Goal: Task Accomplishment & Management: Manage account settings

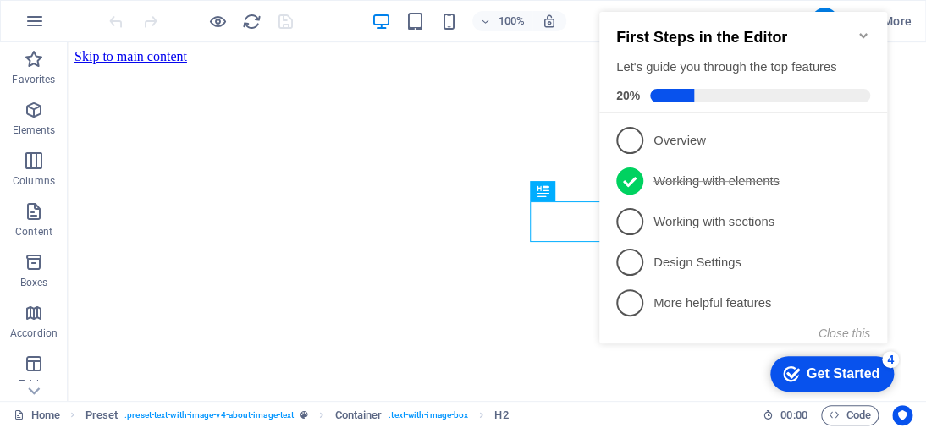
scroll to position [295, 0]
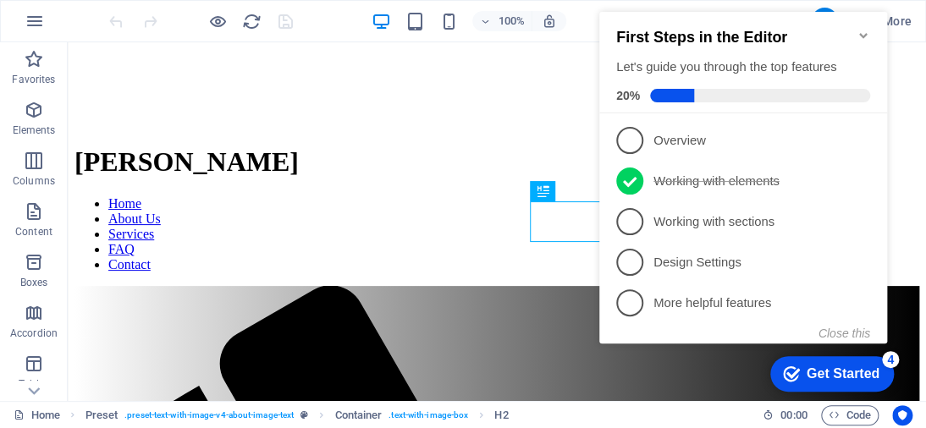
click at [859, 29] on icon "Minimize checklist" at bounding box center [864, 36] width 14 height 14
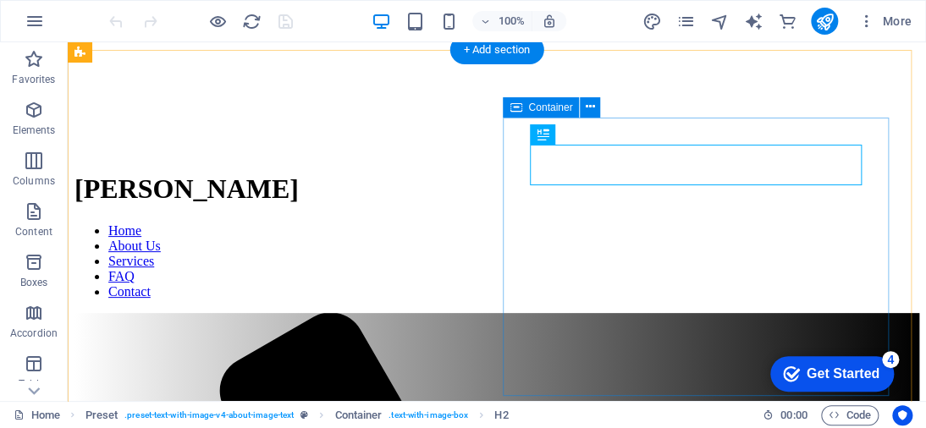
scroll to position [125, 0]
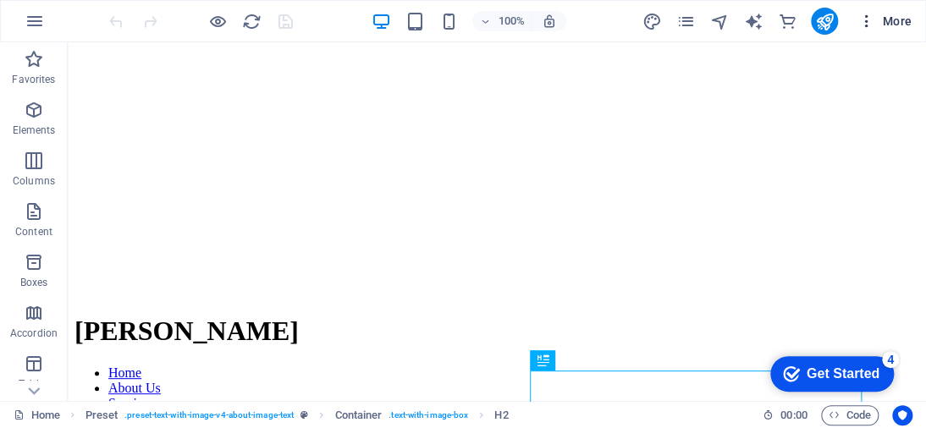
click at [895, 22] on span "More" at bounding box center [884, 21] width 53 height 17
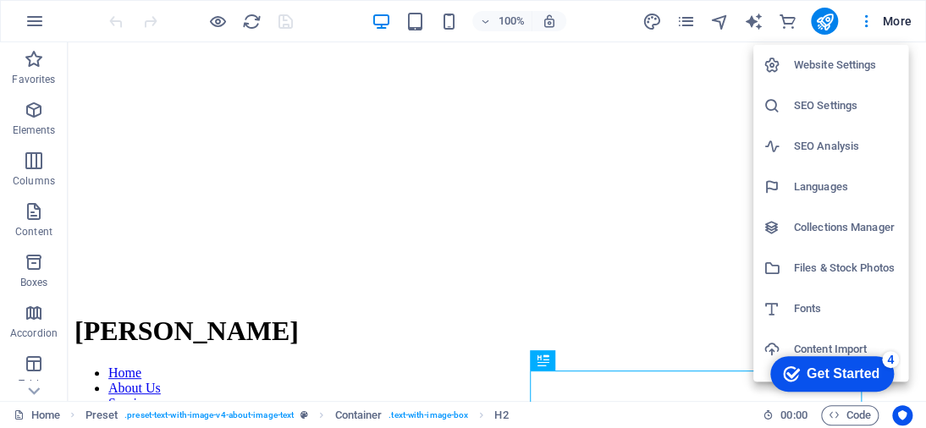
click at [841, 65] on h6 "Website Settings" at bounding box center [846, 65] width 104 height 20
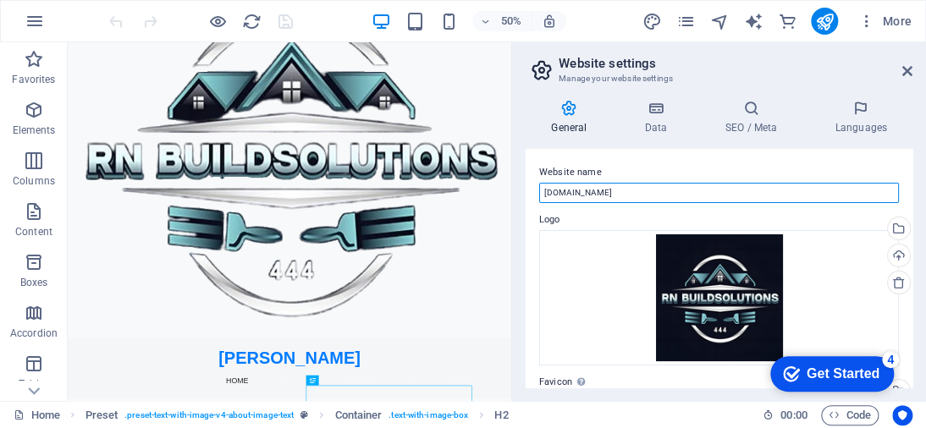
click at [658, 189] on input "[DOMAIN_NAME]" at bounding box center [719, 193] width 360 height 20
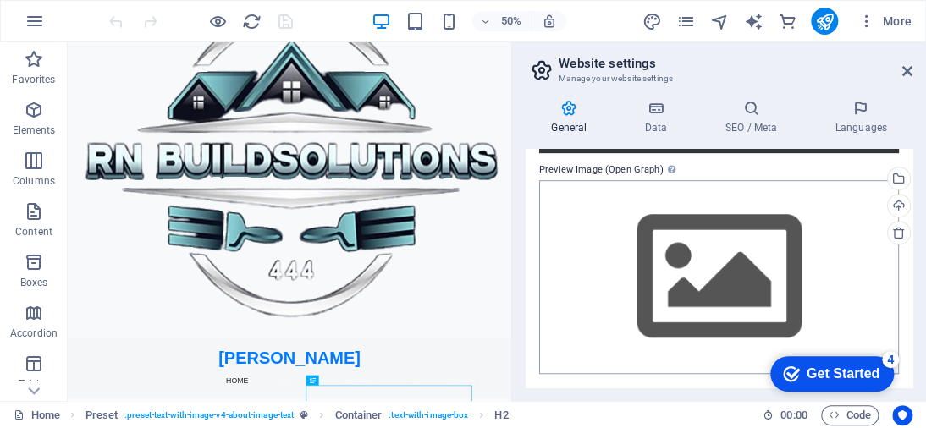
scroll to position [309, 0]
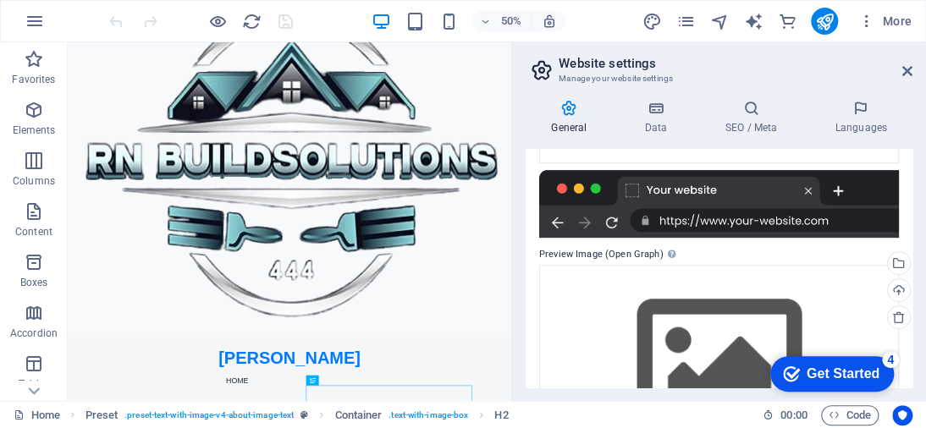
click at [766, 215] on div at bounding box center [719, 204] width 360 height 68
click at [819, 190] on div at bounding box center [719, 204] width 360 height 68
click at [807, 187] on div at bounding box center [719, 204] width 360 height 68
click at [756, 222] on div at bounding box center [719, 204] width 360 height 68
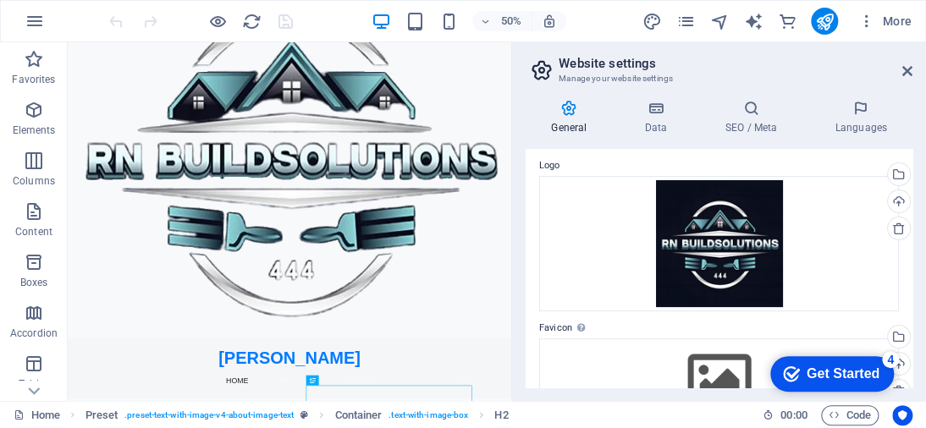
scroll to position [0, 0]
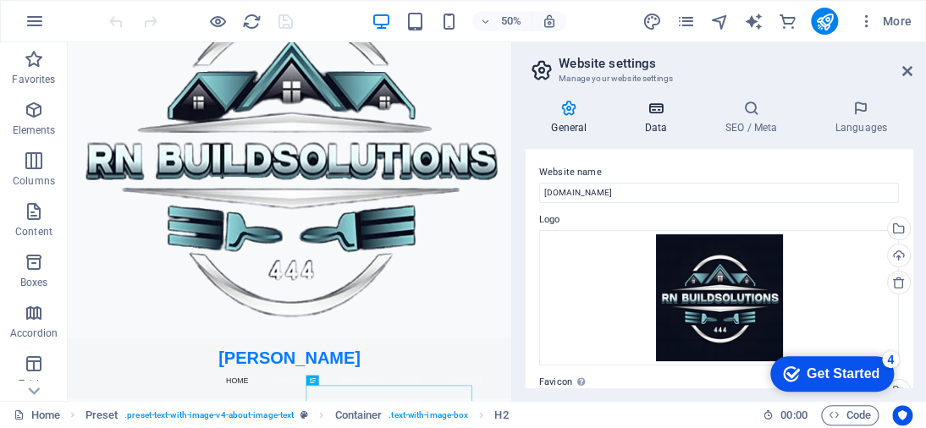
click at [670, 108] on icon at bounding box center [656, 108] width 74 height 17
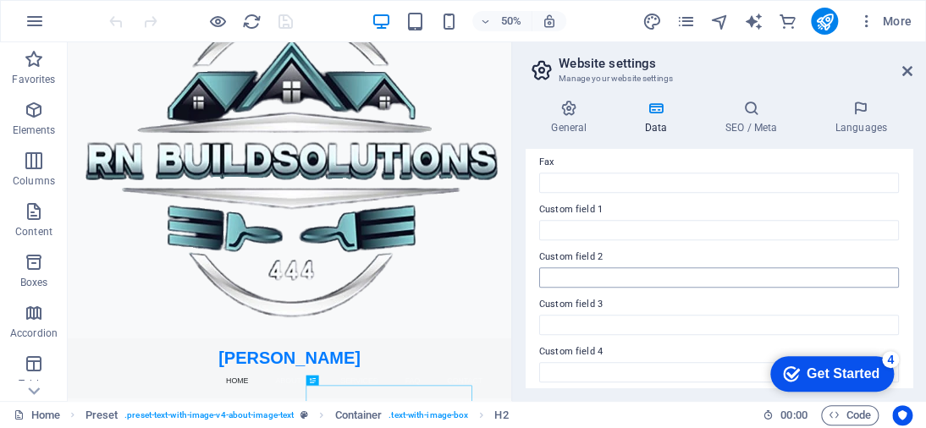
scroll to position [508, 0]
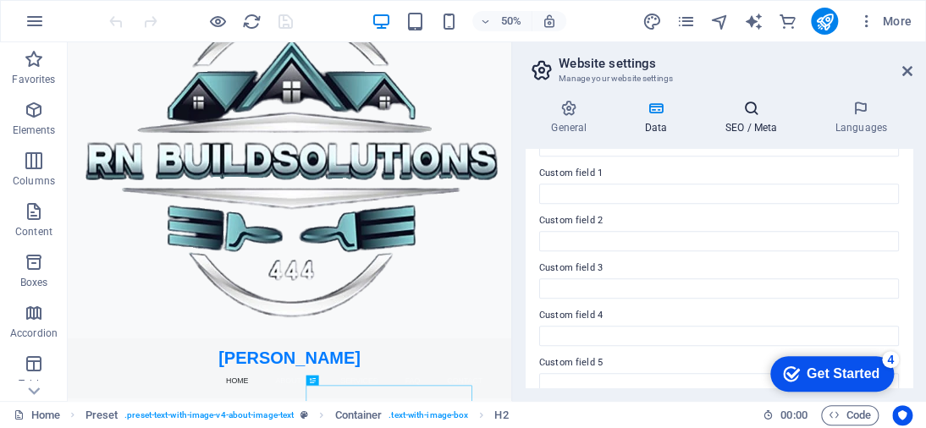
click at [749, 107] on icon at bounding box center [750, 108] width 103 height 17
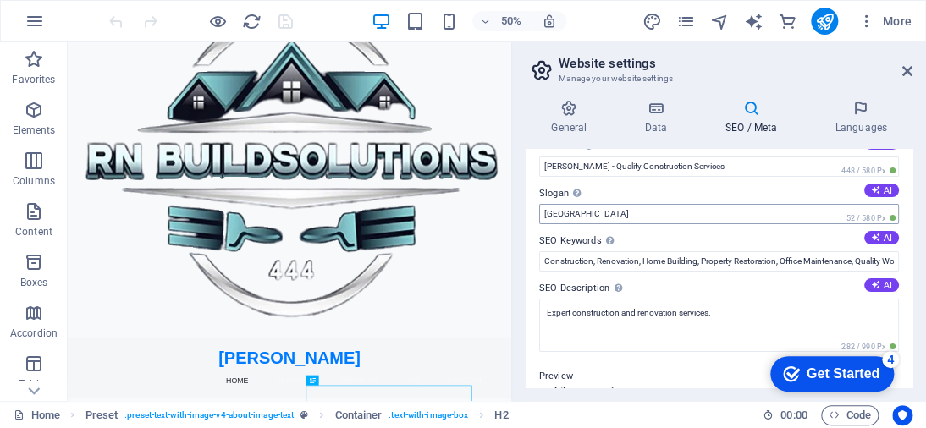
scroll to position [0, 0]
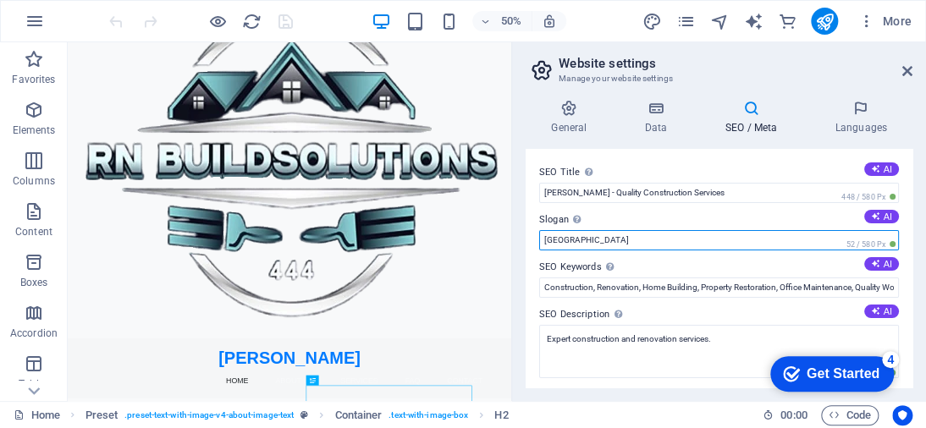
click at [678, 237] on input "[GEOGRAPHIC_DATA]" at bounding box center [719, 240] width 360 height 20
type input "B"
type input "Renew - Transform - Renovate"
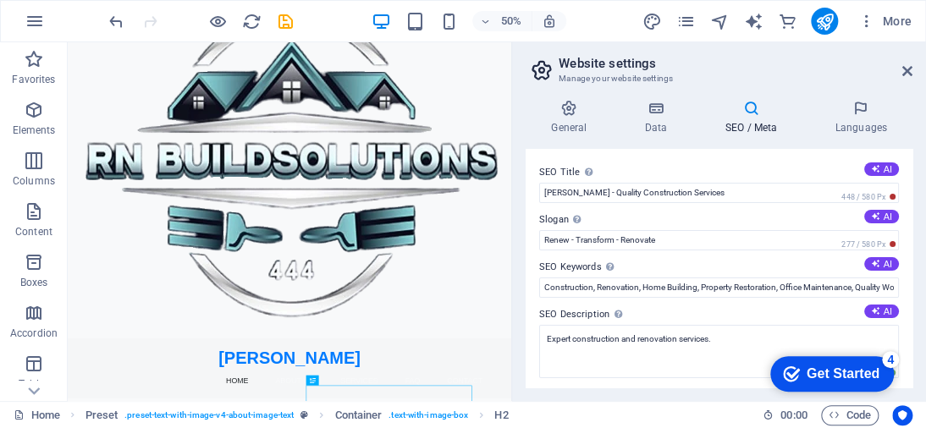
drag, startPoint x: 709, startPoint y: 108, endPoint x: 639, endPoint y: 109, distance: 70.3
click at [708, 108] on icon at bounding box center [750, 108] width 103 height 17
click at [652, 107] on icon at bounding box center [656, 108] width 74 height 17
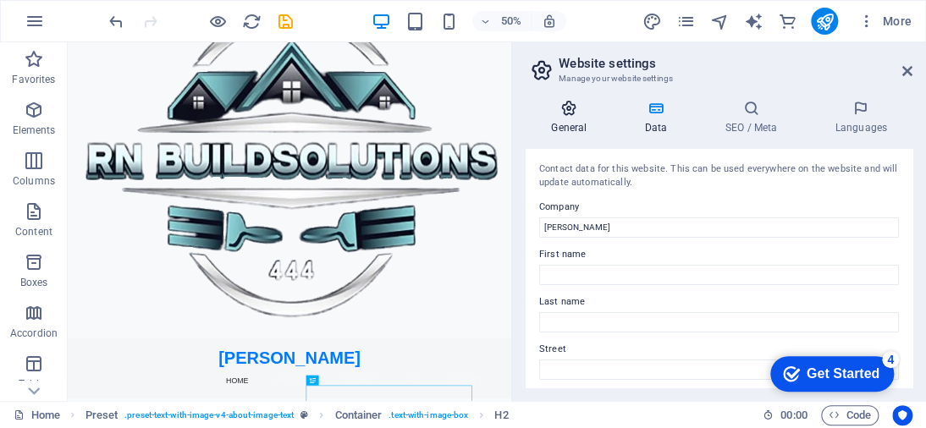
click at [553, 100] on icon at bounding box center [569, 108] width 86 height 17
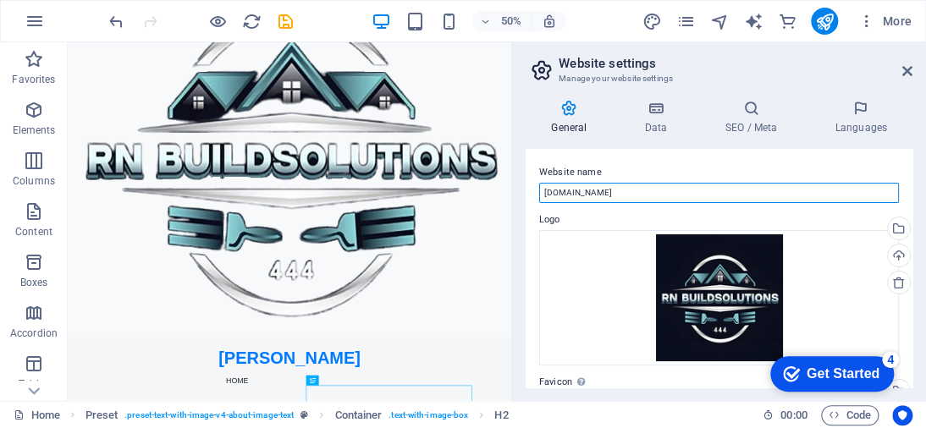
click at [645, 195] on input "[DOMAIN_NAME]" at bounding box center [719, 193] width 360 height 20
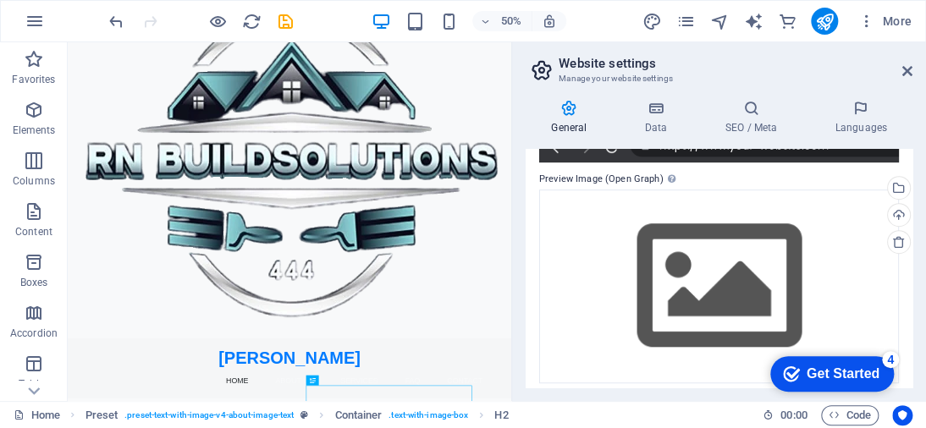
scroll to position [394, 0]
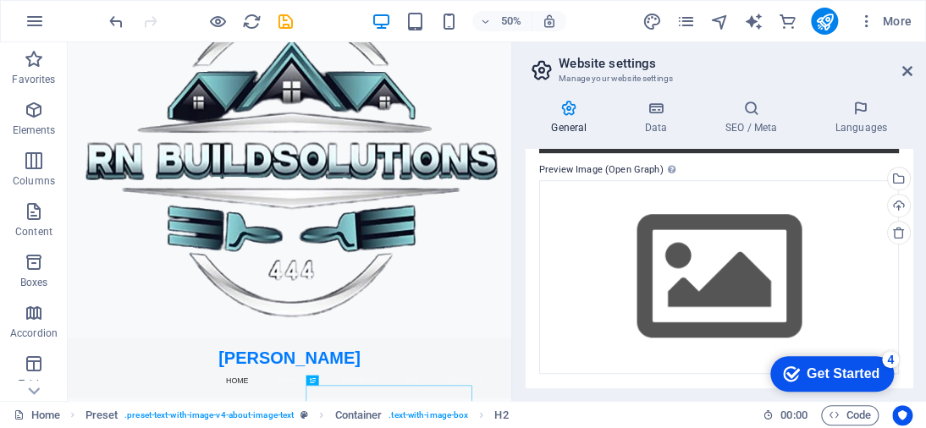
type input "rnbuildsolutions"
click at [694, 395] on div "General Data SEO / Meta Languages Website name rnbuildsolutions Logo Drag files…" at bounding box center [719, 243] width 414 height 315
click at [621, 55] on header "Website settings Manage your website settings" at bounding box center [720, 64] width 383 height 44
click at [545, 75] on icon at bounding box center [541, 70] width 25 height 24
click at [870, 125] on h4 "Languages" at bounding box center [860, 118] width 103 height 36
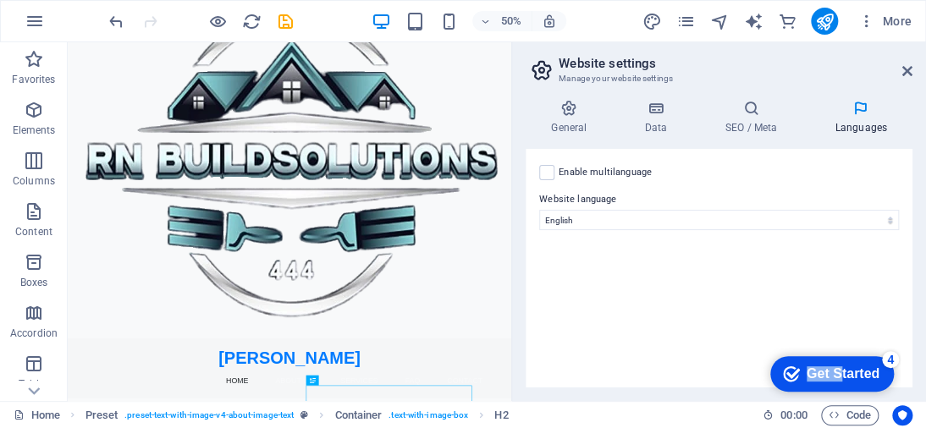
drag, startPoint x: 833, startPoint y: 379, endPoint x: 557, endPoint y: 332, distance: 280.0
click html "checkmark Get Started 4 First Steps in the Editor Let's guide you through the t…"
click at [565, 104] on icon at bounding box center [569, 108] width 86 height 17
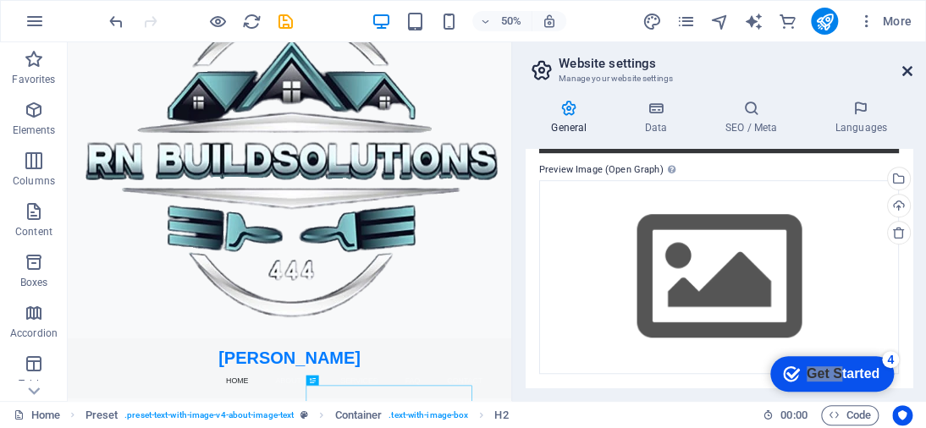
click at [902, 65] on icon at bounding box center [907, 71] width 10 height 14
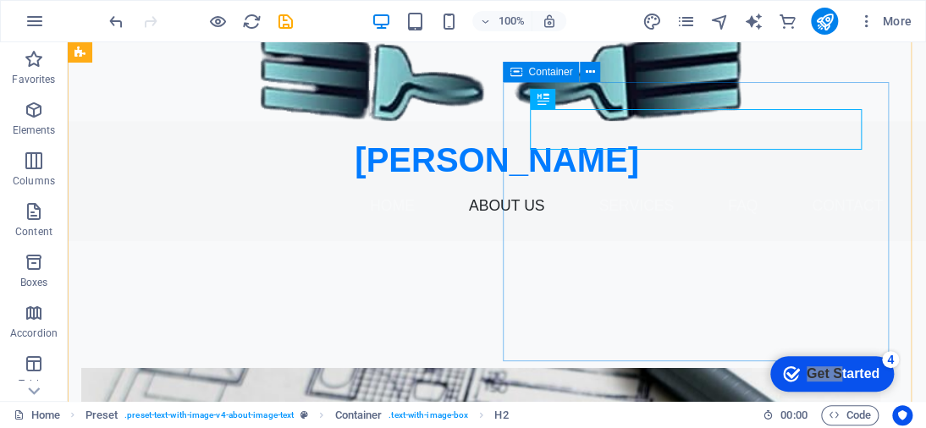
scroll to position [464, 0]
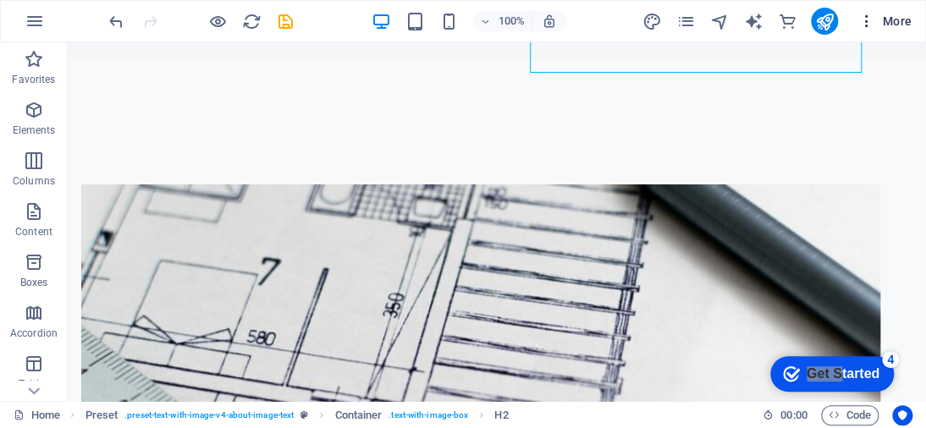
click at [879, 14] on span "More" at bounding box center [884, 21] width 53 height 17
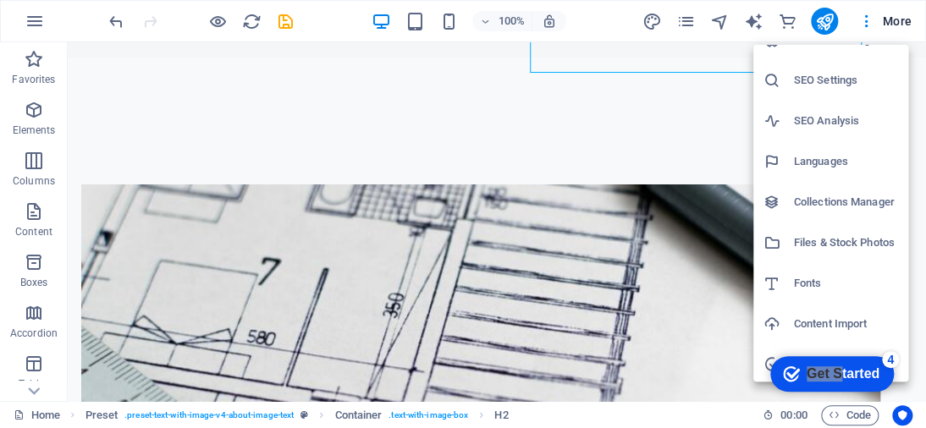
scroll to position [0, 0]
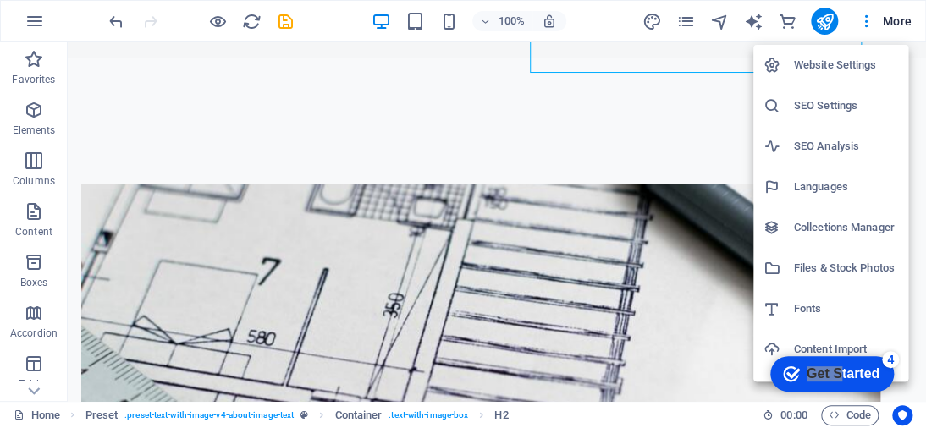
click at [818, 68] on h6 "Website Settings" at bounding box center [846, 65] width 104 height 20
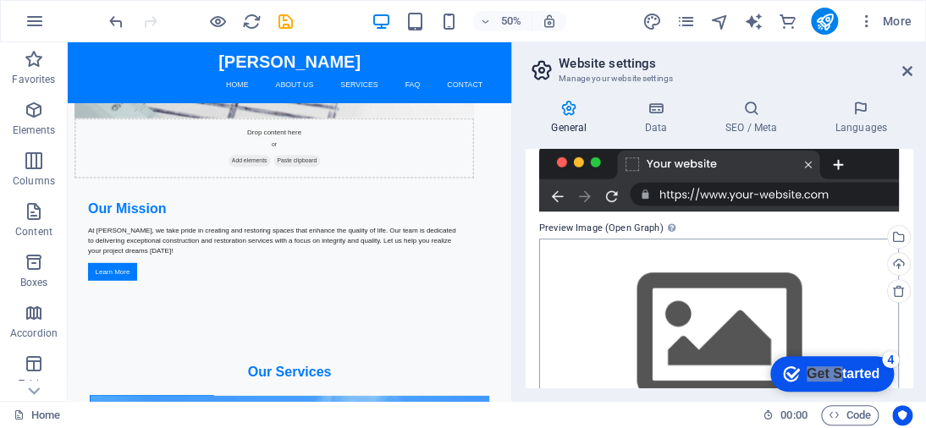
scroll to position [309, 0]
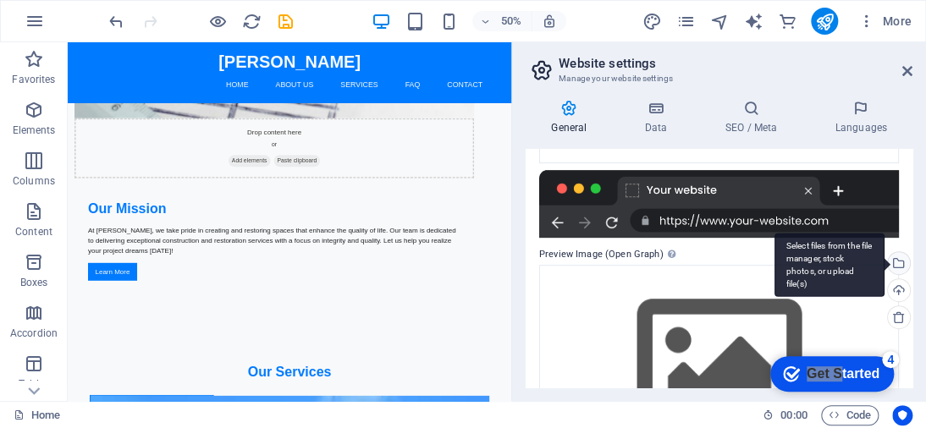
click at [895, 261] on div "Select files from the file manager, stock photos, or upload file(s)" at bounding box center [896, 264] width 25 height 25
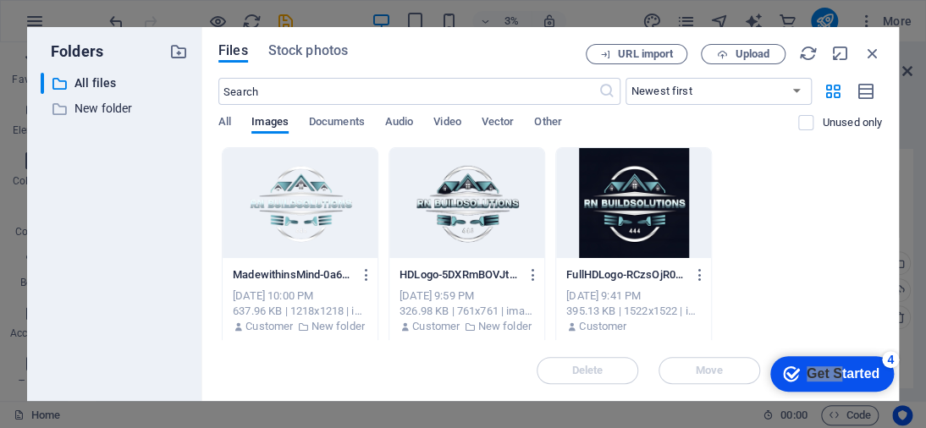
click at [670, 205] on div at bounding box center [633, 203] width 155 height 110
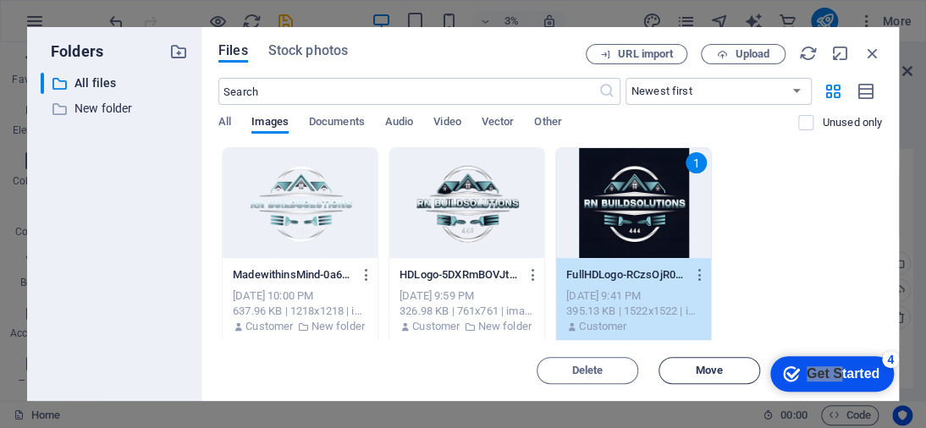
click at [715, 367] on span "Move" at bounding box center [709, 371] width 27 height 10
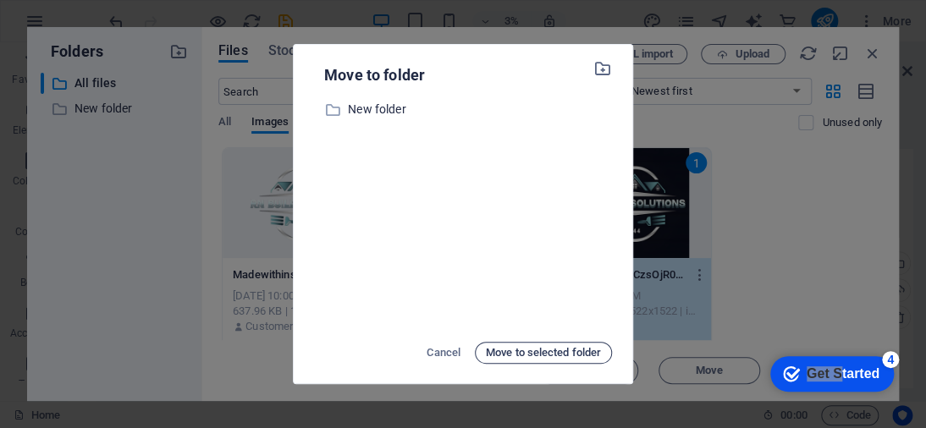
click at [555, 349] on span "Move to selected folder" at bounding box center [543, 353] width 115 height 20
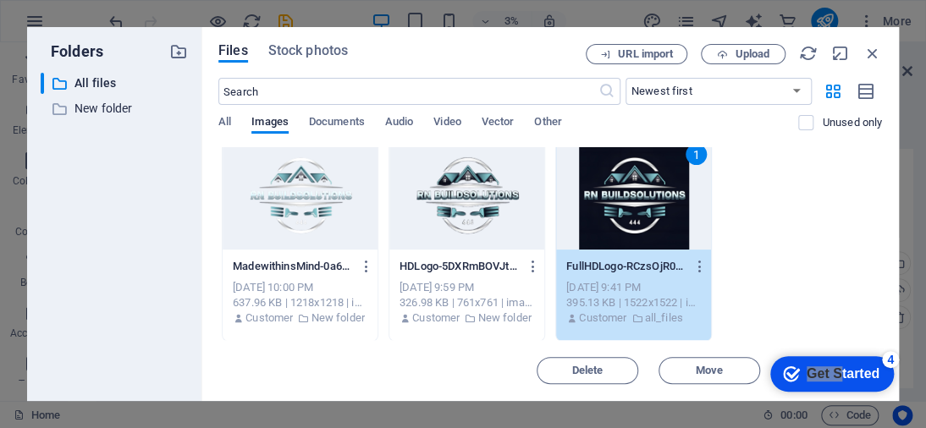
scroll to position [10, 0]
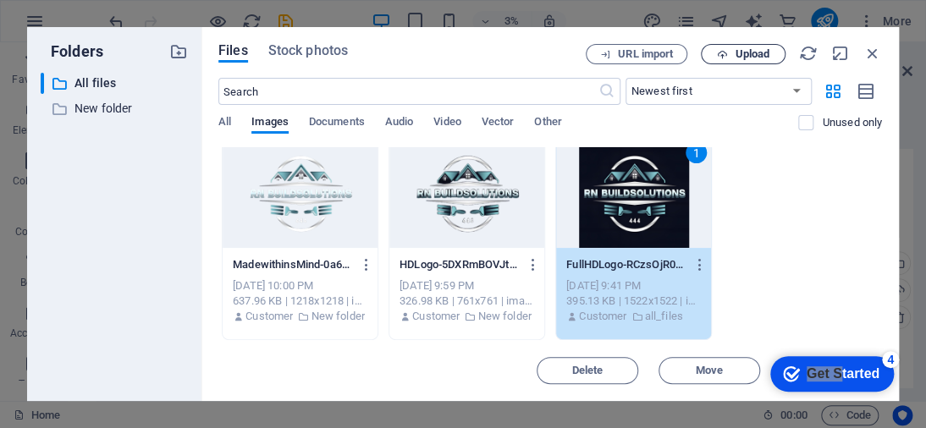
click at [760, 57] on span "Upload" at bounding box center [752, 54] width 35 height 10
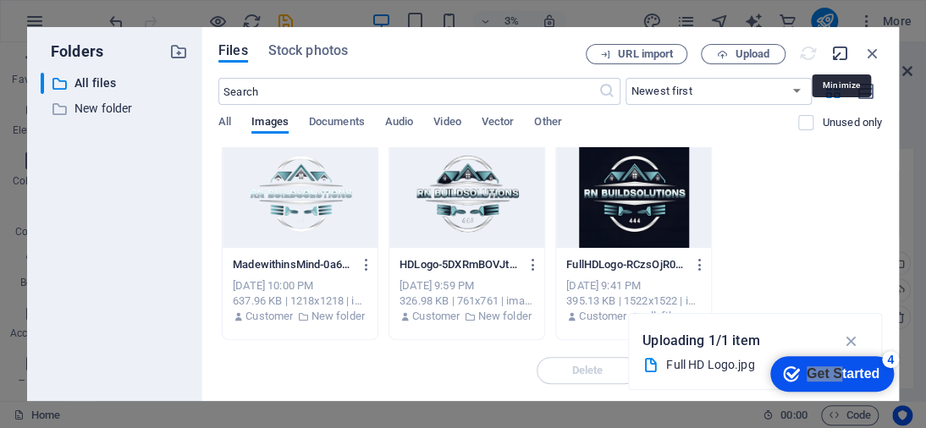
click at [839, 48] on icon "button" at bounding box center [840, 53] width 19 height 19
select select "image"
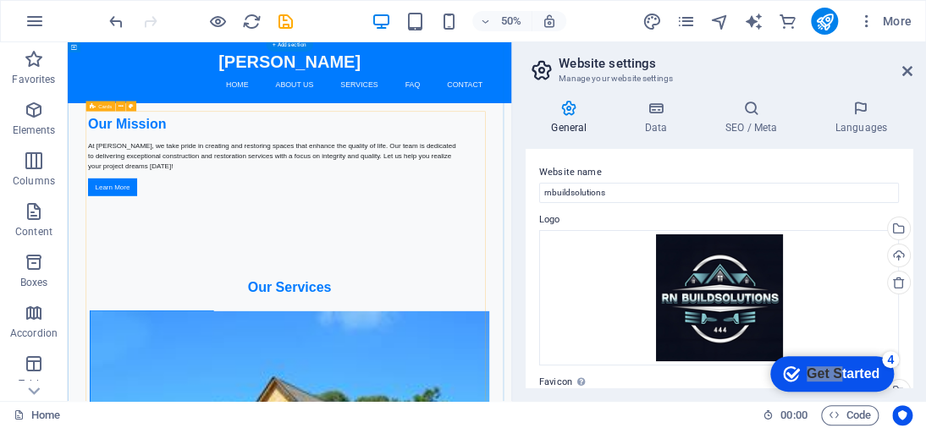
scroll to position [802, 0]
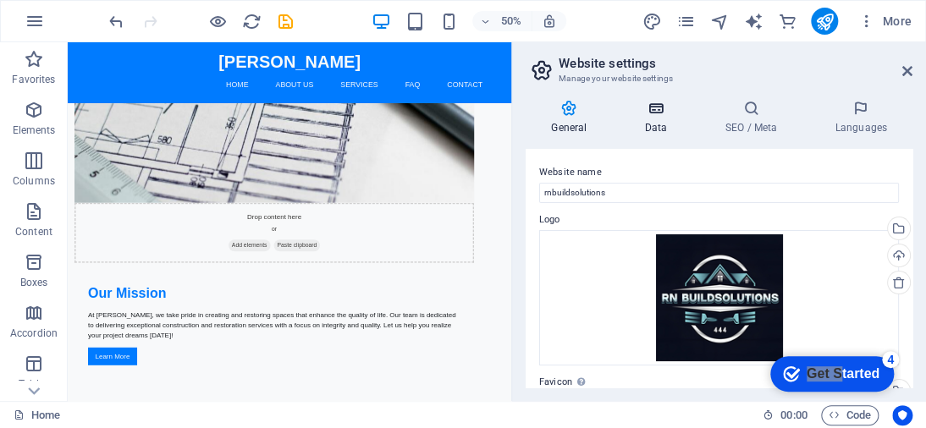
click at [658, 119] on h4 "Data" at bounding box center [659, 118] width 80 height 36
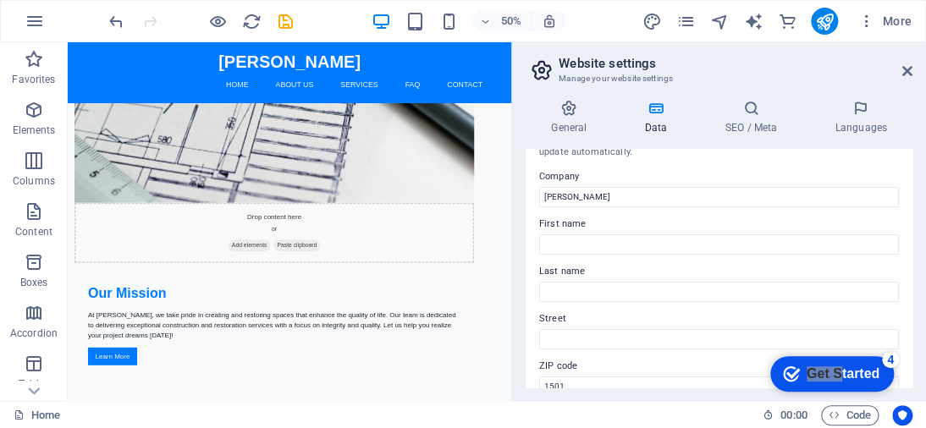
scroll to position [0, 0]
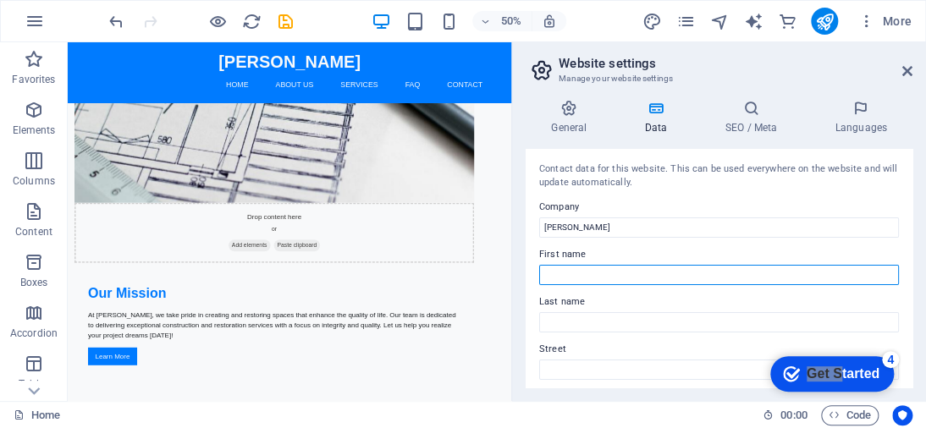
click at [607, 265] on input "First name" at bounding box center [719, 275] width 360 height 20
type input "Reinhart"
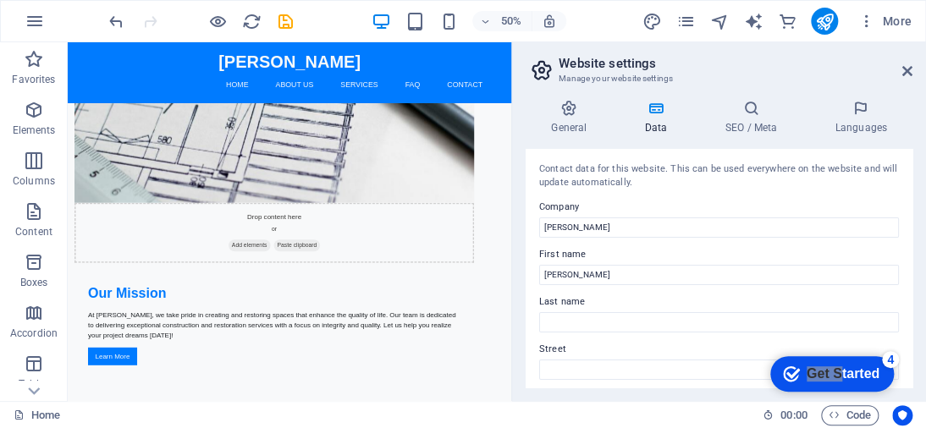
click at [590, 307] on label "Last name" at bounding box center [719, 302] width 360 height 20
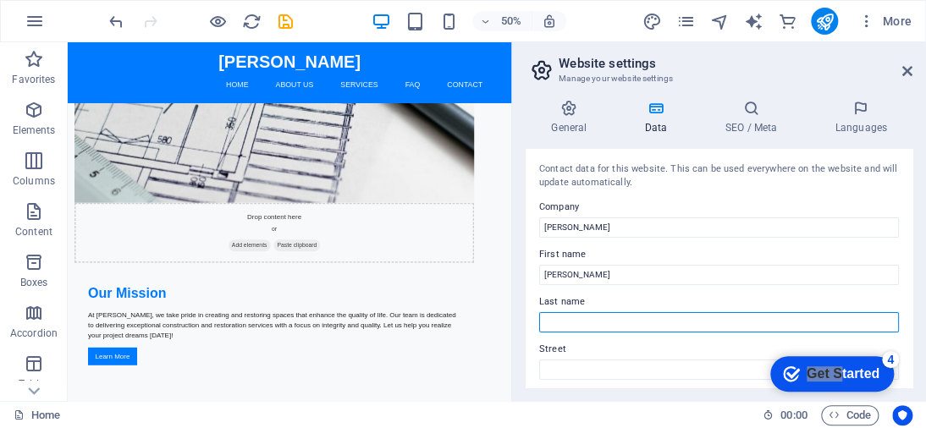
click at [590, 312] on input "Last name" at bounding box center [719, 322] width 360 height 20
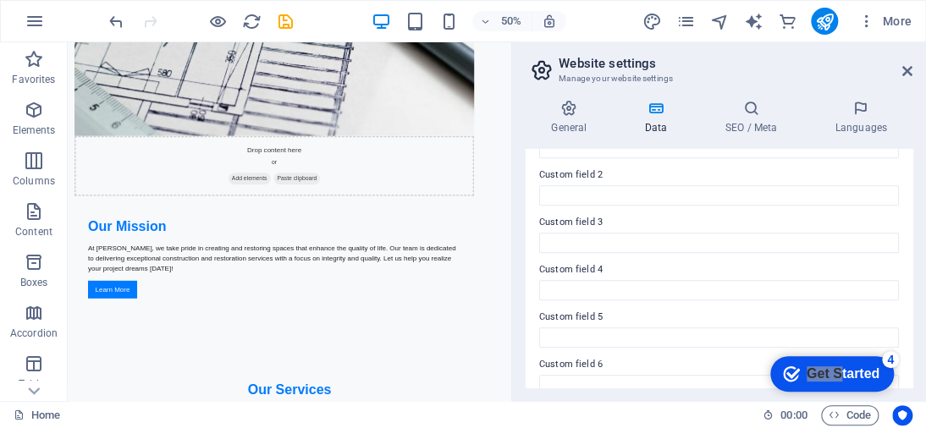
scroll to position [574, 0]
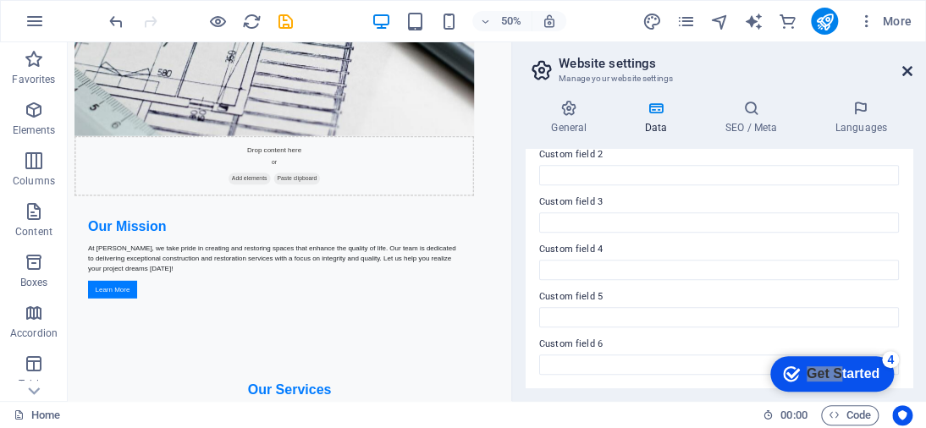
type input "Pretorius"
click at [904, 68] on icon at bounding box center [907, 71] width 10 height 14
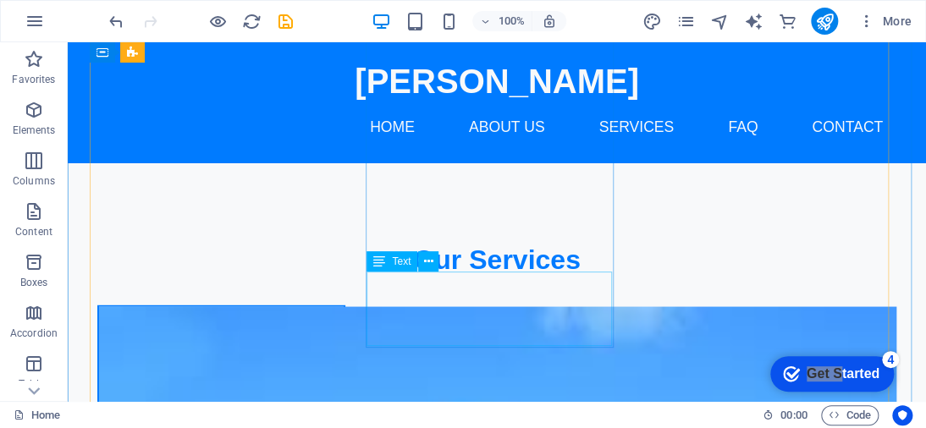
scroll to position [972, 0]
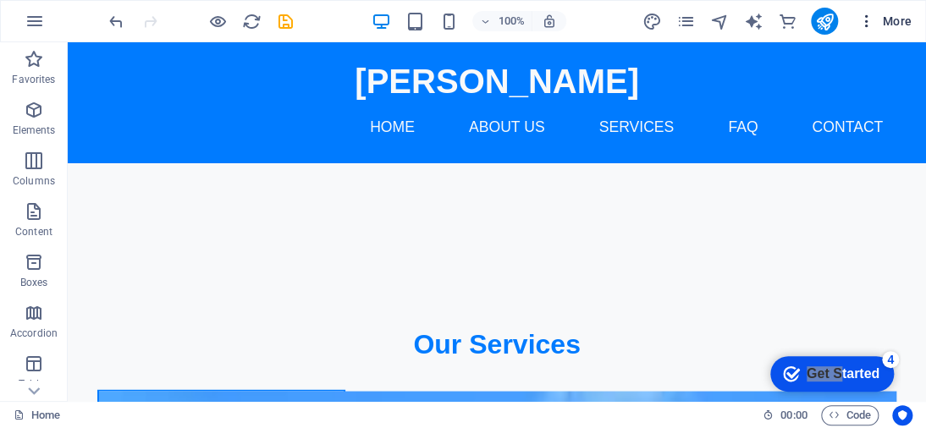
click at [865, 25] on icon "button" at bounding box center [866, 21] width 17 height 17
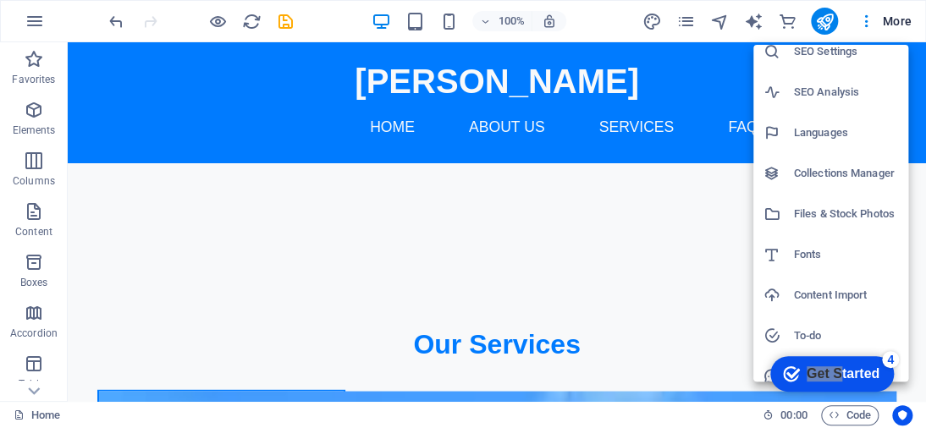
scroll to position [0, 0]
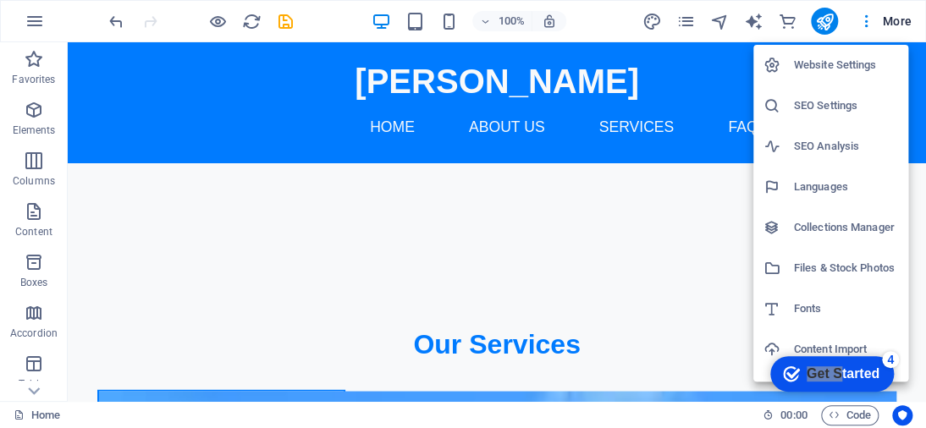
click at [819, 74] on h6 "Website Settings" at bounding box center [846, 65] width 104 height 20
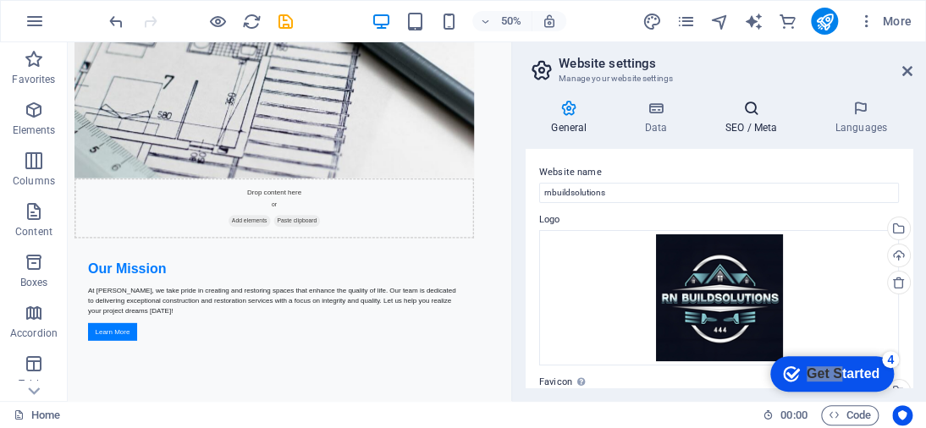
click at [763, 115] on icon at bounding box center [750, 108] width 103 height 17
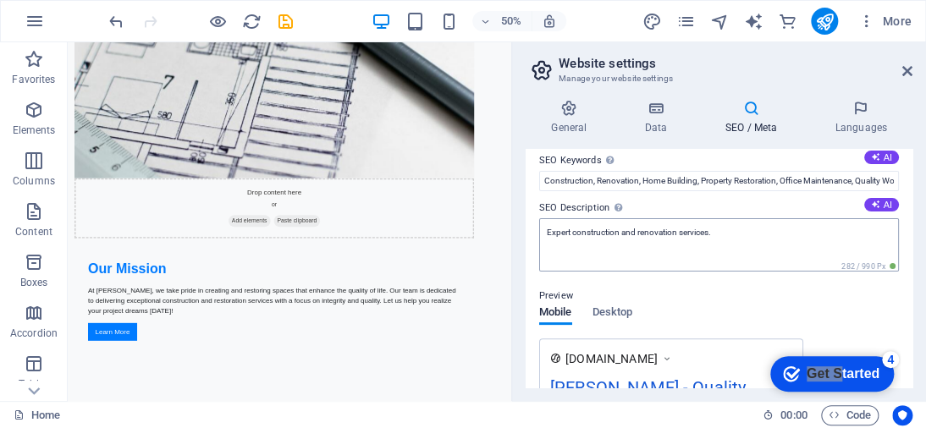
scroll to position [85, 0]
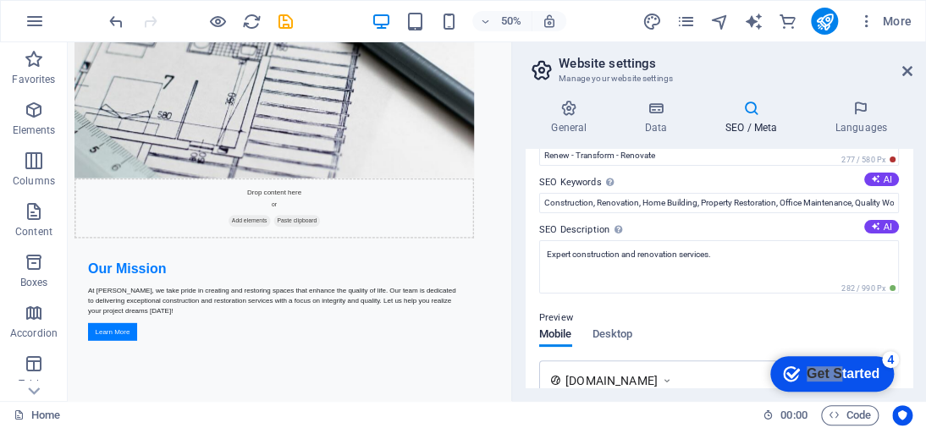
drag, startPoint x: 598, startPoint y: 230, endPoint x: 545, endPoint y: 229, distance: 53.3
click at [545, 229] on label "SEO Description Describe the contents of your website - this is crucial for sea…" at bounding box center [719, 230] width 360 height 20
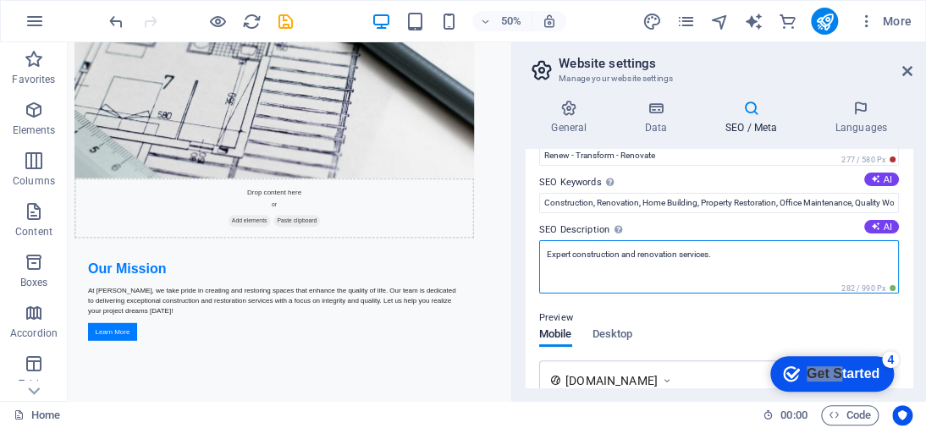
click at [545, 240] on textarea "Expert construction and renovation services." at bounding box center [719, 266] width 360 height 53
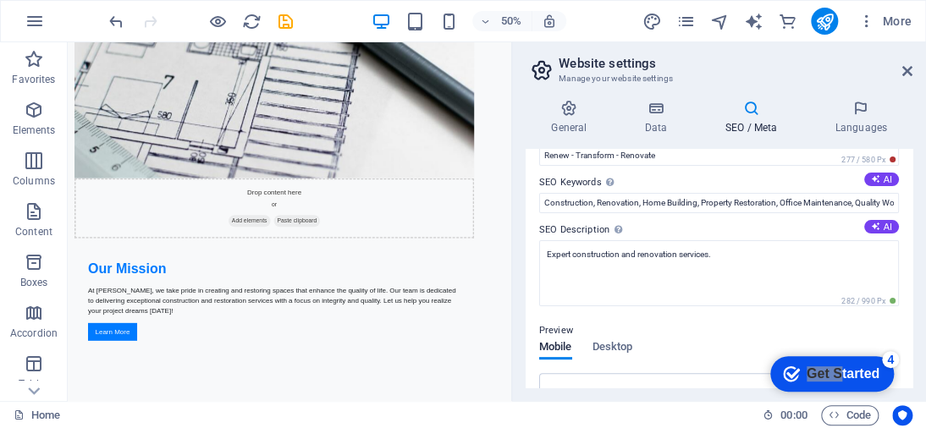
click at [535, 229] on div "SEO Title The title of your website - make it something that stands out in sear…" at bounding box center [719, 268] width 387 height 239
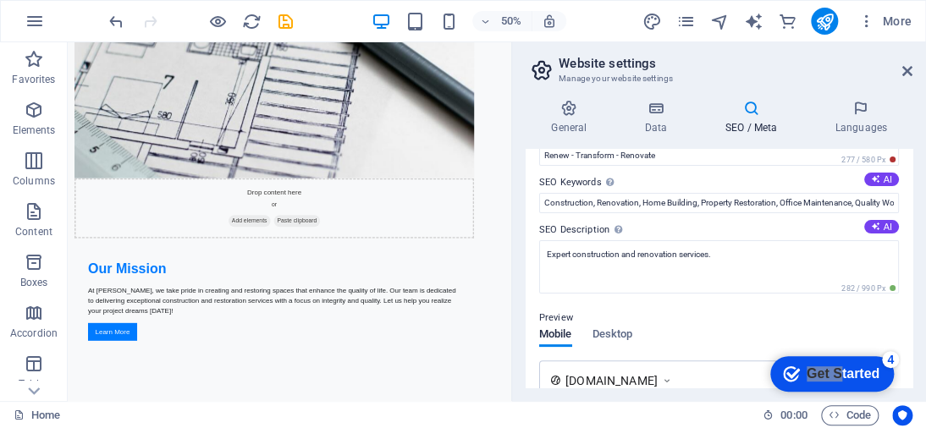
drag, startPoint x: 545, startPoint y: 228, endPoint x: 588, endPoint y: 236, distance: 44.0
click at [588, 236] on label "SEO Description Describe the contents of your website - this is crucial for sea…" at bounding box center [719, 230] width 360 height 20
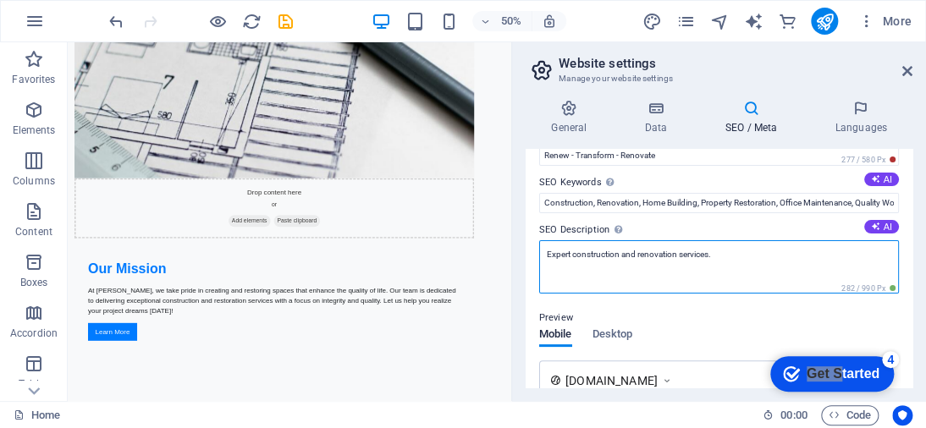
click at [588, 240] on textarea "Expert construction and renovation services." at bounding box center [719, 266] width 360 height 53
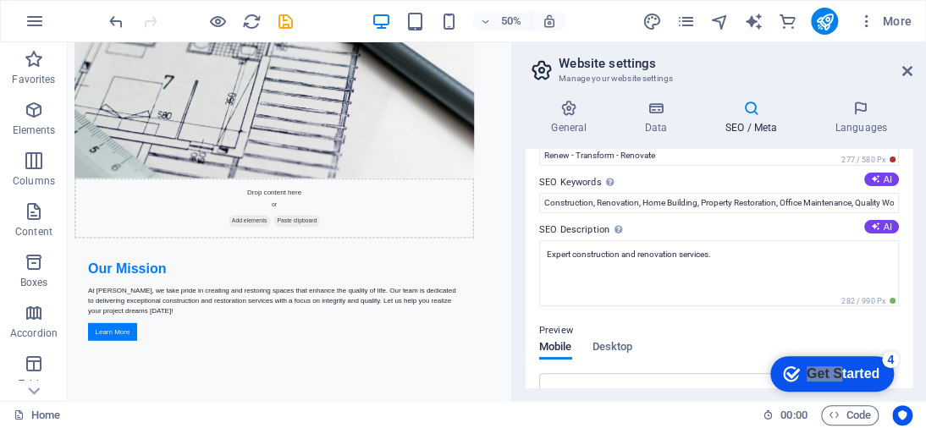
click at [587, 229] on label "SEO Description Describe the contents of your website - this is crucial for sea…" at bounding box center [719, 230] width 360 height 20
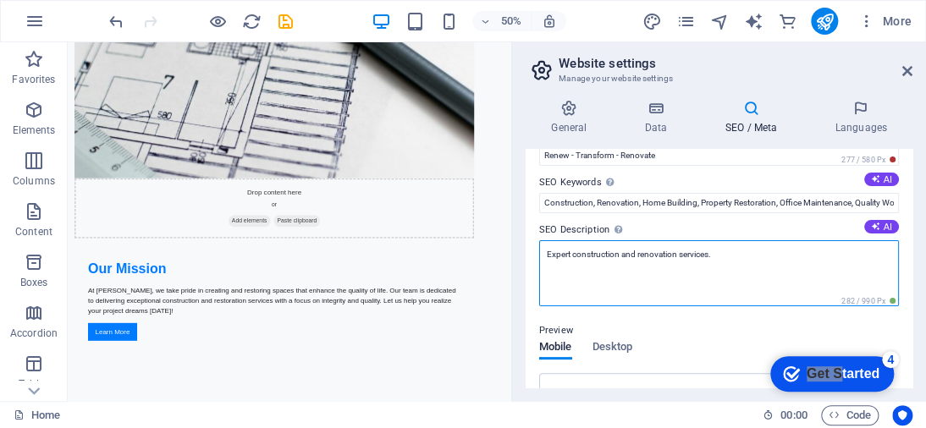
click at [587, 240] on textarea "Expert construction and renovation services." at bounding box center [719, 273] width 360 height 66
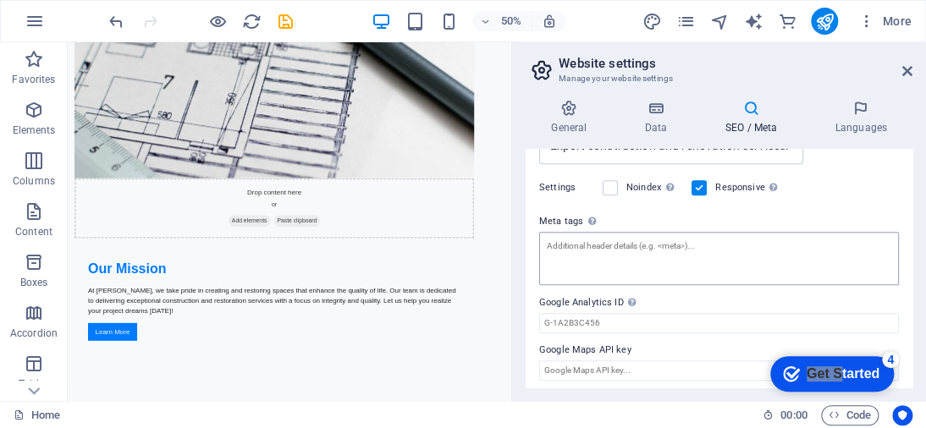
scroll to position [460, 0]
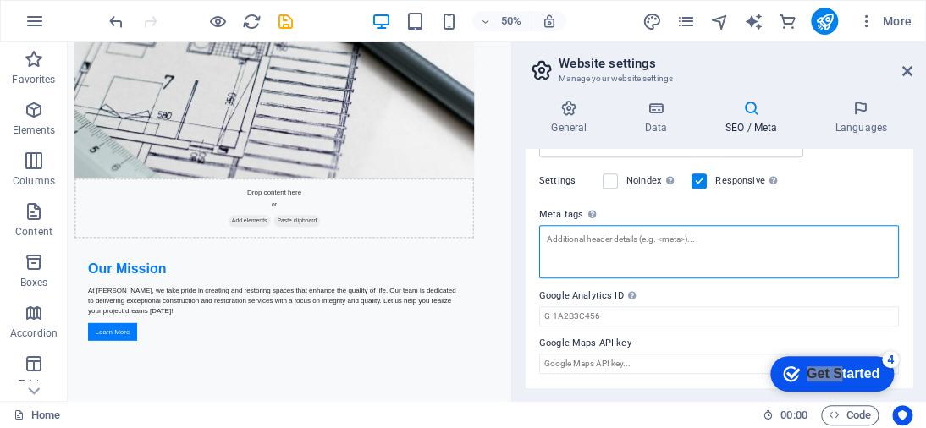
click at [741, 255] on textarea "Meta tags Enter HTML code here that will be placed inside the tags of your webs…" at bounding box center [719, 251] width 360 height 53
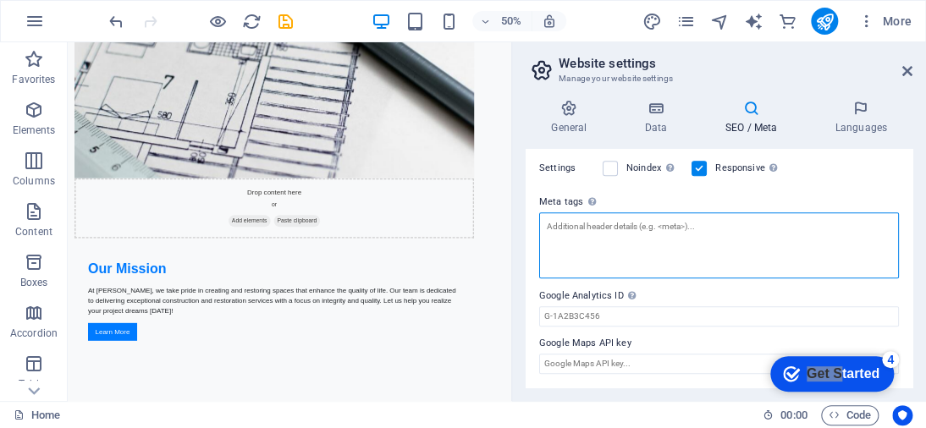
paste textarea "<!-- Character Encoding --> <meta charset="UTF-8"> <!-- Viewport for Responsive…"
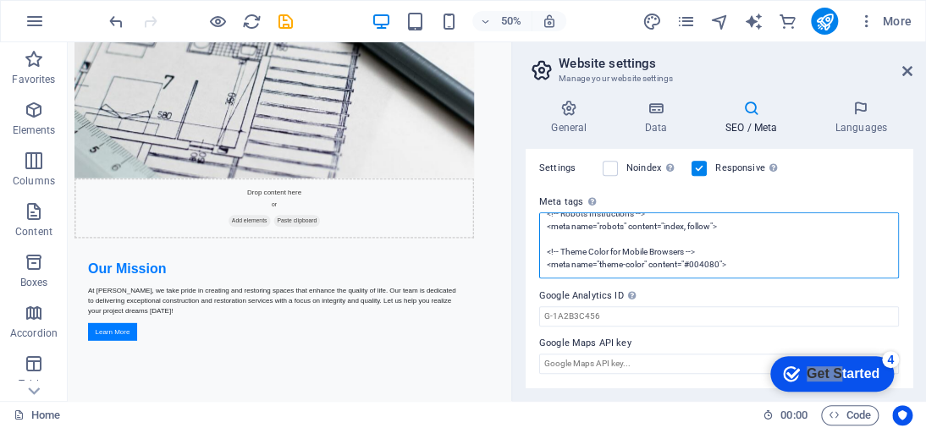
scroll to position [460, 0]
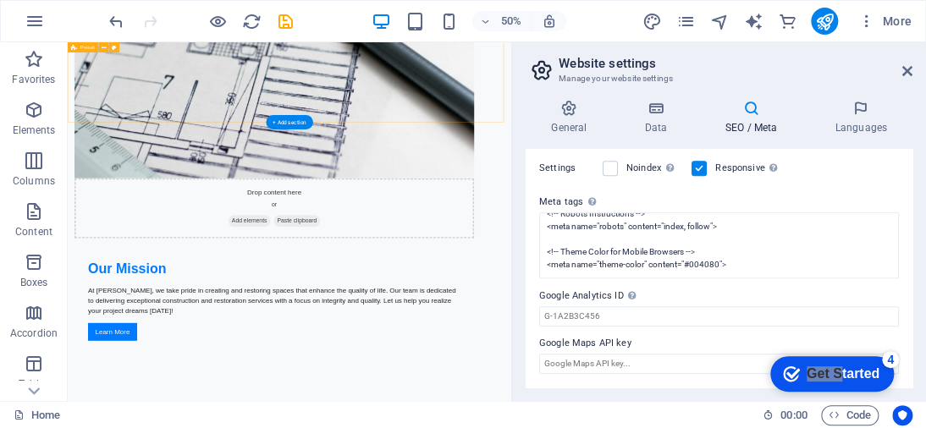
type textarea "<!-- Character Encoding --> <meta charset="UTF-8"> <!-- Viewport for Responsive…"
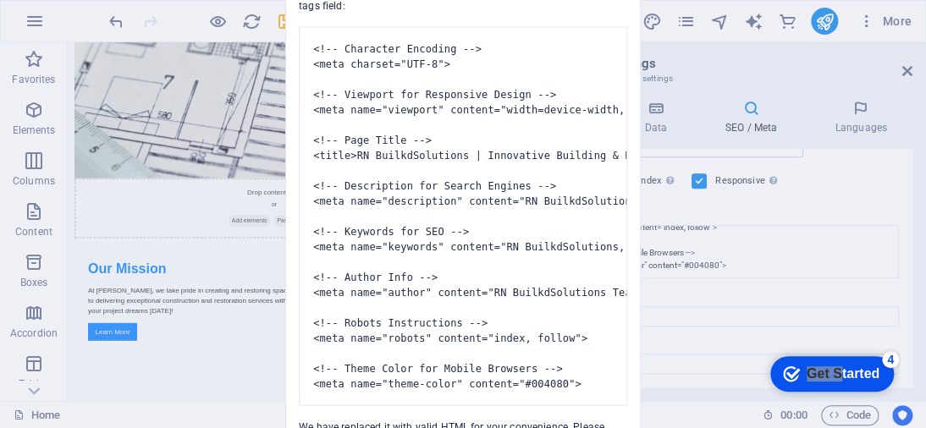
scroll to position [447, 0]
click at [774, 309] on div "Invalid HTML You have entered the following invalid HTML code (e.g. missing clo…" at bounding box center [463, 214] width 926 height 428
click at [785, 258] on div "Invalid HTML You have entered the following invalid HTML code (e.g. missing clo…" at bounding box center [463, 214] width 926 height 428
click at [237, 103] on div "Invalid HTML You have entered the following invalid HTML code (e.g. missing clo…" at bounding box center [463, 214] width 926 height 428
click at [433, 36] on pre "<!-- Character Encoding --> <meta charset="UTF-8"> <!-- Viewport for Responsive…" at bounding box center [463, 216] width 328 height 379
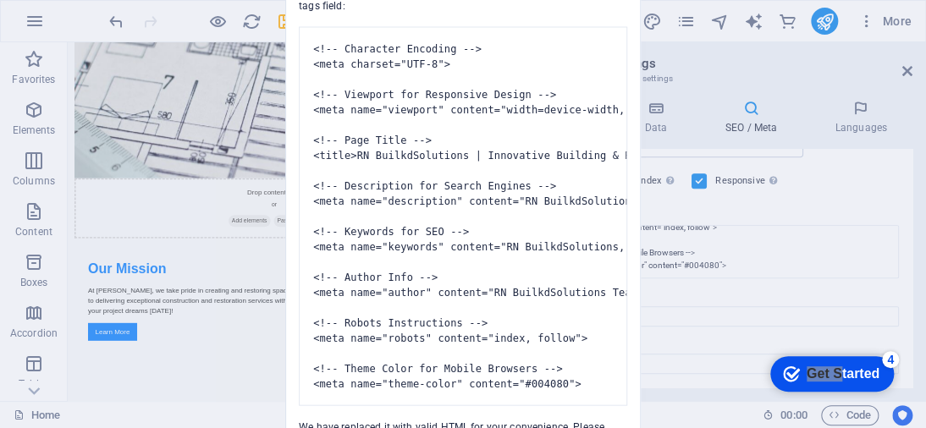
click at [904, 75] on div "Invalid HTML You have entered the following invalid HTML code (e.g. missing clo…" at bounding box center [463, 214] width 926 height 428
click at [369, 406] on pre "<!-- Character Encoding --> <meta charset="UTF-8"> <!-- Viewport for Responsive…" at bounding box center [463, 216] width 328 height 379
click at [498, 390] on pre "<!-- Character Encoding --> <meta charset="UTF-8"> <!-- Viewport for Responsive…" at bounding box center [463, 216] width 328 height 379
drag, startPoint x: 485, startPoint y: 377, endPoint x: 559, endPoint y: 299, distance: 107.2
click at [565, 312] on pre "<!-- Character Encoding --> <meta charset="UTF-8"> <!-- Viewport for Responsive…" at bounding box center [463, 216] width 328 height 379
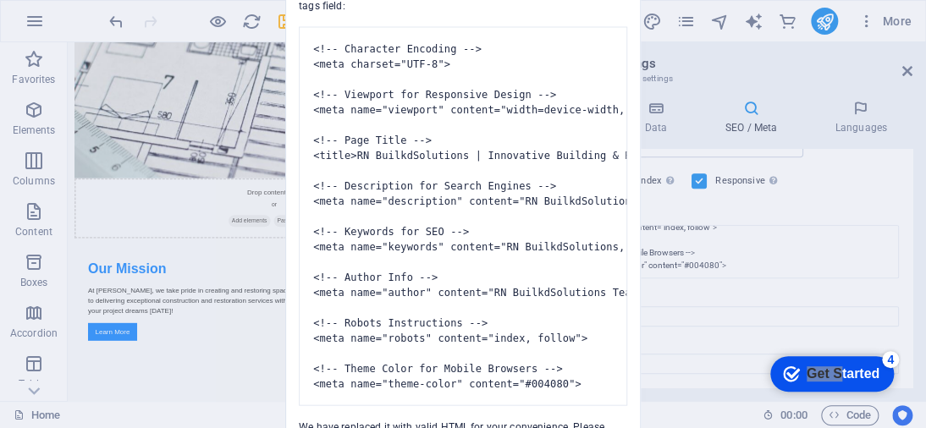
click at [223, 150] on div "Invalid HTML You have entered the following invalid HTML code (e.g. missing clo…" at bounding box center [463, 214] width 926 height 428
click at [200, 102] on div "Invalid HTML You have entered the following invalid HTML code (e.g. missing clo…" at bounding box center [463, 214] width 926 height 428
drag, startPoint x: 491, startPoint y: 28, endPoint x: 501, endPoint y: 30, distance: 10.5
click at [498, 30] on pre "<!-- Character Encoding --> <meta charset="UTF-8"> <!-- Viewport for Responsive…" at bounding box center [463, 216] width 328 height 379
click at [772, 113] on div "Invalid HTML You have entered the following invalid HTML code (e.g. missing clo…" at bounding box center [463, 214] width 926 height 428
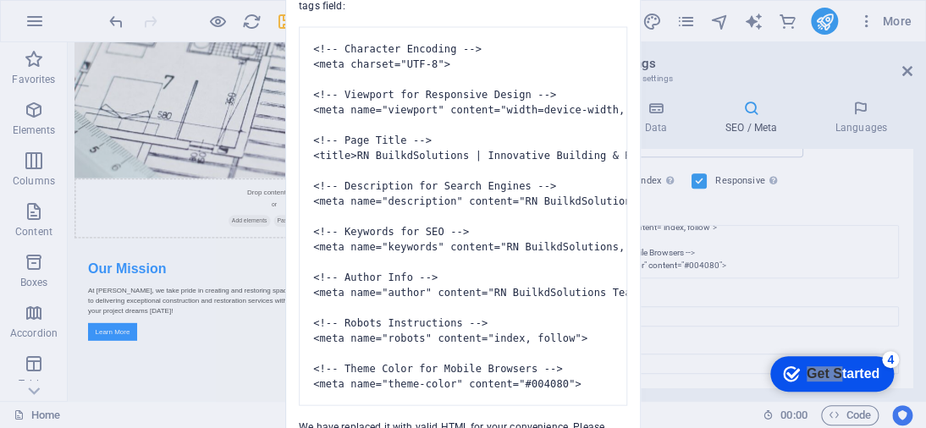
click at [791, 272] on div "Invalid HTML You have entered the following invalid HTML code (e.g. missing clo…" at bounding box center [463, 214] width 926 height 428
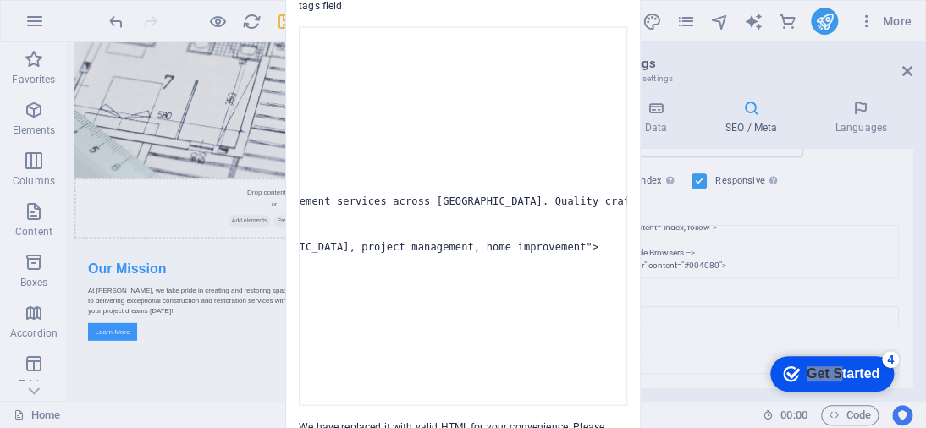
scroll to position [0, 760]
drag, startPoint x: 499, startPoint y: 383, endPoint x: 527, endPoint y: 399, distance: 31.8
click at [505, 377] on pre "<!-- Character Encoding --> <meta charset="UTF-8"> <!-- Viewport for Responsive…" at bounding box center [463, 216] width 328 height 379
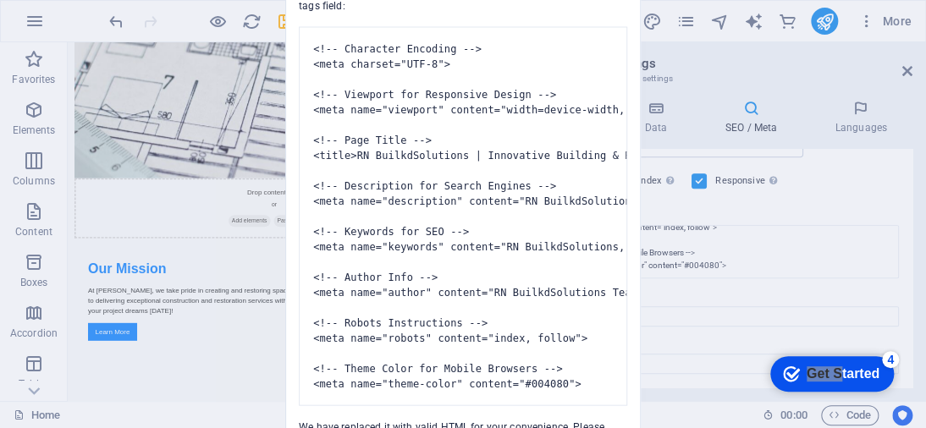
scroll to position [0, 287]
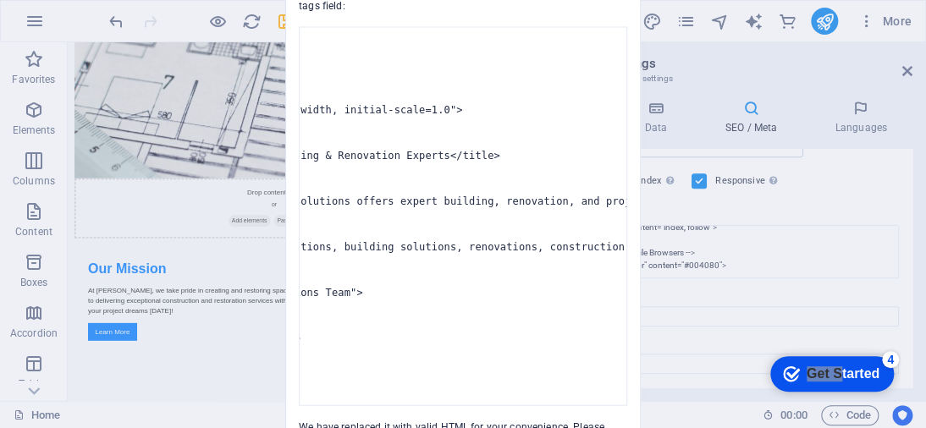
drag, startPoint x: 924, startPoint y: 156, endPoint x: 924, endPoint y: 292, distance: 136.3
click at [924, 255] on div "Invalid HTML You have entered the following invalid HTML code (e.g. missing clo…" at bounding box center [463, 214] width 926 height 428
drag, startPoint x: 924, startPoint y: 322, endPoint x: 924, endPoint y: 222, distance: 100.7
click at [924, 222] on div "Invalid HTML You have entered the following invalid HTML code (e.g. missing clo…" at bounding box center [463, 214] width 926 height 428
click at [17, 417] on div "Invalid HTML You have entered the following invalid HTML code (e.g. missing clo…" at bounding box center [463, 214] width 926 height 428
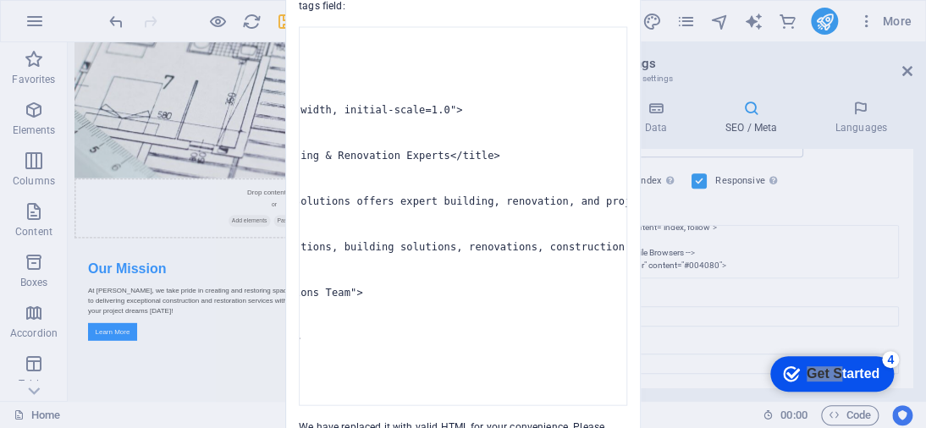
drag, startPoint x: 80, startPoint y: 417, endPoint x: 132, endPoint y: 372, distance: 69.0
click at [129, 375] on div "Invalid HTML You have entered the following invalid HTML code (e.g. missing clo…" at bounding box center [463, 214] width 926 height 428
drag, startPoint x: 477, startPoint y: 356, endPoint x: 487, endPoint y: 427, distance: 70.9
click at [481, 381] on pre "<!-- Character Encoding --> <meta charset="UTF-8"> <!-- Viewport for Responsive…" at bounding box center [463, 216] width 328 height 379
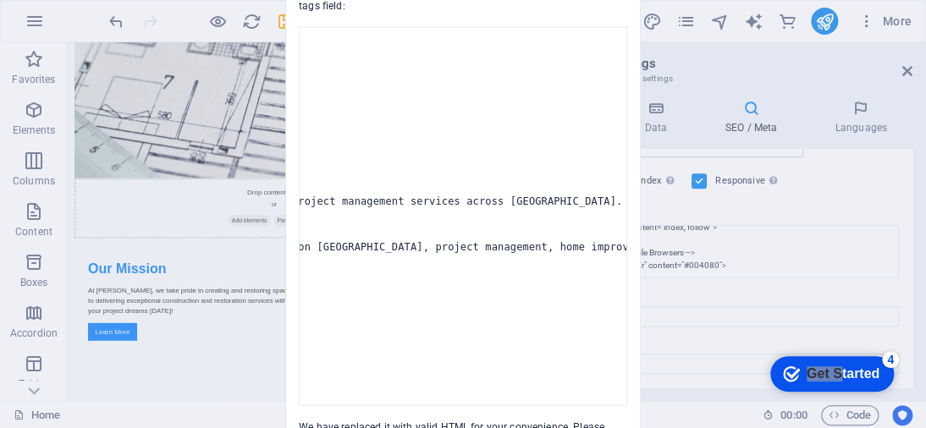
scroll to position [0, 0]
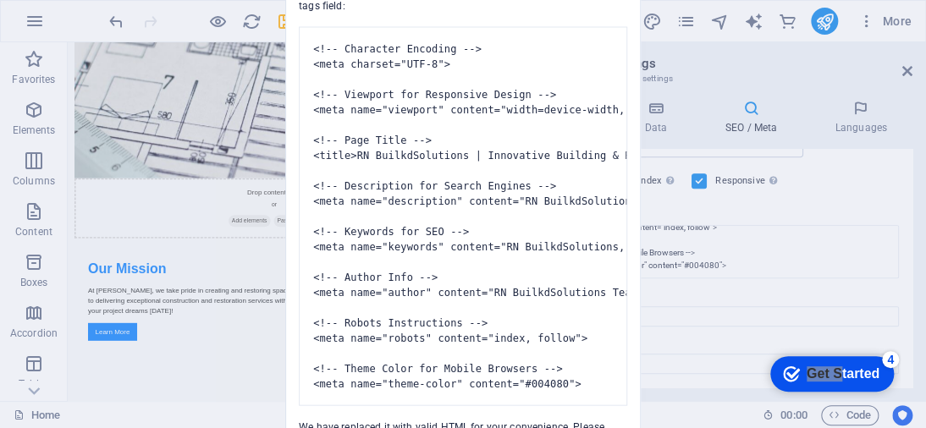
click at [559, 113] on pre "<!-- Character Encoding --> <meta charset="UTF-8"> <!-- Viewport for Responsive…" at bounding box center [463, 216] width 328 height 379
click at [811, 223] on div "Invalid HTML You have entered the following invalid HTML code (e.g. missing clo…" at bounding box center [463, 214] width 926 height 428
click at [673, 174] on div "Invalid HTML You have entered the following invalid HTML code (e.g. missing clo…" at bounding box center [463, 214] width 926 height 428
drag, startPoint x: 177, startPoint y: 85, endPoint x: 0, endPoint y: 109, distance: 178.6
click at [170, 85] on div "Invalid HTML You have entered the following invalid HTML code (e.g. missing clo…" at bounding box center [463, 214] width 926 height 428
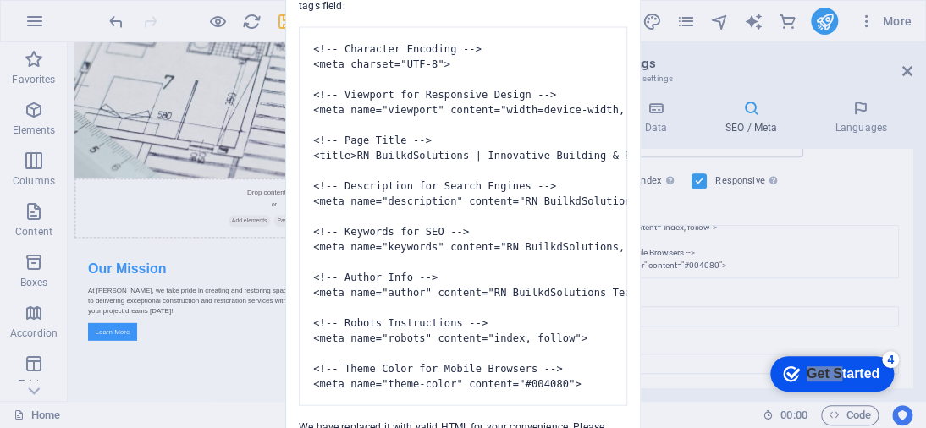
click at [25, 113] on div "Invalid HTML You have entered the following invalid HTML code (e.g. missing clo…" at bounding box center [463, 214] width 926 height 428
click at [33, 56] on div "Invalid HTML You have entered the following invalid HTML code (e.g. missing clo…" at bounding box center [463, 214] width 926 height 428
click at [866, 19] on div "Invalid HTML You have entered the following invalid HTML code (e.g. missing clo…" at bounding box center [463, 214] width 926 height 428
click at [873, 19] on div "Invalid HTML You have entered the following invalid HTML code (e.g. missing clo…" at bounding box center [463, 214] width 926 height 428
drag, startPoint x: 917, startPoint y: 2, endPoint x: 388, endPoint y: 133, distance: 544.2
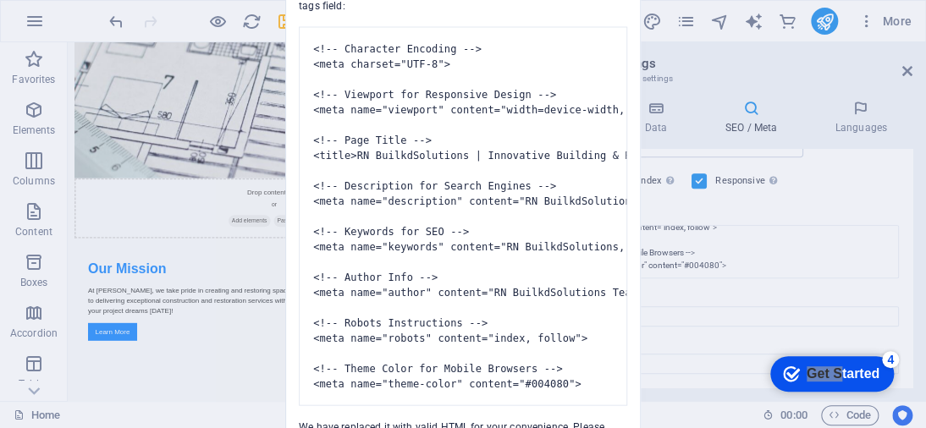
drag, startPoint x: 388, startPoint y: 133, endPoint x: 464, endPoint y: 45, distance: 115.9
click at [464, 45] on pre "<!-- Character Encoding --> <meta charset="UTF-8"> <!-- Viewport for Responsive…" at bounding box center [463, 216] width 328 height 379
click at [835, 289] on div "Invalid HTML You have entered the following invalid HTML code (e.g. missing clo…" at bounding box center [463, 214] width 926 height 428
drag, startPoint x: 616, startPoint y: 353, endPoint x: 504, endPoint y: 333, distance: 114.2
click at [601, 346] on pre "<!-- Character Encoding --> <meta charset="UTF-8"> <!-- Viewport for Responsive…" at bounding box center [463, 216] width 328 height 379
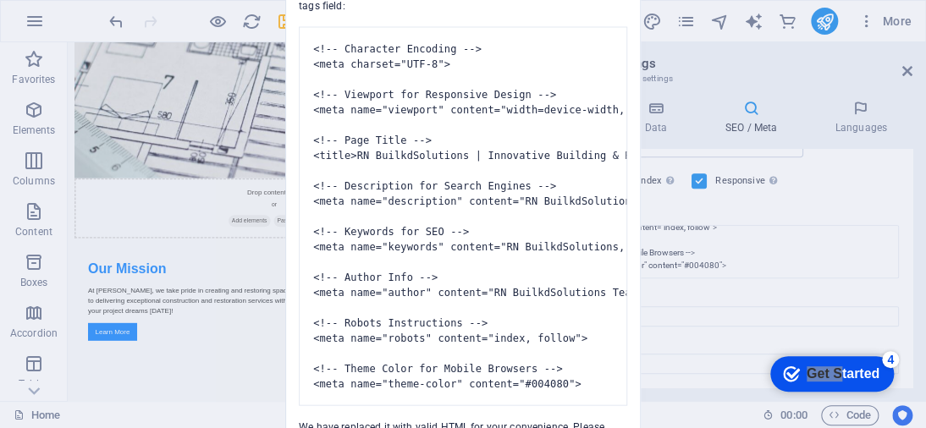
click at [853, 414] on div "Invalid HTML You have entered the following invalid HTML code (e.g. missing clo…" at bounding box center [463, 214] width 926 height 428
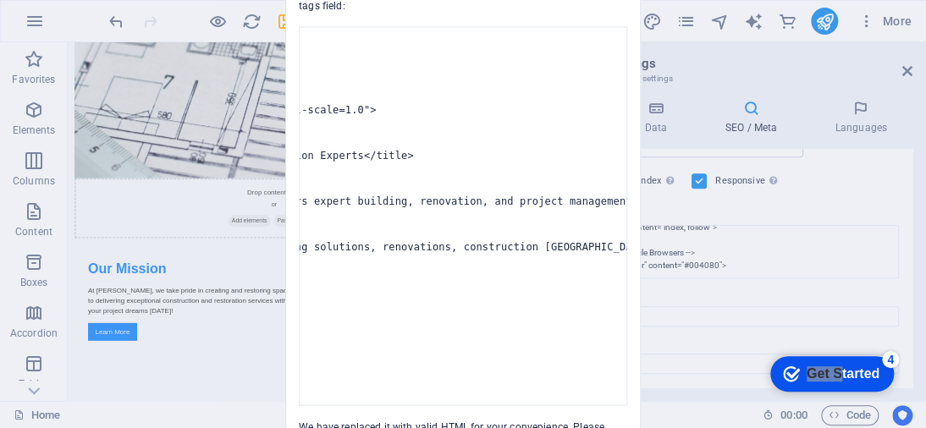
scroll to position [0, 377]
drag, startPoint x: 518, startPoint y: 396, endPoint x: 606, endPoint y: 441, distance: 98.8
click at [606, 427] on html "RN BuildSolutions Home Favorites Elements Columns Content Boxes Accordion Table…" at bounding box center [463, 214] width 926 height 428
drag, startPoint x: 365, startPoint y: 234, endPoint x: 589, endPoint y: 243, distance: 224.5
click at [364, 234] on pre "<!-- Character Encoding --> <meta charset="UTF-8"> <!-- Viewport for Responsive…" at bounding box center [463, 216] width 328 height 379
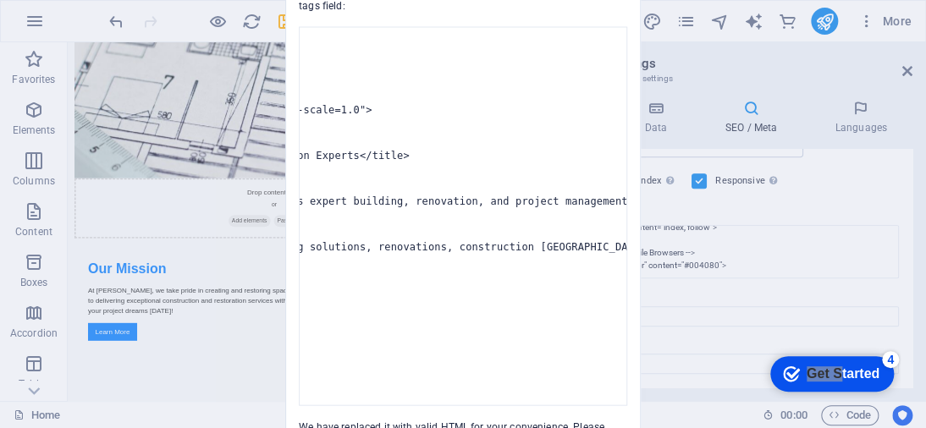
click at [684, 213] on div "Invalid HTML You have entered the following invalid HTML code (e.g. missing clo…" at bounding box center [463, 214] width 926 height 428
click at [907, 64] on div "Invalid HTML You have entered the following invalid HTML code (e.g. missing clo…" at bounding box center [463, 214] width 926 height 428
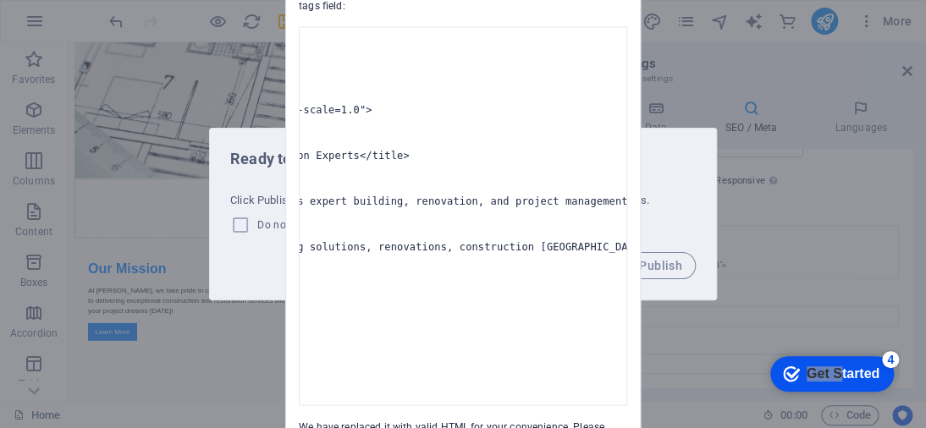
drag, startPoint x: 823, startPoint y: 207, endPoint x: 769, endPoint y: 179, distance: 60.2
click at [812, 201] on div "Invalid HTML You have entered the following invalid HTML code (e.g. missing clo…" at bounding box center [463, 214] width 926 height 428
click at [565, 149] on pre "<!-- Character Encoding --> <meta charset="UTF-8"> <!-- Viewport for Responsive…" at bounding box center [463, 216] width 328 height 379
click at [449, 388] on pre "<!-- Character Encoding --> <meta charset="UTF-8"> <!-- Viewport for Responsive…" at bounding box center [463, 216] width 328 height 379
click at [450, 388] on pre "<!-- Character Encoding --> <meta charset="UTF-8"> <!-- Viewport for Responsive…" at bounding box center [463, 216] width 328 height 379
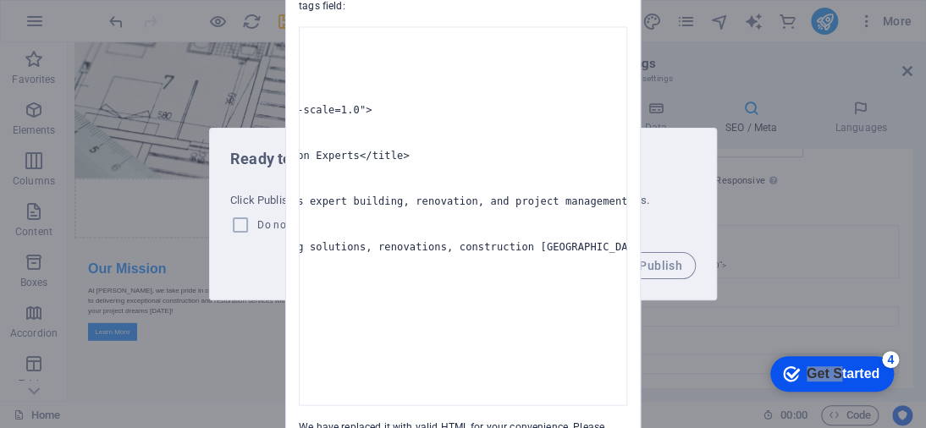
click at [550, 107] on pre "<!-- Character Encoding --> <meta charset="UTF-8"> <!-- Viewport for Responsive…" at bounding box center [463, 216] width 328 height 379
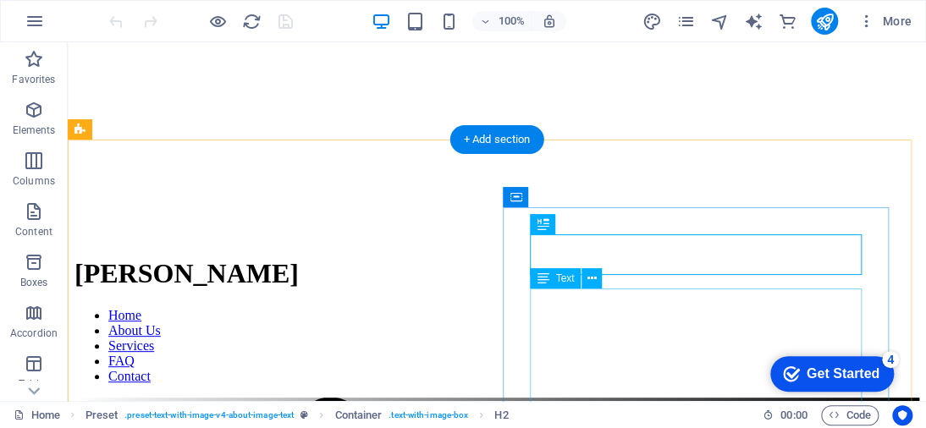
scroll to position [125, 0]
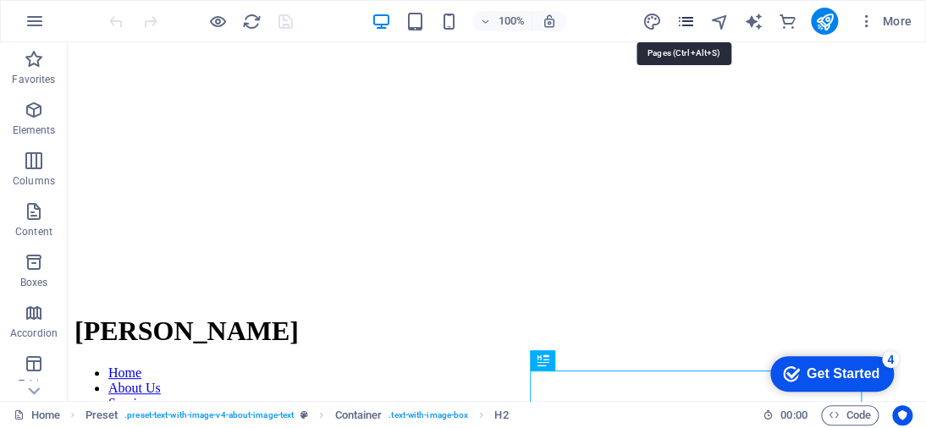
click at [677, 16] on icon "pages" at bounding box center [684, 21] width 19 height 19
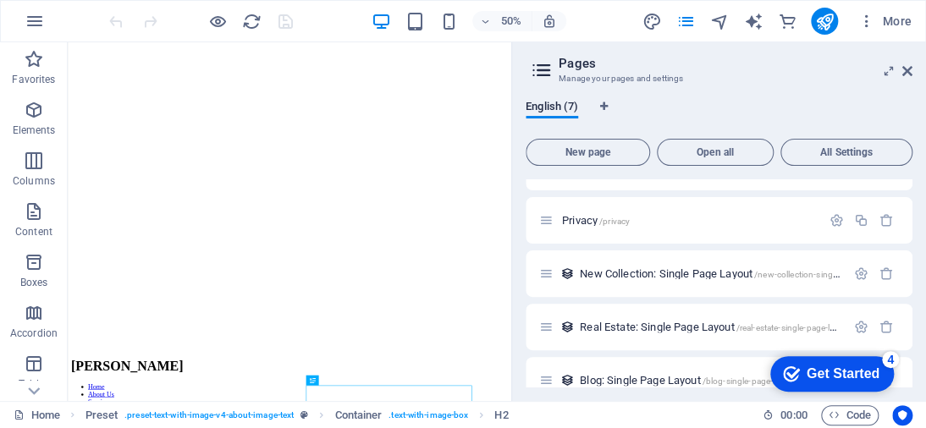
scroll to position [165, 0]
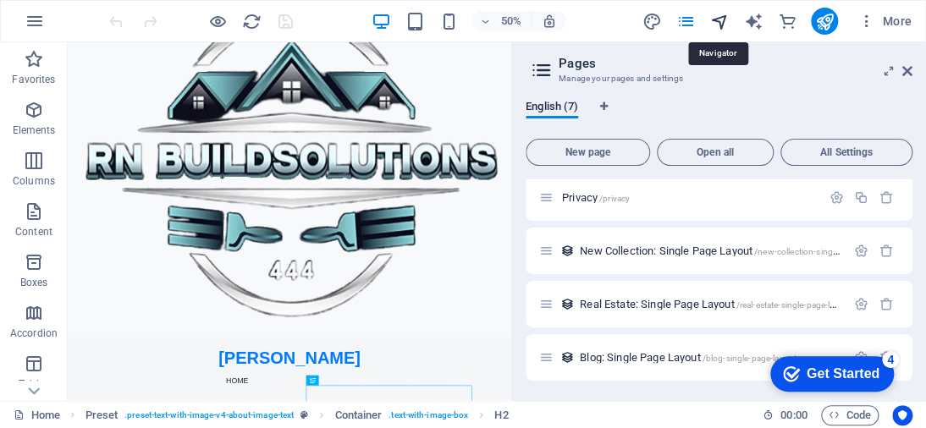
click at [715, 19] on icon "navigator" at bounding box center [718, 21] width 19 height 19
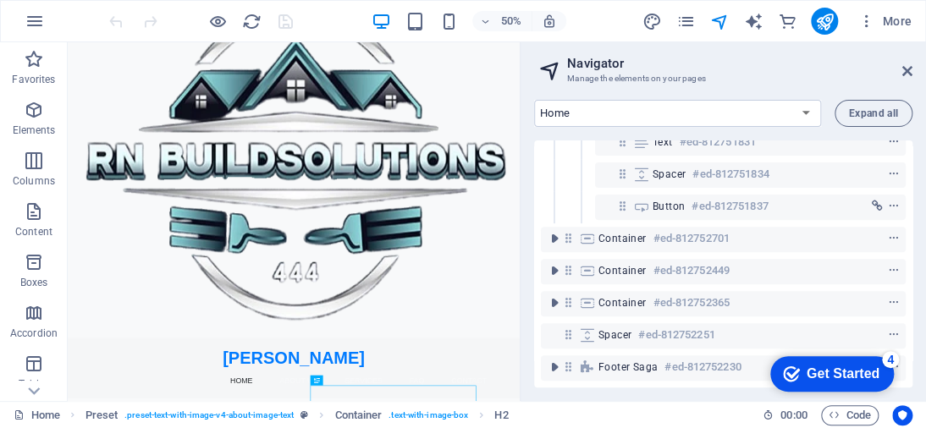
scroll to position [0, 0]
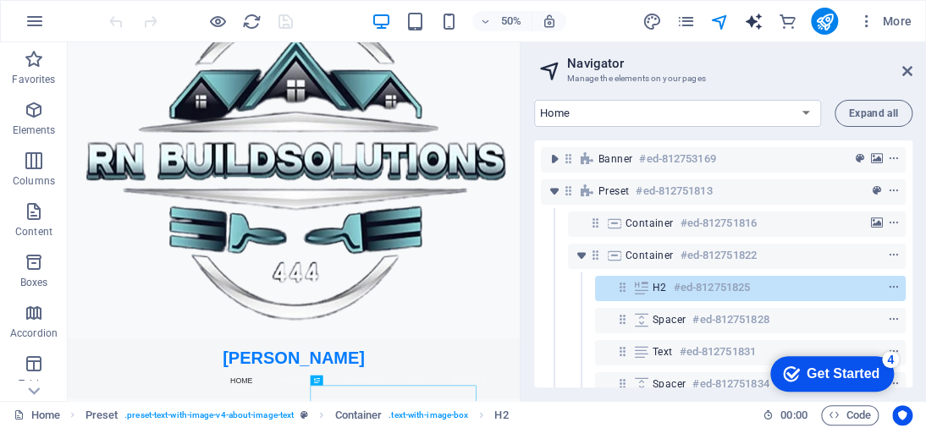
click at [748, 20] on icon "text_generator" at bounding box center [752, 21] width 19 height 19
select select "English"
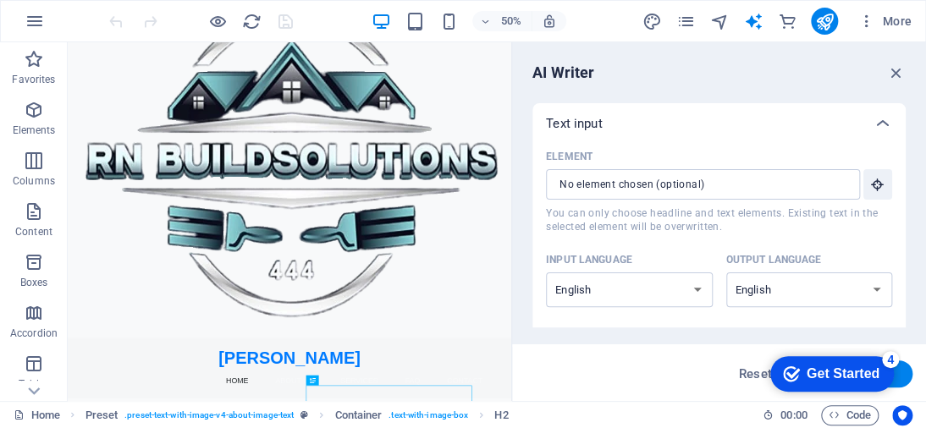
click at [768, 14] on div "More" at bounding box center [780, 21] width 277 height 27
click at [780, 19] on icon "commerce" at bounding box center [786, 21] width 19 height 19
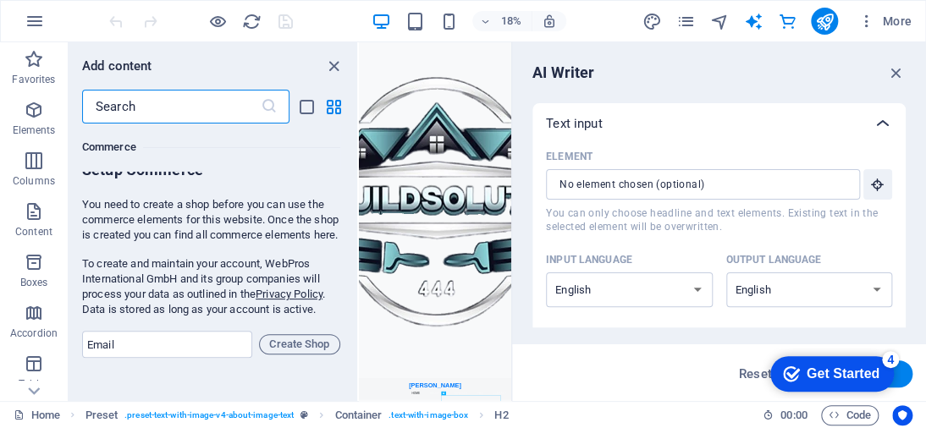
scroll to position [16214, 0]
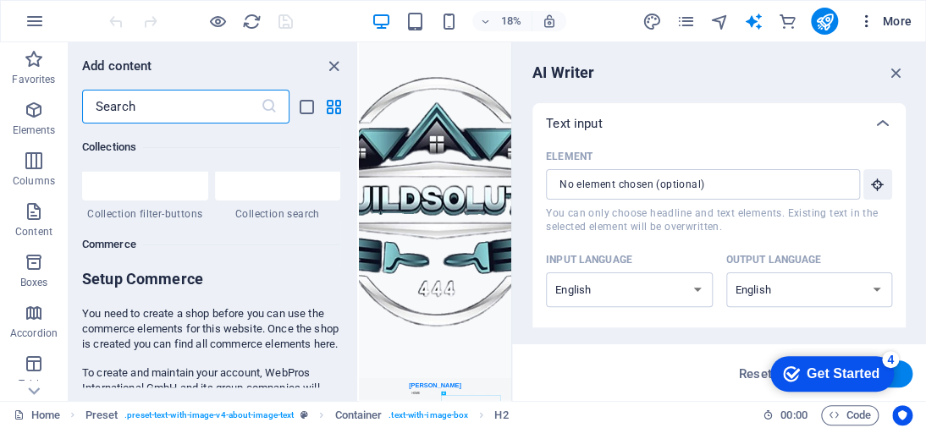
click at [907, 25] on span "More" at bounding box center [884, 21] width 53 height 17
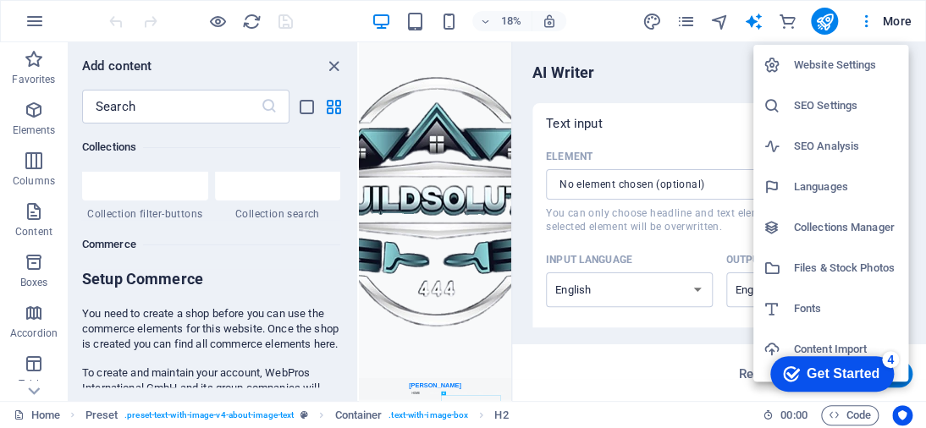
click at [852, 99] on h6 "SEO Settings" at bounding box center [846, 106] width 104 height 20
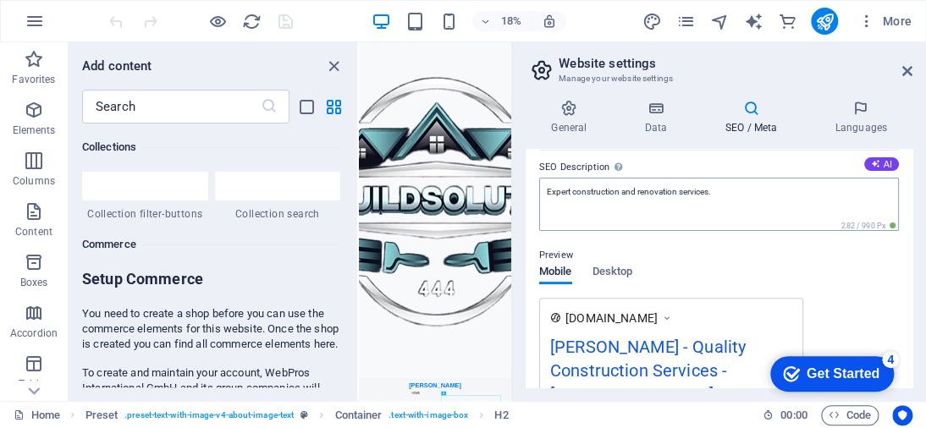
scroll to position [169, 0]
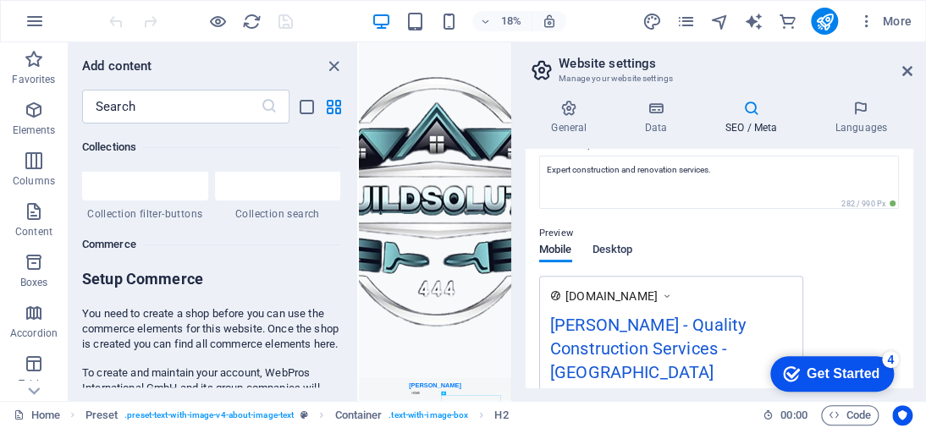
click at [625, 245] on span "Desktop" at bounding box center [612, 252] width 41 height 24
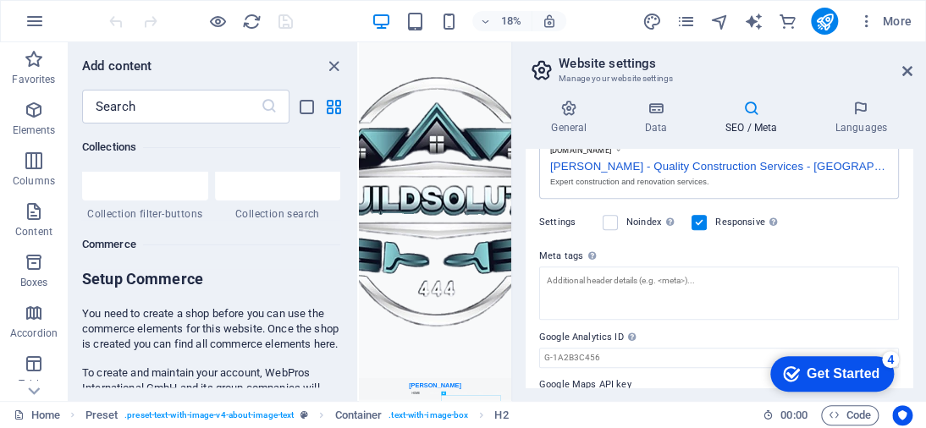
scroll to position [352, 0]
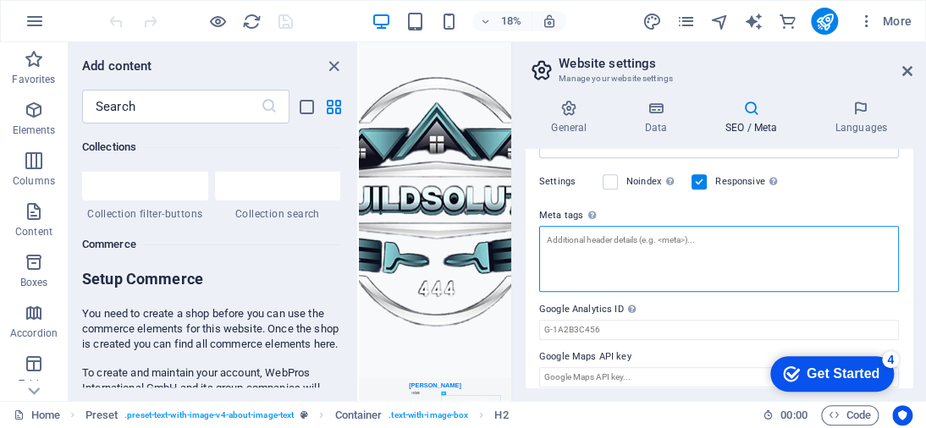
paste textarea "<!-- Character Encoding --> <meta charset="UTF-8"> <!-- Viewport for Responsive…"
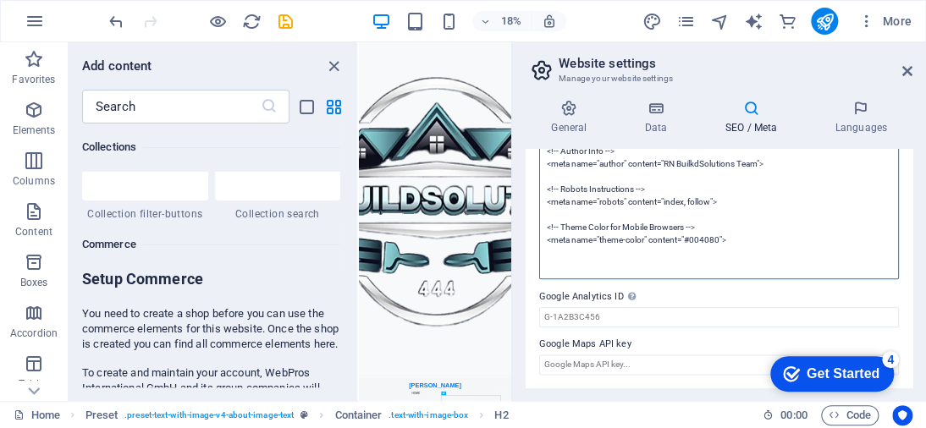
scroll to position [416, 0]
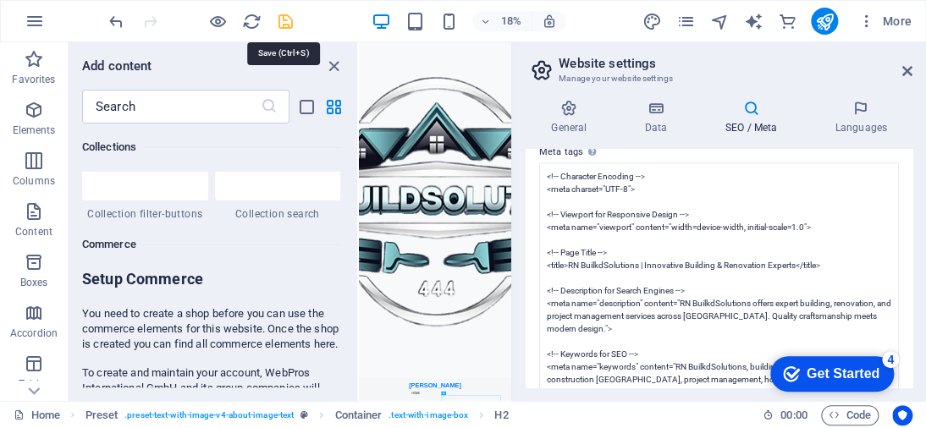
click at [288, 20] on body "RN BuildSolutions Home Favorites Elements Columns Content Boxes Accordion Table…" at bounding box center [463, 214] width 926 height 428
type textarea "<!-- Character Encoding --> <meta charset="UTF-8"> <!-- Viewport for Responsive…"
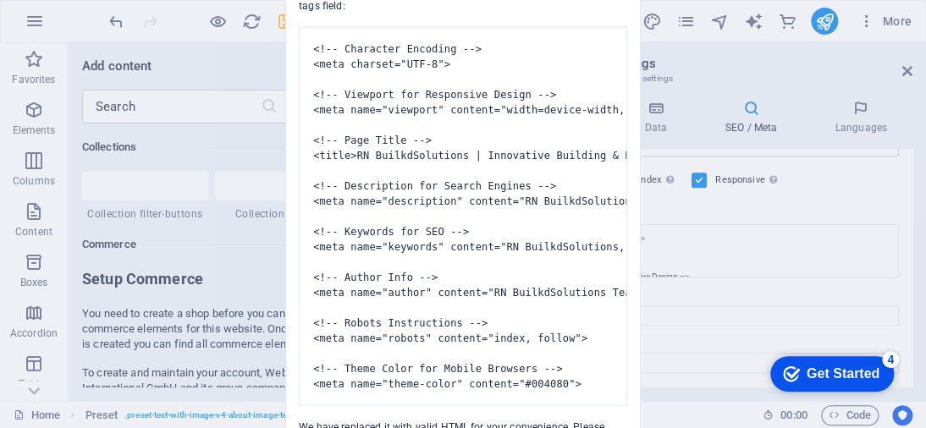
scroll to position [352, 0]
click at [278, 22] on div "Invalid HTML You have entered the following invalid HTML code (e.g. missing clo…" at bounding box center [463, 214] width 926 height 428
click at [251, 23] on div "Invalid HTML You have entered the following invalid HTML code (e.g. missing clo…" at bounding box center [463, 214] width 926 height 428
drag, startPoint x: 224, startPoint y: 18, endPoint x: 177, endPoint y: 25, distance: 48.0
click at [220, 19] on div "Invalid HTML You have entered the following invalid HTML code (e.g. missing clo…" at bounding box center [463, 214] width 926 height 428
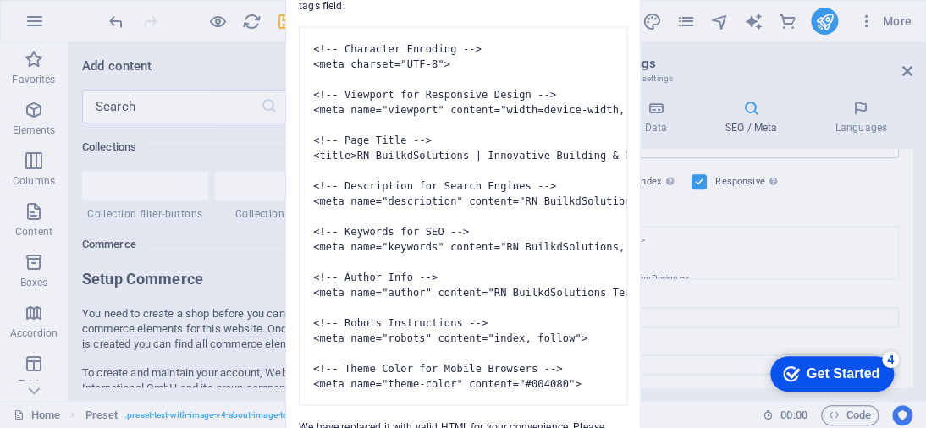
click at [116, 20] on div "Invalid HTML You have entered the following invalid HTML code (e.g. missing clo…" at bounding box center [463, 214] width 926 height 428
click at [47, 18] on div "Invalid HTML You have entered the following invalid HTML code (e.g. missing clo…" at bounding box center [463, 214] width 926 height 428
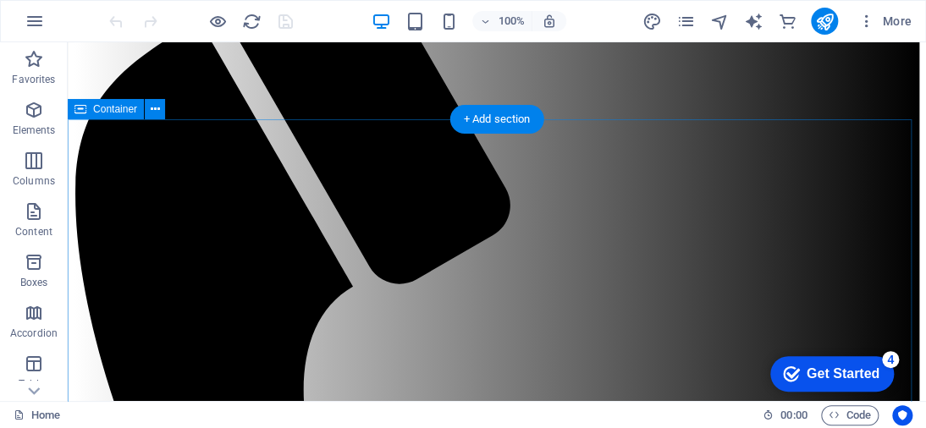
scroll to position [718, 0]
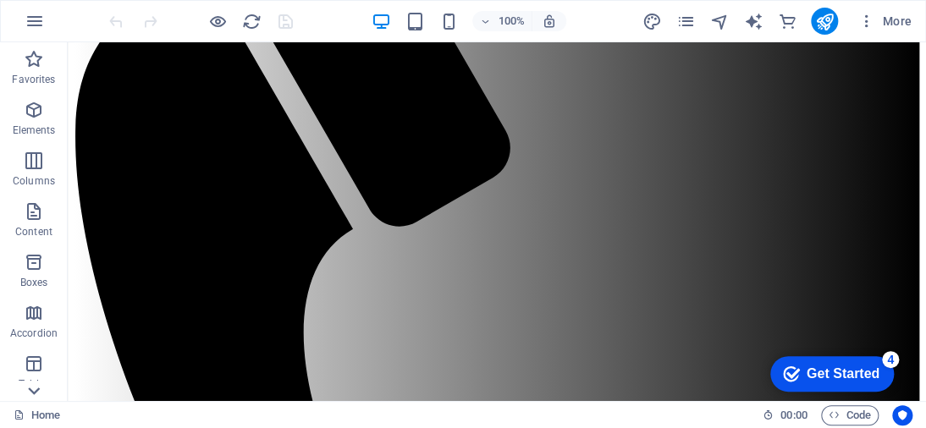
click at [41, 64] on icon at bounding box center [34, 53] width 24 height 24
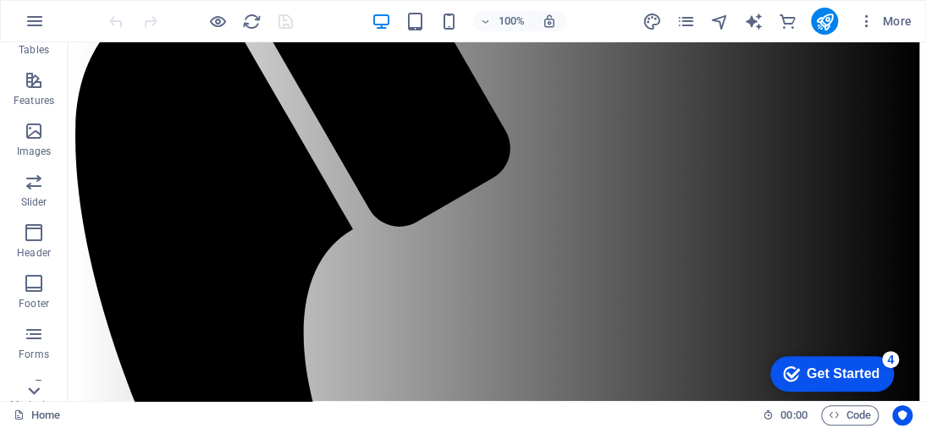
scroll to position [359, 0]
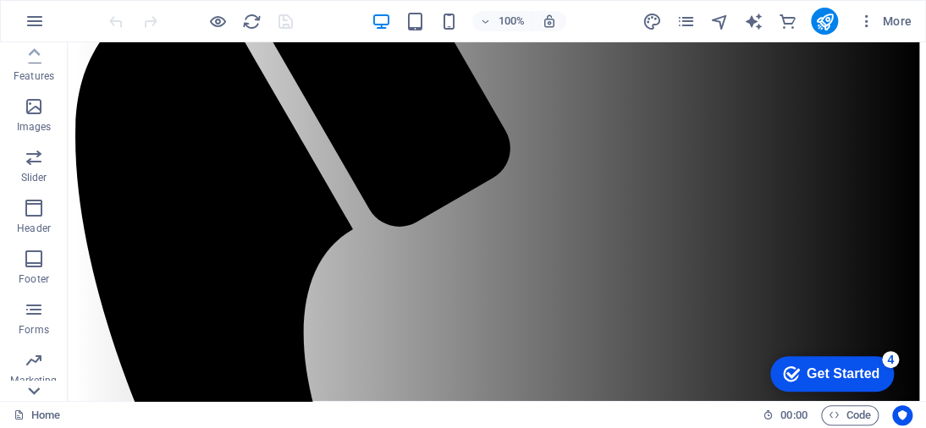
click at [41, 64] on icon at bounding box center [34, 53] width 24 height 24
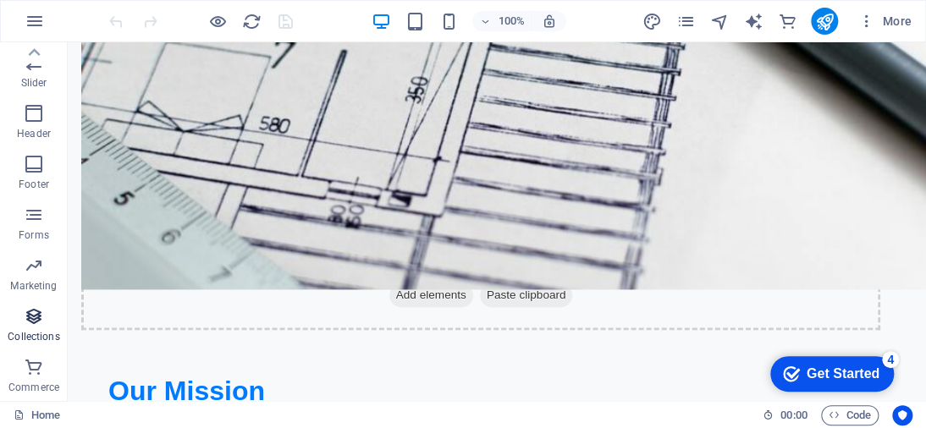
click at [38, 336] on p "Collections" at bounding box center [34, 337] width 52 height 14
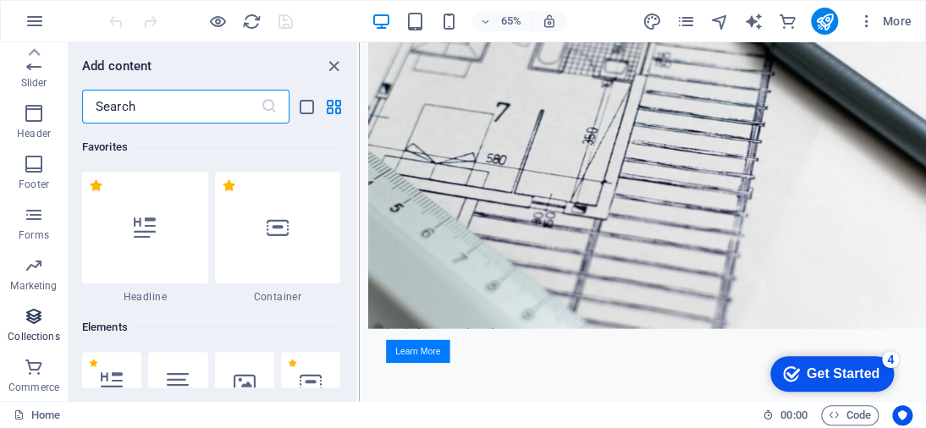
scroll to position [15493, 0]
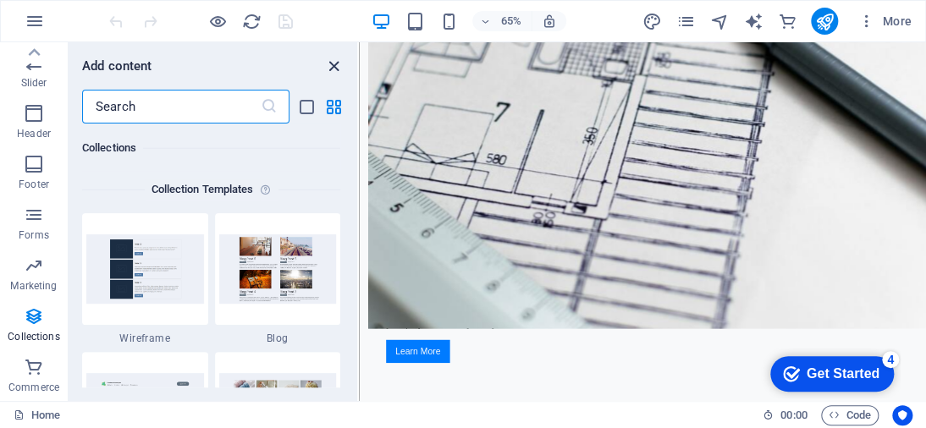
click at [332, 62] on icon "close panel" at bounding box center [333, 66] width 19 height 19
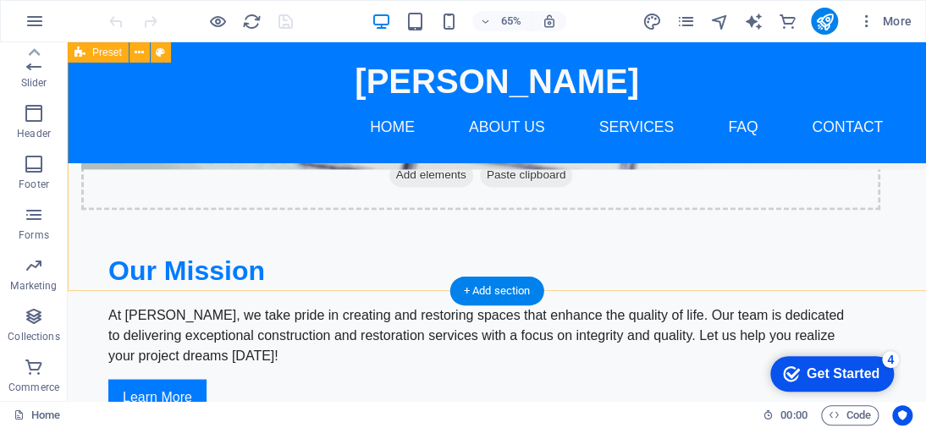
scroll to position [718, 0]
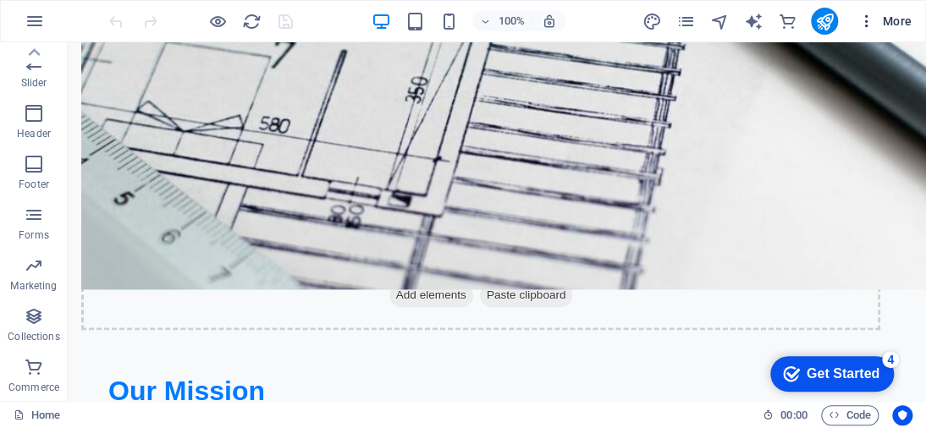
click at [897, 14] on span "More" at bounding box center [884, 21] width 53 height 17
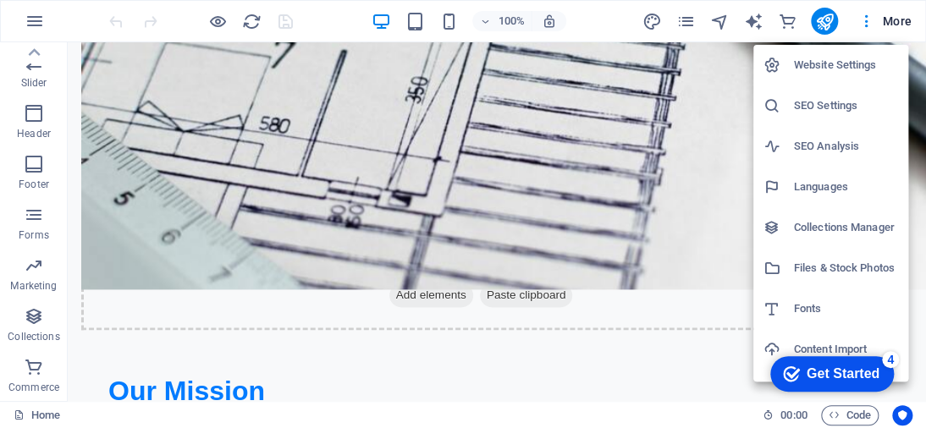
click at [841, 343] on h6 "Content Import" at bounding box center [846, 349] width 104 height 20
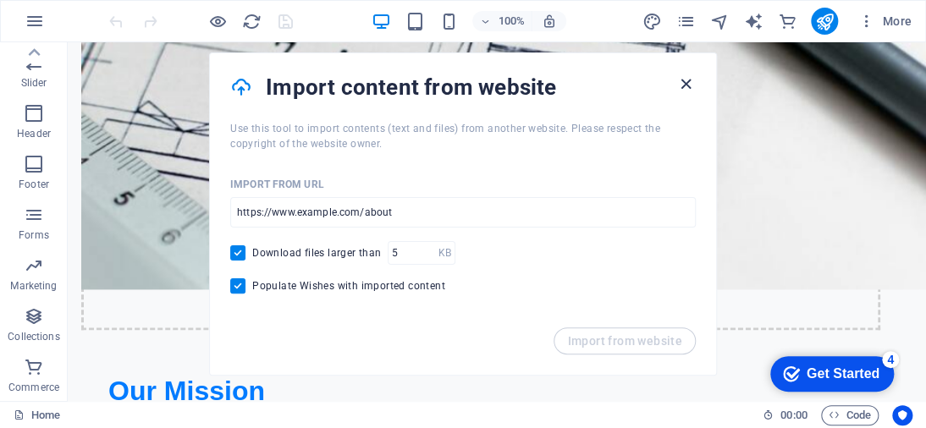
click at [691, 85] on icon "button" at bounding box center [685, 83] width 19 height 19
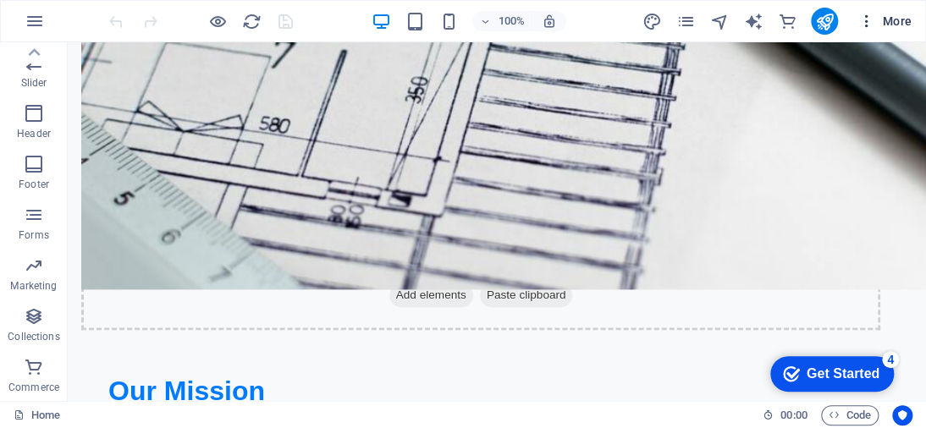
click at [865, 23] on icon "button" at bounding box center [866, 21] width 17 height 17
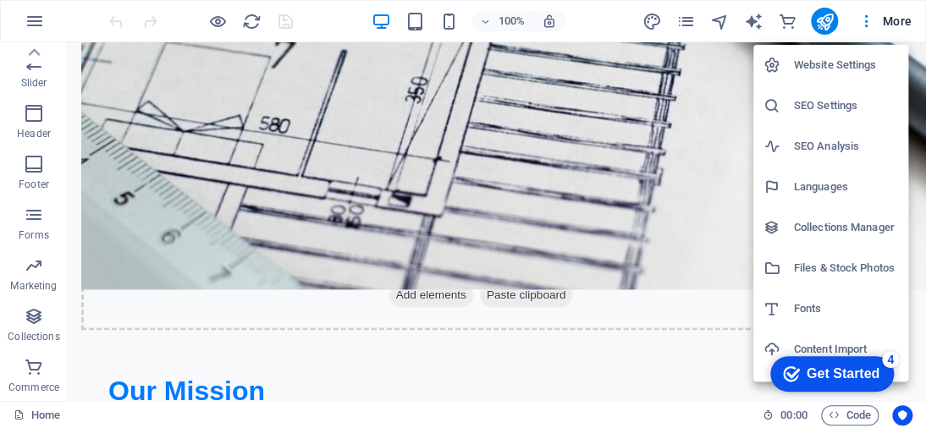
click at [847, 100] on h6 "SEO Settings" at bounding box center [846, 106] width 104 height 20
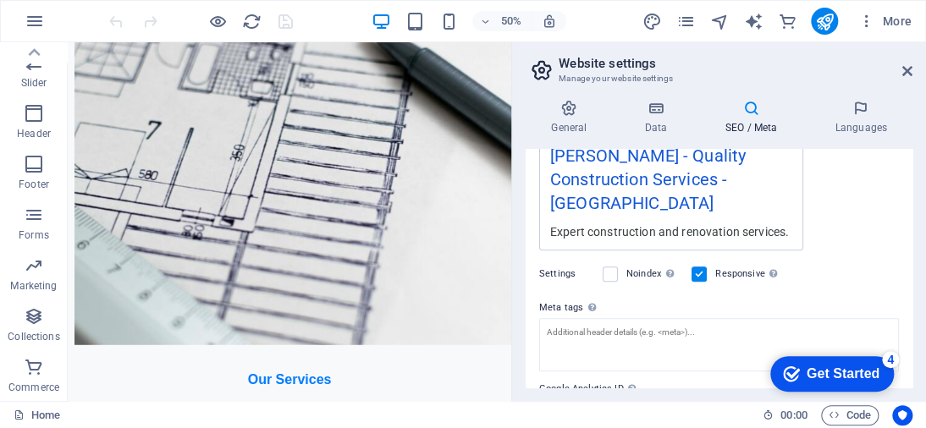
scroll to position [423, 0]
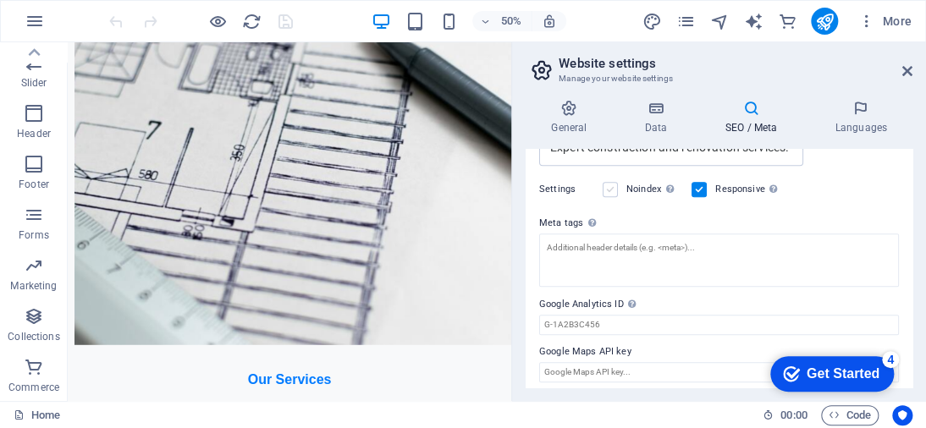
click at [616, 182] on label at bounding box center [610, 189] width 15 height 15
click at [0, 0] on input "Noindex Instruct search engines to exclude this website from search results." at bounding box center [0, 0] width 0 height 0
drag, startPoint x: 537, startPoint y: 341, endPoint x: 626, endPoint y: 347, distance: 89.1
click at [626, 347] on div "SEO Title The title of your website - make it something that stands out in sear…" at bounding box center [719, 268] width 387 height 239
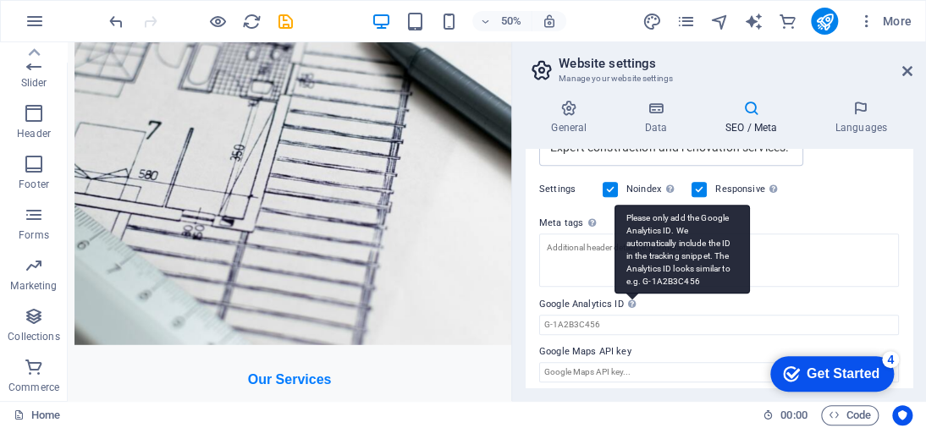
drag, startPoint x: 689, startPoint y: 227, endPoint x: 649, endPoint y: 248, distance: 45.1
click at [649, 248] on div "Please only add the Google Analytics ID. We automatically include the ID in the…" at bounding box center [681, 249] width 135 height 89
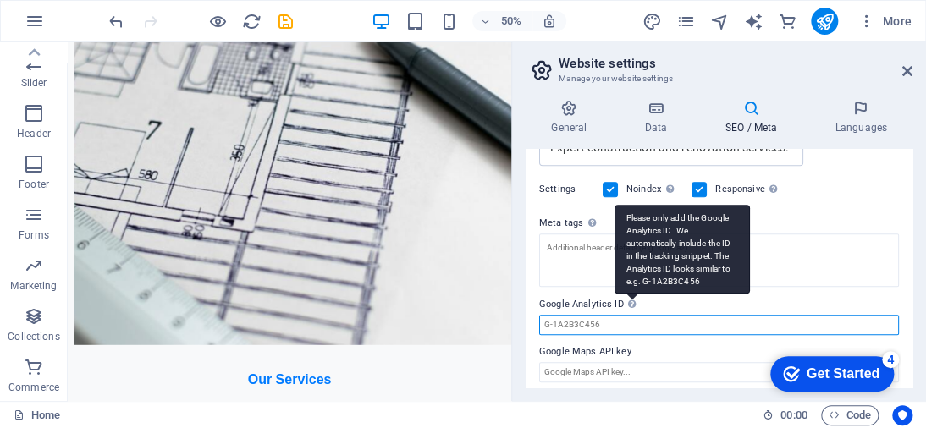
click at [649, 315] on input "Google Analytics ID Please only add the Google Analytics ID. We automatically i…" at bounding box center [719, 325] width 360 height 20
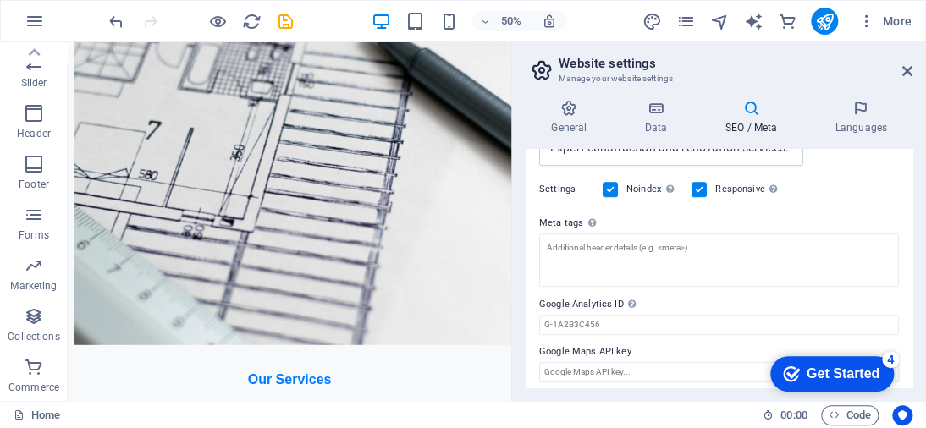
drag, startPoint x: 615, startPoint y: 289, endPoint x: 521, endPoint y: 279, distance: 94.4
click at [542, 295] on label "Google Analytics ID Please only add the Google Analytics ID. We automatically i…" at bounding box center [719, 305] width 360 height 20
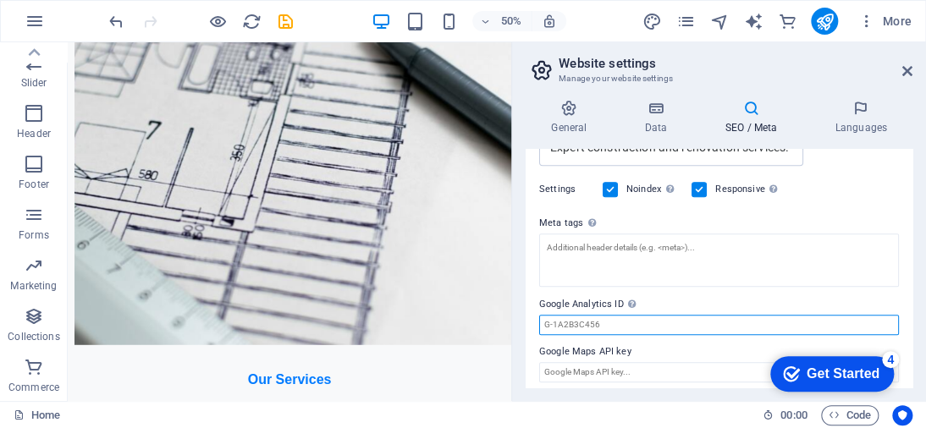
click at [542, 315] on input "Google Analytics ID Please only add the Google Analytics ID. We automatically i…" at bounding box center [719, 325] width 360 height 20
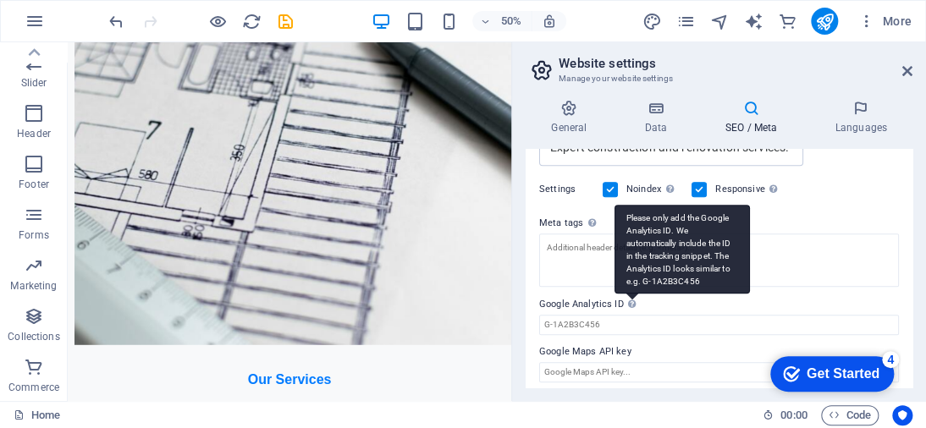
drag, startPoint x: 535, startPoint y: 292, endPoint x: 636, endPoint y: 297, distance: 101.7
click at [636, 297] on div "SEO Title The title of your website - make it something that stands out in sear…" at bounding box center [719, 268] width 387 height 239
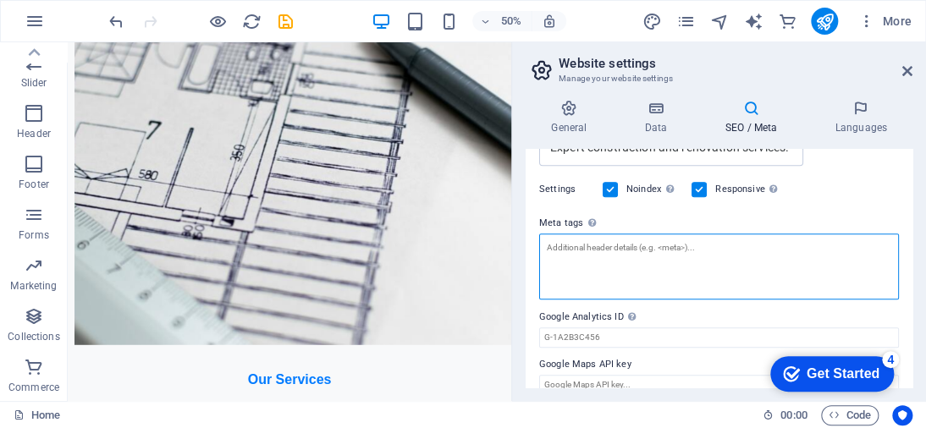
paste textarea "<!-- Google tag (gtag.js) --> <script async src="[URL][DOMAIN_NAME]"></script> …"
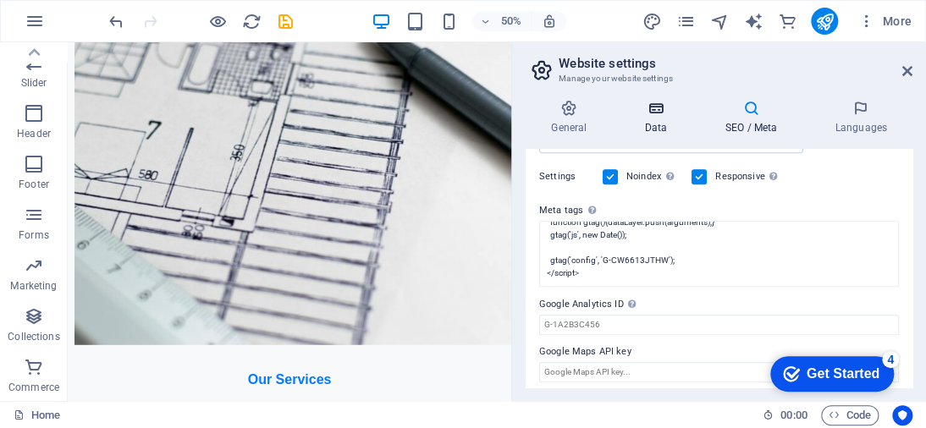
click at [653, 115] on body "[PERSON_NAME] Home Favorites Elements Columns Content Boxes Accordion Tables Fe…" at bounding box center [463, 214] width 926 height 428
type textarea "<!-- Google tag (gtag.js) --> <script async="" src="[URL][DOMAIN_NAME]"></scrip…"
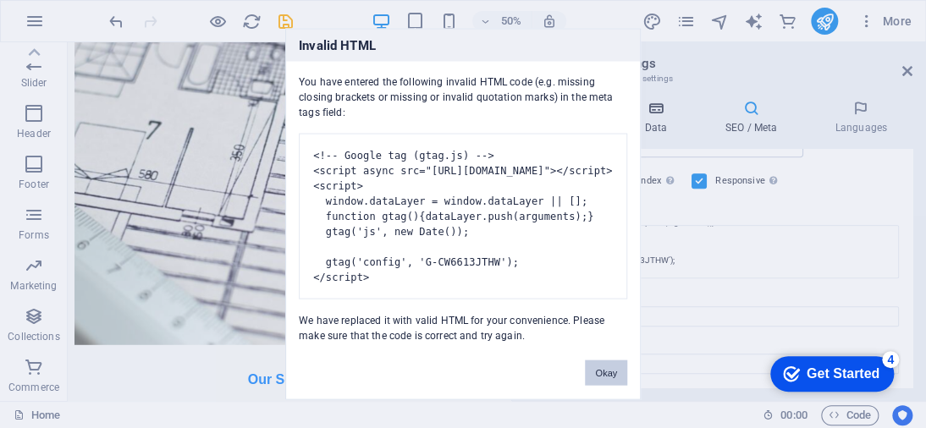
scroll to position [423, 0]
click at [614, 382] on button "Okay" at bounding box center [606, 373] width 42 height 25
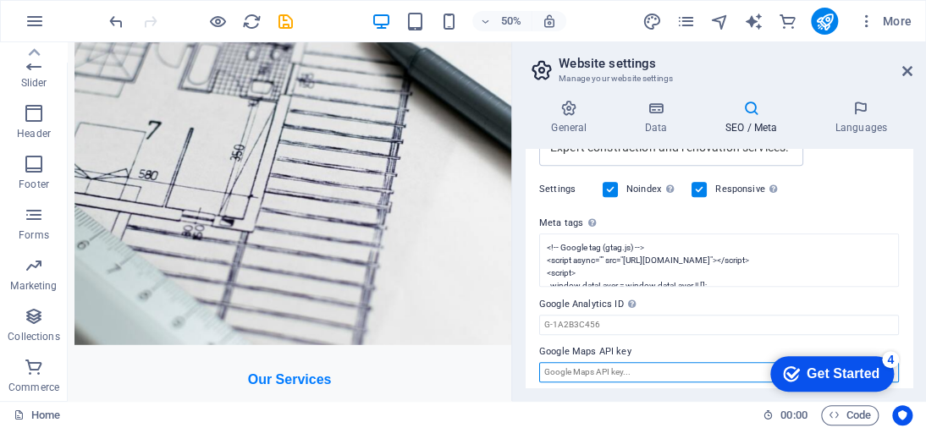
drag, startPoint x: 630, startPoint y: 367, endPoint x: 595, endPoint y: 360, distance: 35.5
click at [595, 362] on input "Google Maps API key" at bounding box center [719, 372] width 360 height 20
paste input "<!-- Google tag (gtag.js) --> <script async src="[URL][DOMAIN_NAME]"></script> …"
click at [649, 362] on input "<!-- Google tag (gtag.js) --> <script async src="[URL][DOMAIN_NAME]"></script> …" at bounding box center [719, 372] width 360 height 20
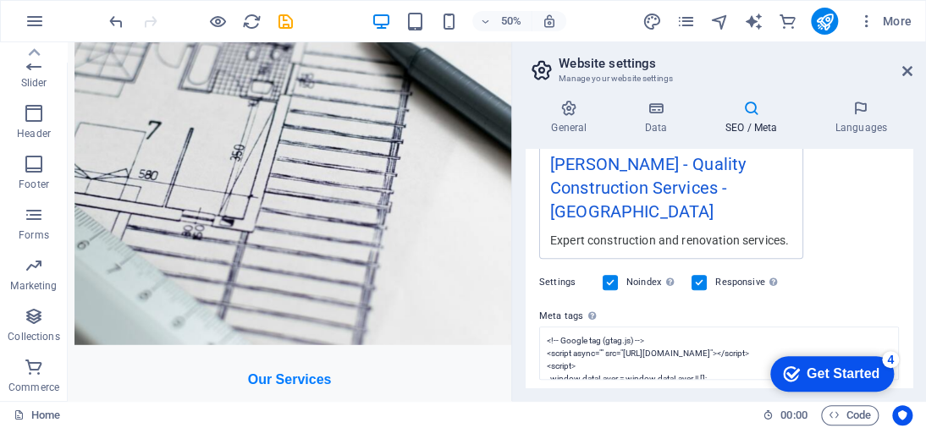
scroll to position [254, 0]
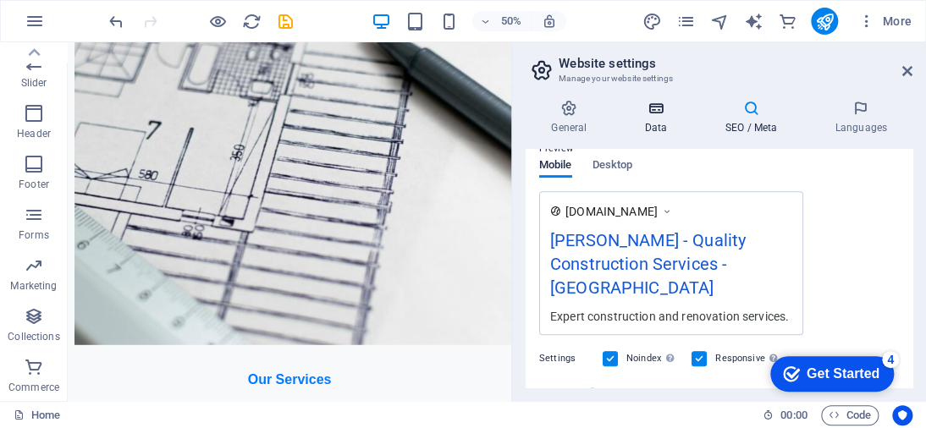
type input "<!-- Google tag (gtag.js) --> <script async src="[URL][DOMAIN_NAME]"></script> …"
click at [662, 114] on icon at bounding box center [656, 108] width 74 height 17
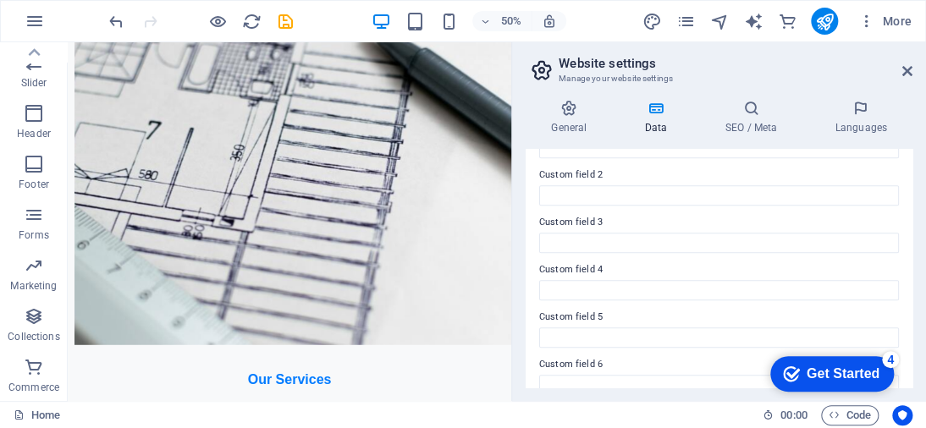
scroll to position [574, 0]
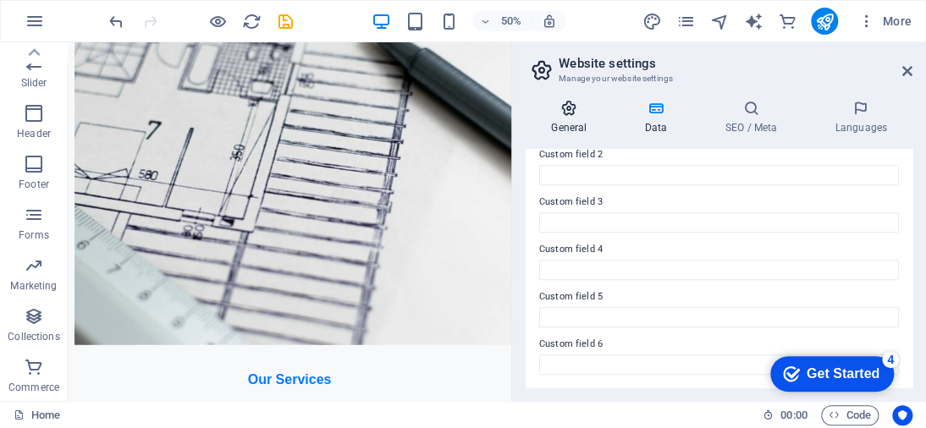
click at [588, 118] on h4 "General" at bounding box center [572, 118] width 93 height 36
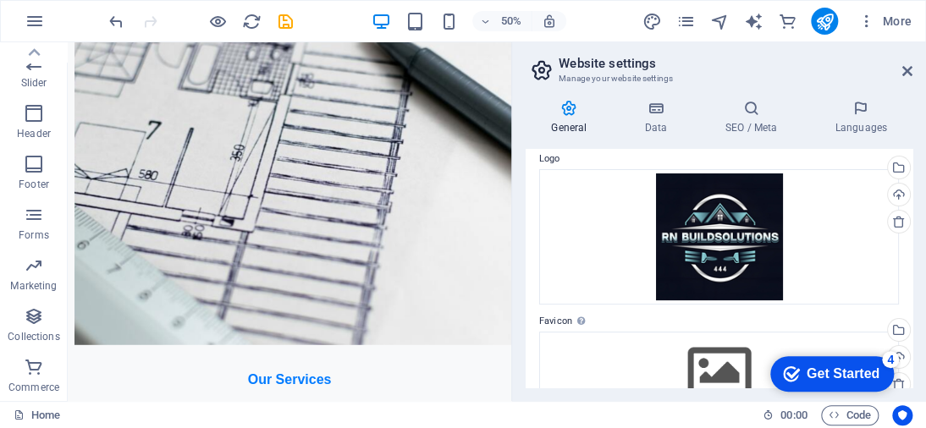
scroll to position [0, 0]
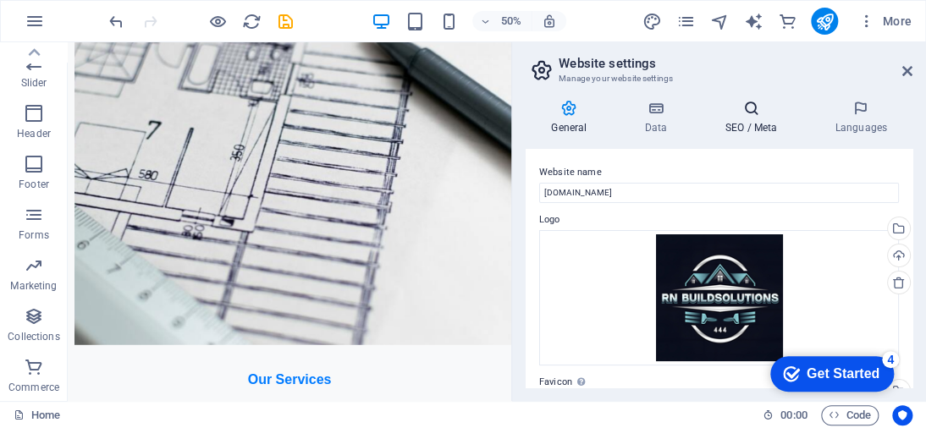
click at [757, 118] on h4 "SEO / Meta" at bounding box center [754, 118] width 110 height 36
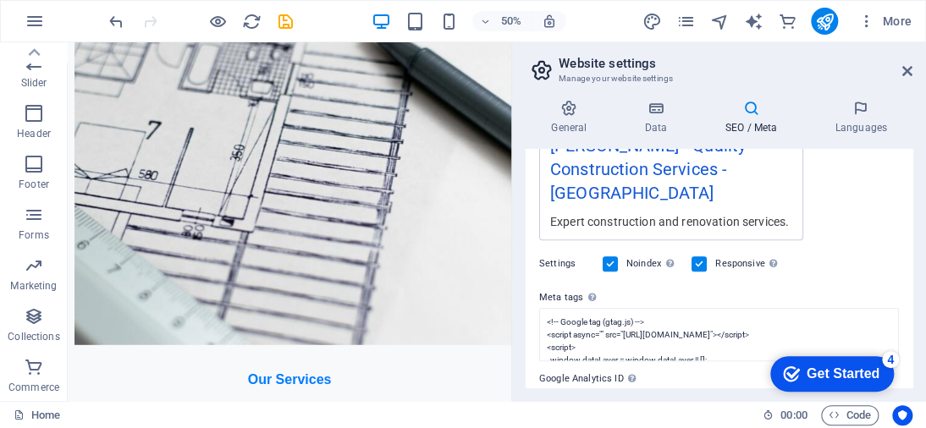
scroll to position [423, 0]
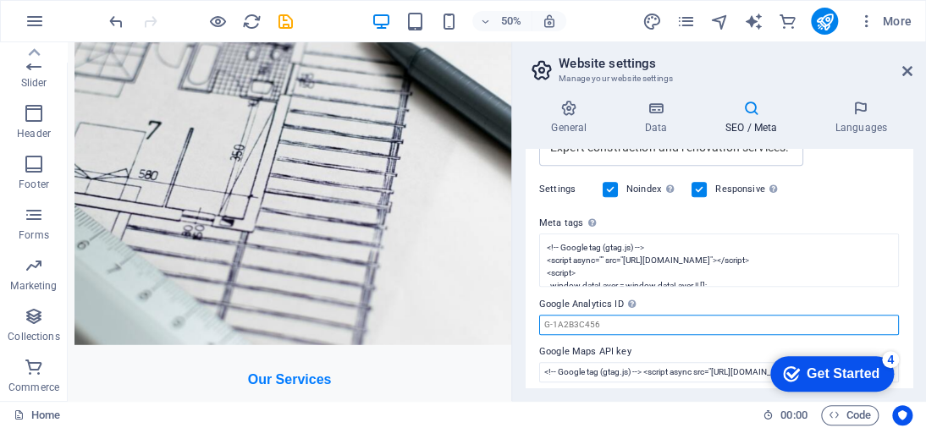
paste input "G-CW6613JTHW"
type input "G-CW6613JTHW"
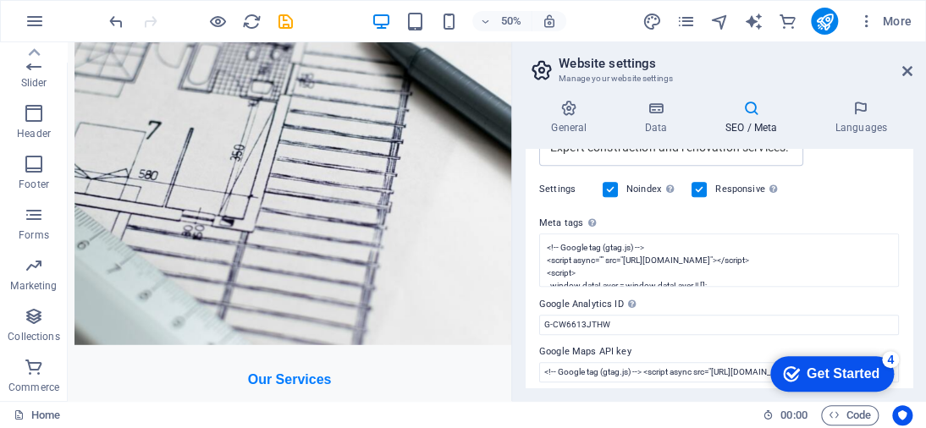
click at [846, 213] on label "Meta tags Enter HTML code here that will be placed inside the tags of your webs…" at bounding box center [719, 223] width 360 height 20
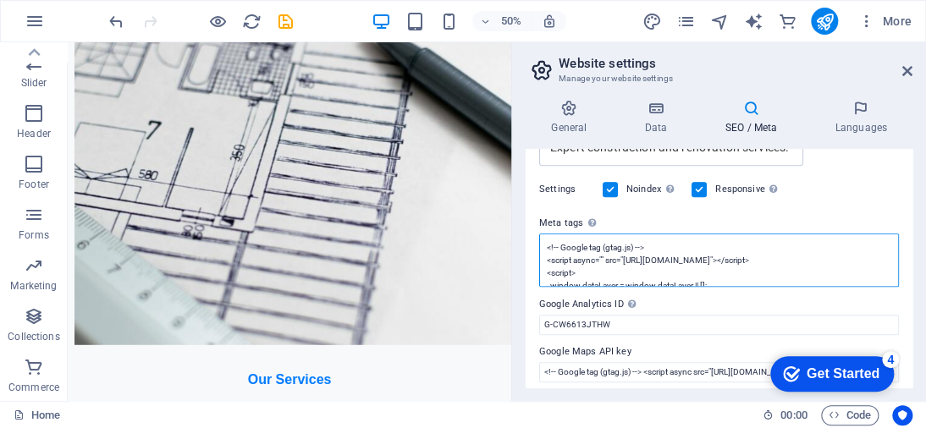
click at [846, 234] on textarea "<!-- Google tag (gtag.js) --> <script async="" src="[URL][DOMAIN_NAME]"></scrip…" at bounding box center [719, 260] width 360 height 53
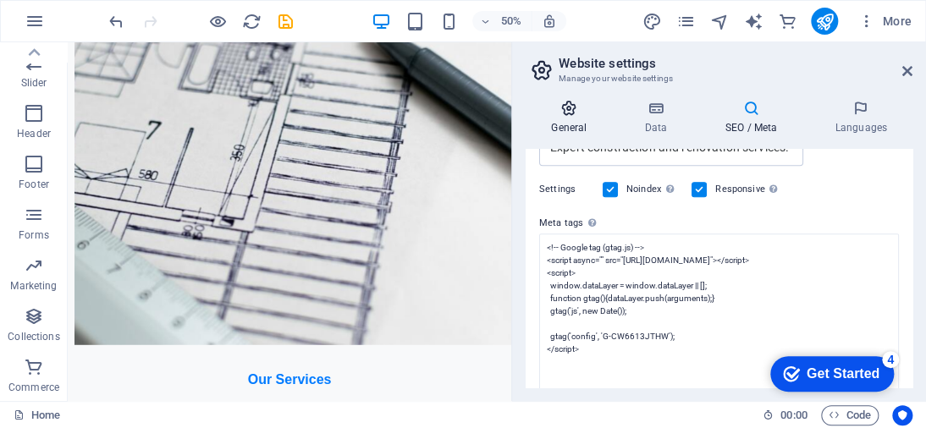
click at [571, 118] on h4 "General" at bounding box center [572, 118] width 93 height 36
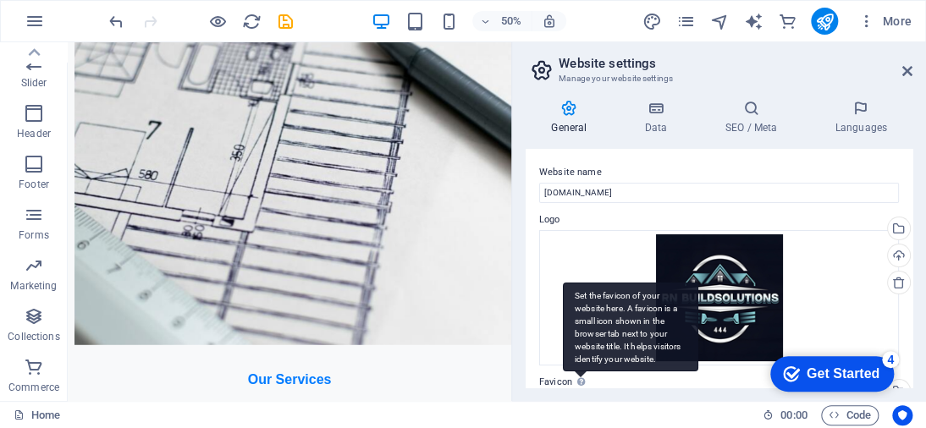
click at [572, 381] on div "Set the favicon of your website here. A favicon is a small icon shown in the br…" at bounding box center [580, 382] width 17 height 20
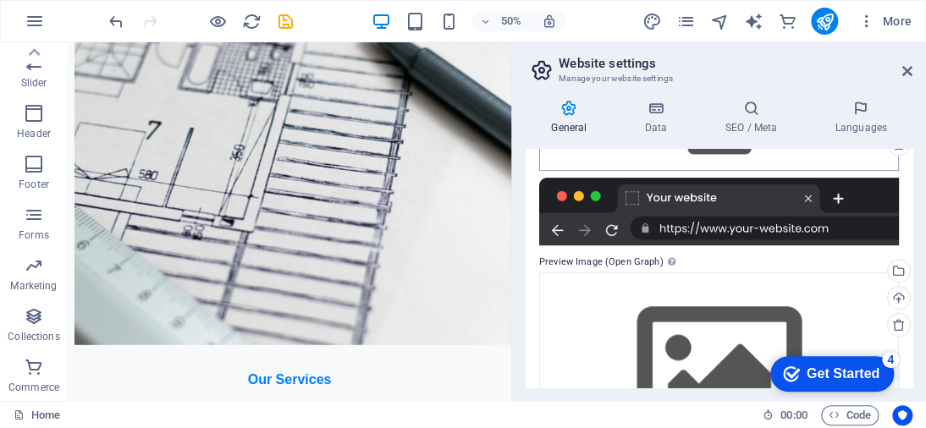
scroll to position [224, 0]
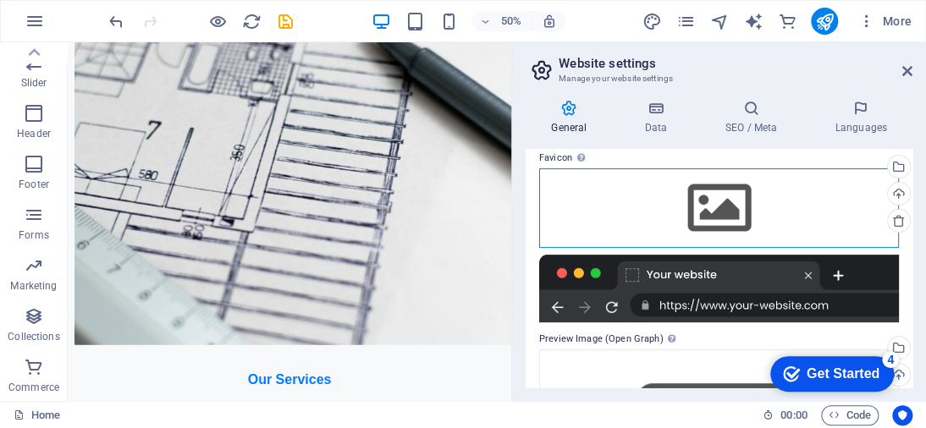
click at [678, 215] on div "Drag files here, click to choose files or select files from Files or our free s…" at bounding box center [719, 208] width 360 height 80
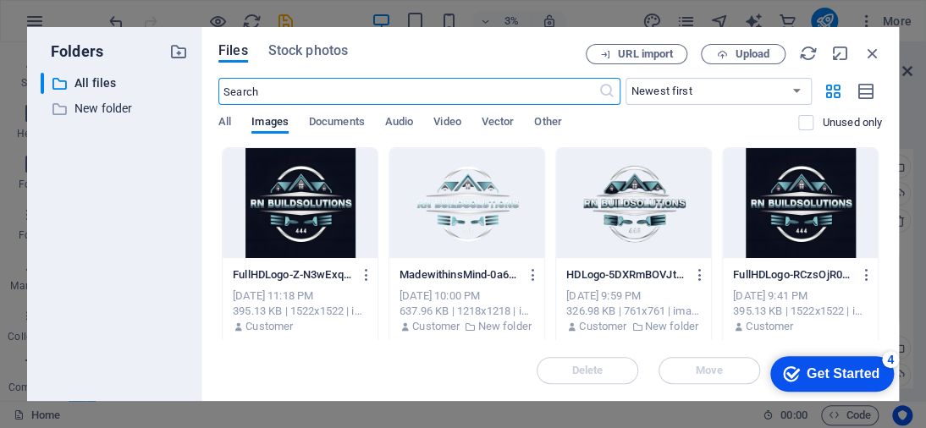
scroll to position [3115, 0]
click at [291, 223] on div at bounding box center [300, 203] width 155 height 110
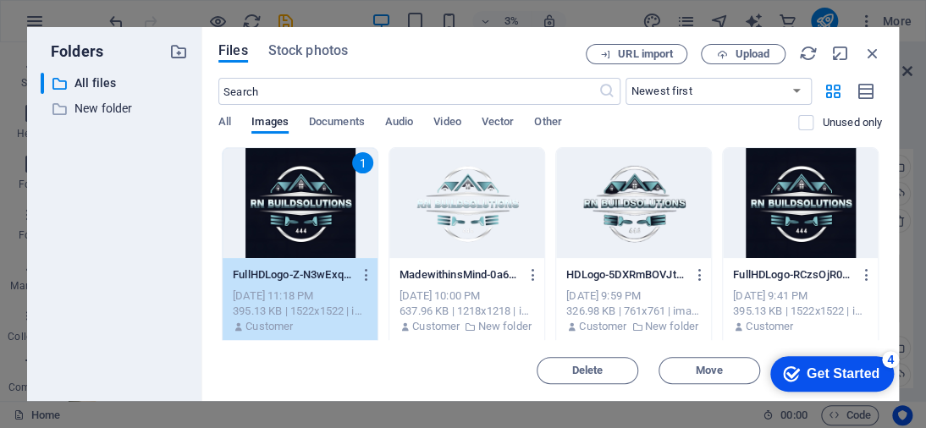
click at [823, 369] on div "Get Started" at bounding box center [843, 373] width 73 height 15
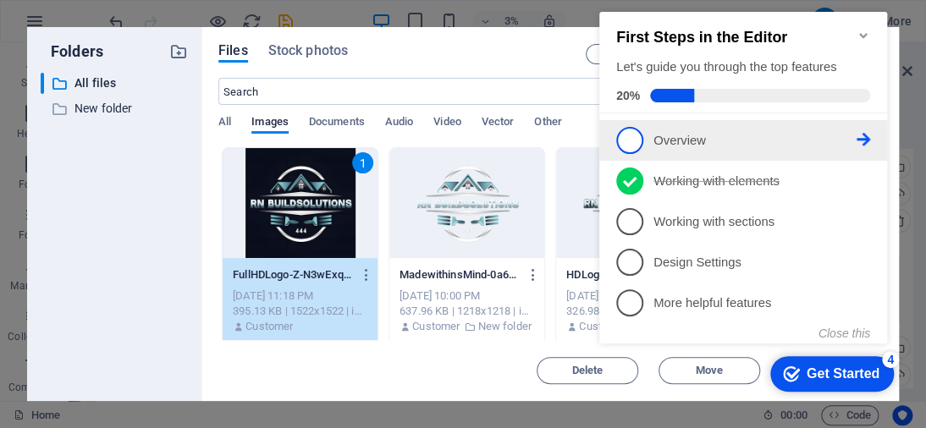
click at [664, 139] on p "Overview - incomplete" at bounding box center [754, 141] width 203 height 18
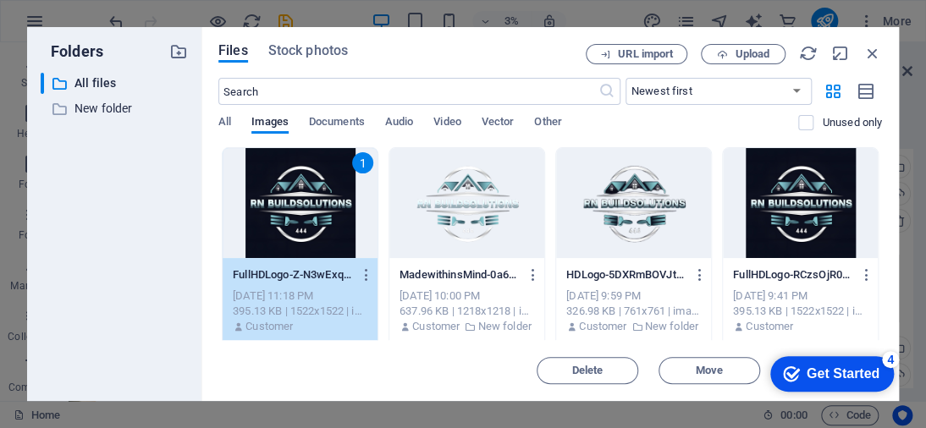
click at [291, 218] on div "1" at bounding box center [300, 203] width 155 height 110
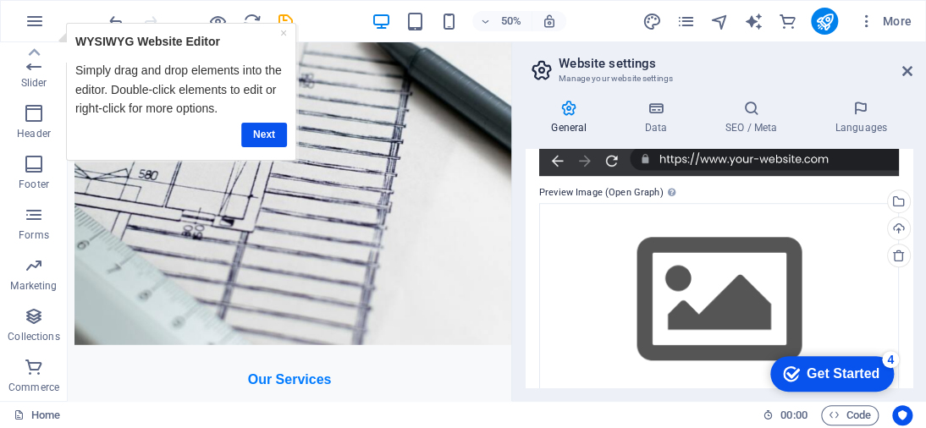
scroll to position [449, 0]
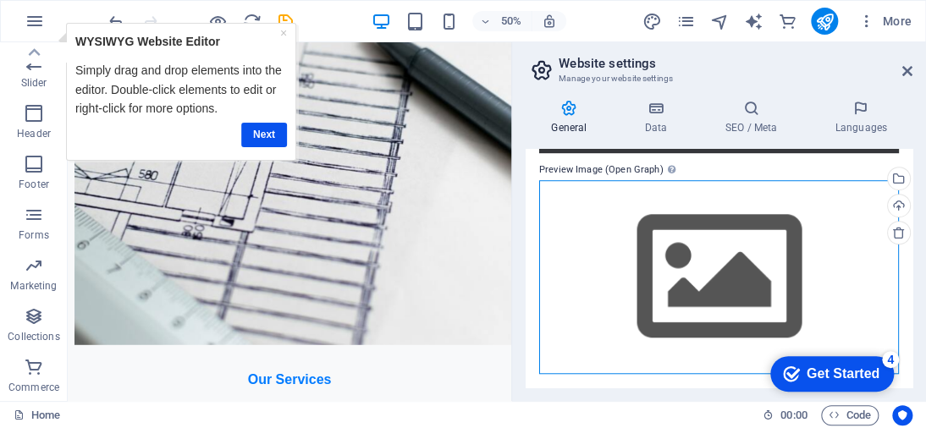
click at [724, 262] on div "Drag files here, click to choose files or select files from Files or our free s…" at bounding box center [719, 277] width 360 height 194
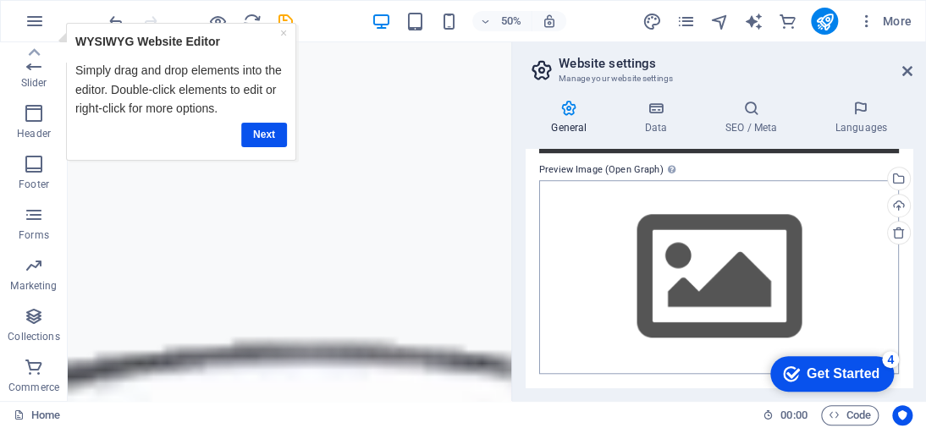
click at [724, 262] on body "[PERSON_NAME] Home Favorites Elements Columns Content Boxes Accordion Tables Fe…" at bounding box center [463, 214] width 926 height 428
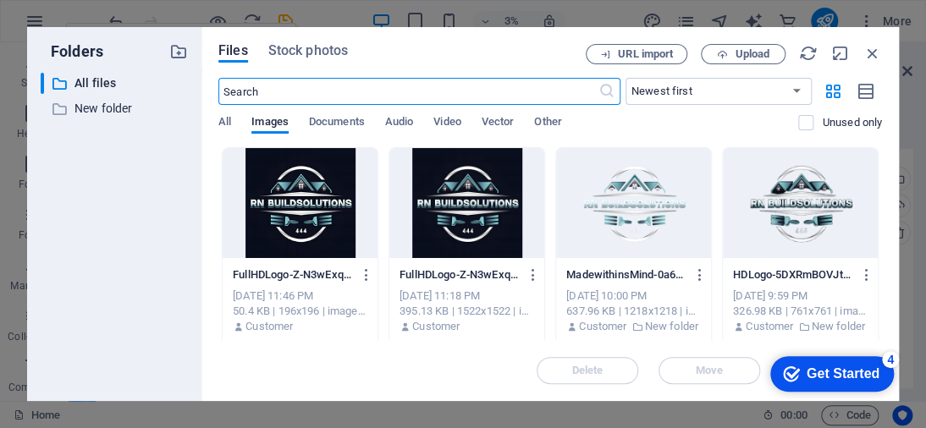
scroll to position [3115, 0]
click at [444, 269] on p "FullHDLogo-Z-N3wExqJlJ5oRtfk46tKw.jpg" at bounding box center [458, 274] width 118 height 15
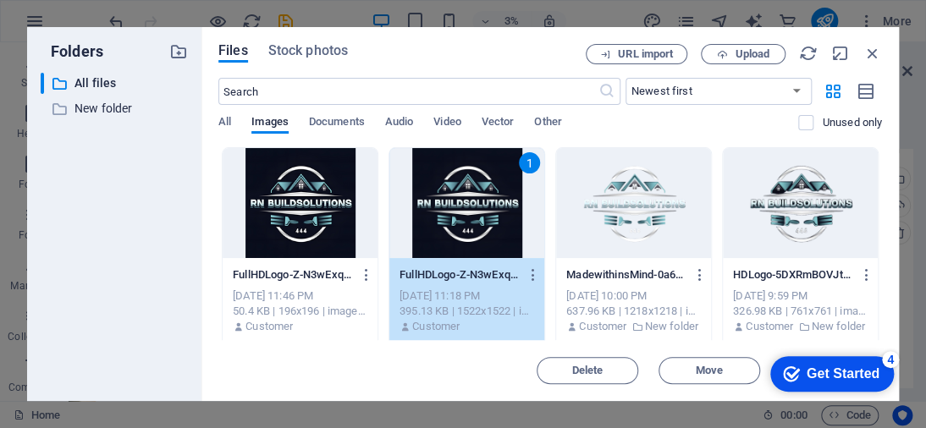
click at [496, 245] on div "1" at bounding box center [466, 203] width 155 height 110
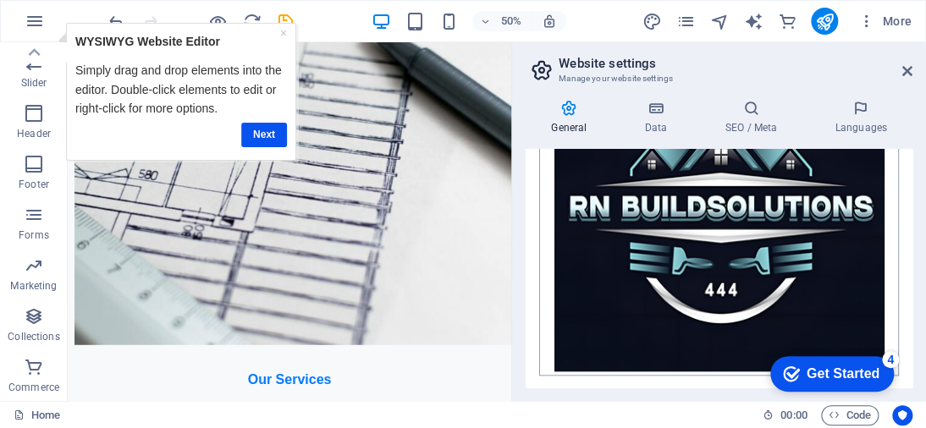
scroll to position [593, 0]
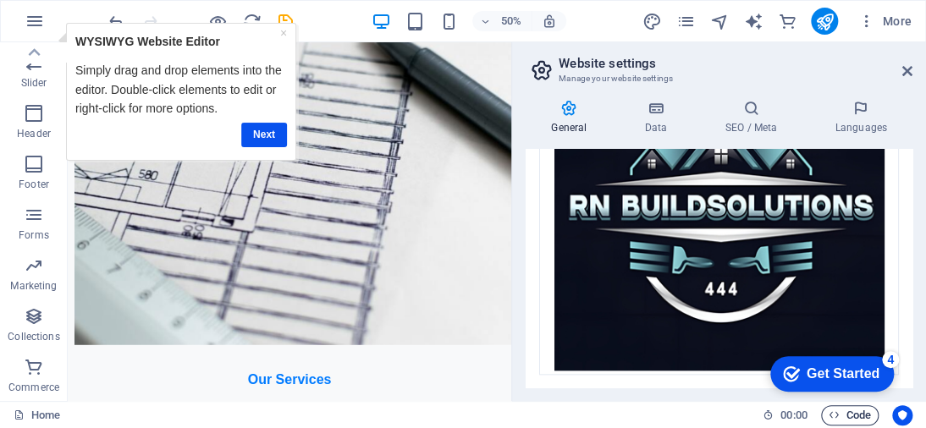
click at [850, 412] on span "Code" at bounding box center [850, 415] width 42 height 20
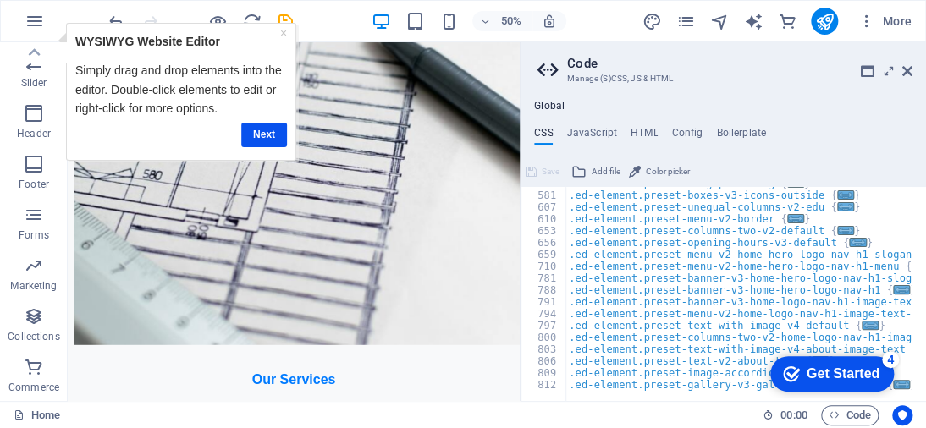
scroll to position [406, 0]
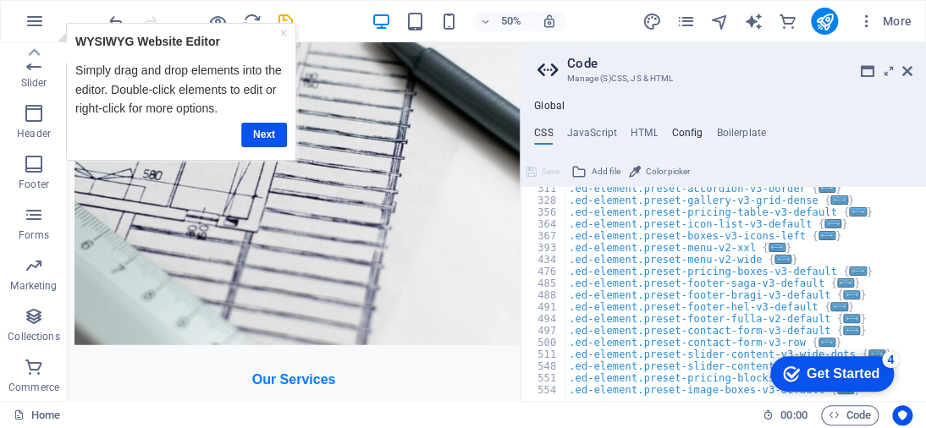
click at [696, 134] on h4 "Config" at bounding box center [686, 136] width 31 height 19
type textarea "$color-background: #f8f9fa;"
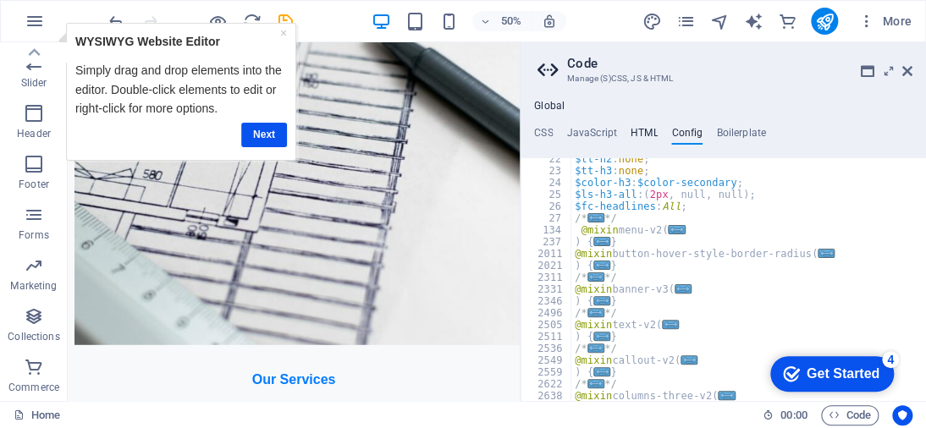
scroll to position [254, 0]
click at [862, 72] on icon at bounding box center [868, 71] width 14 height 14
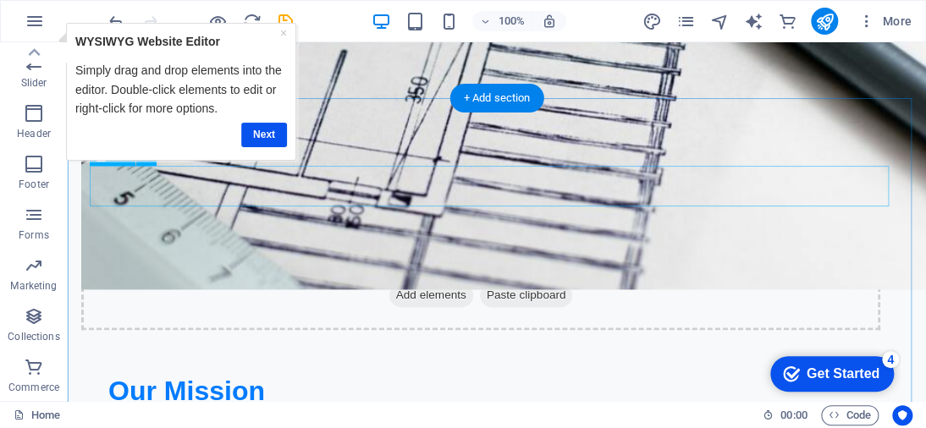
scroll to position [802, 0]
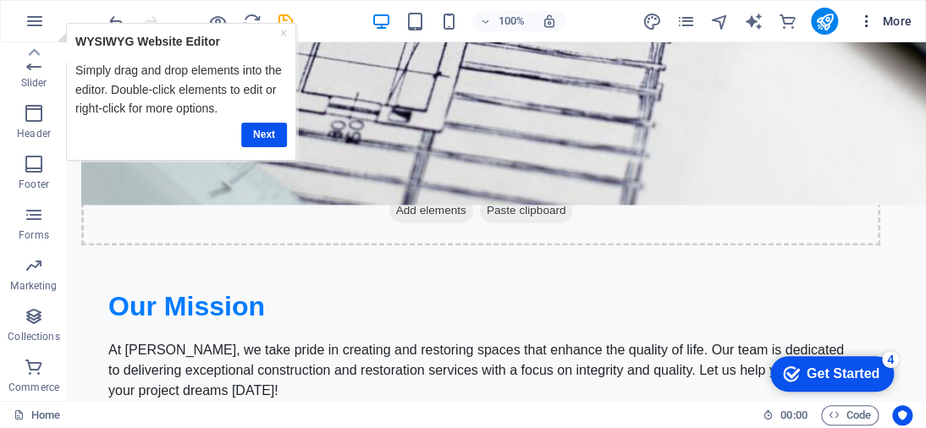
click at [894, 9] on button "More" at bounding box center [884, 21] width 67 height 27
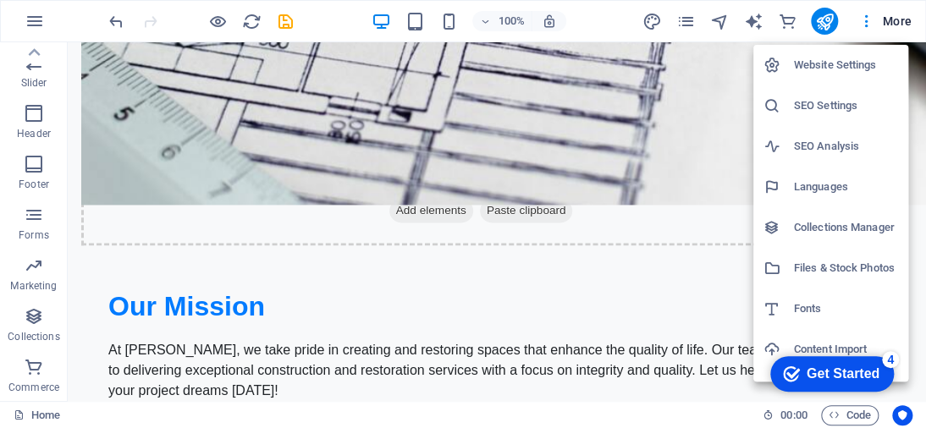
click at [840, 100] on h6 "SEO Settings" at bounding box center [846, 106] width 104 height 20
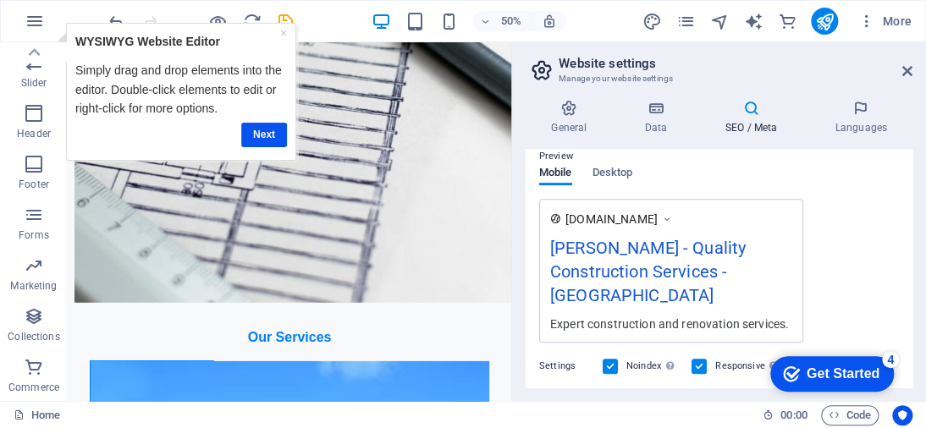
scroll to position [254, 0]
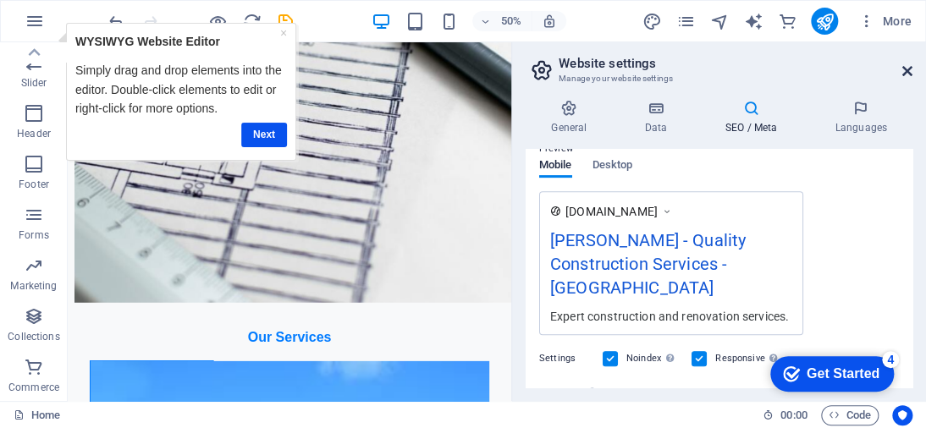
click at [907, 72] on icon at bounding box center [907, 71] width 10 height 14
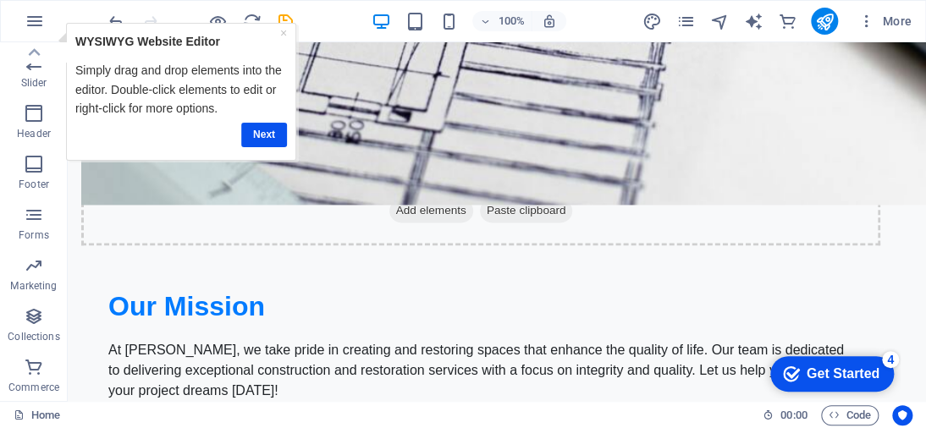
click at [836, 13] on div at bounding box center [824, 21] width 27 height 27
click at [831, 24] on icon "publish" at bounding box center [823, 21] width 19 height 19
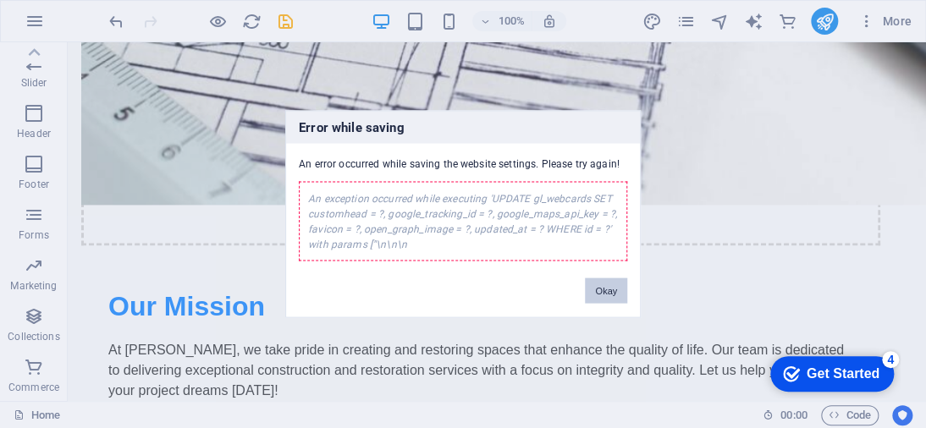
click at [598, 289] on button "Okay" at bounding box center [606, 290] width 42 height 25
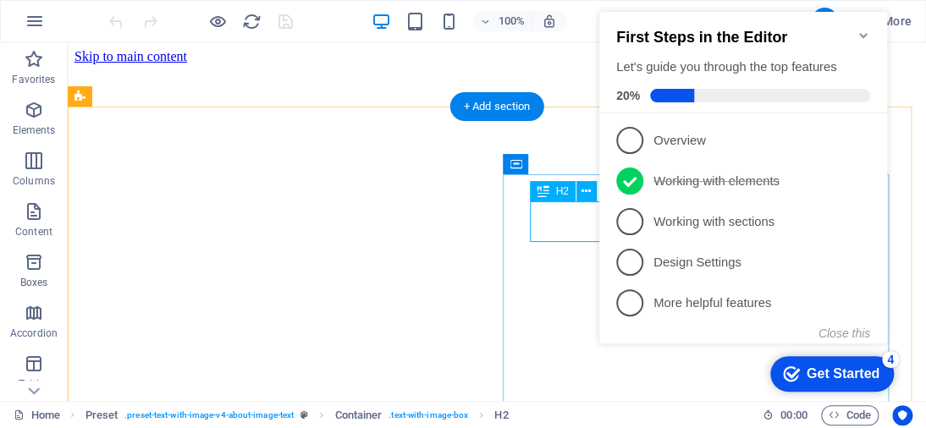
scroll to position [295, 0]
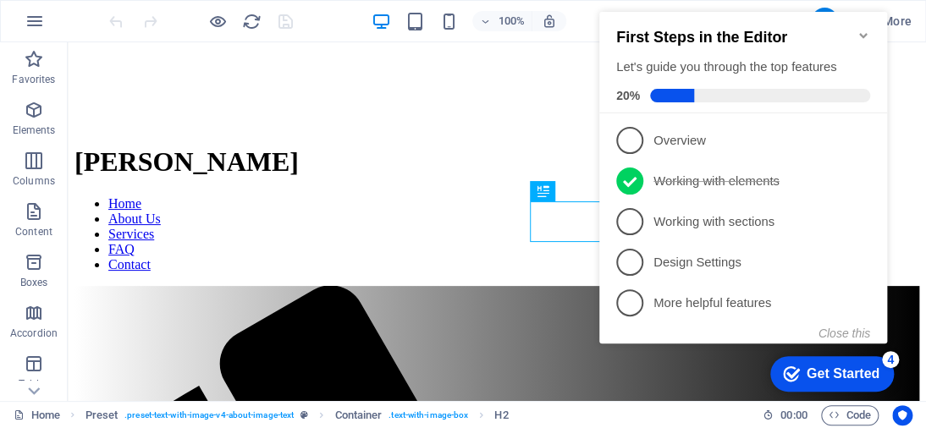
click at [859, 29] on icon "Minimize checklist" at bounding box center [864, 36] width 14 height 14
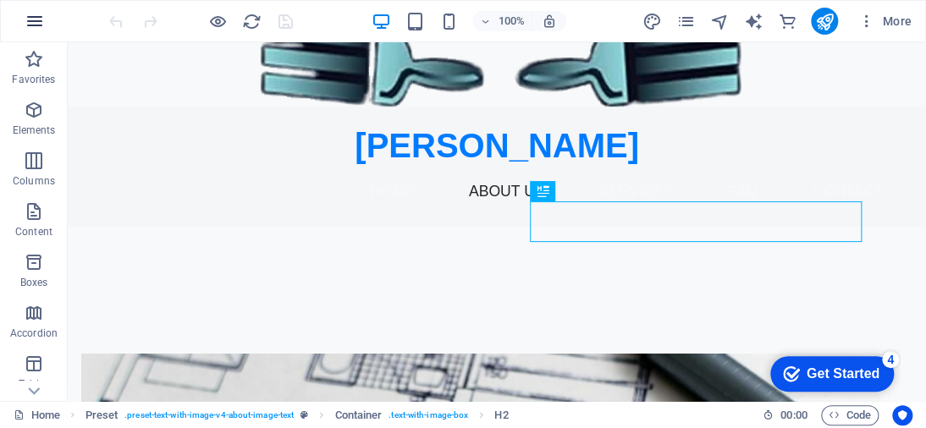
click at [26, 23] on icon "button" at bounding box center [35, 21] width 20 height 20
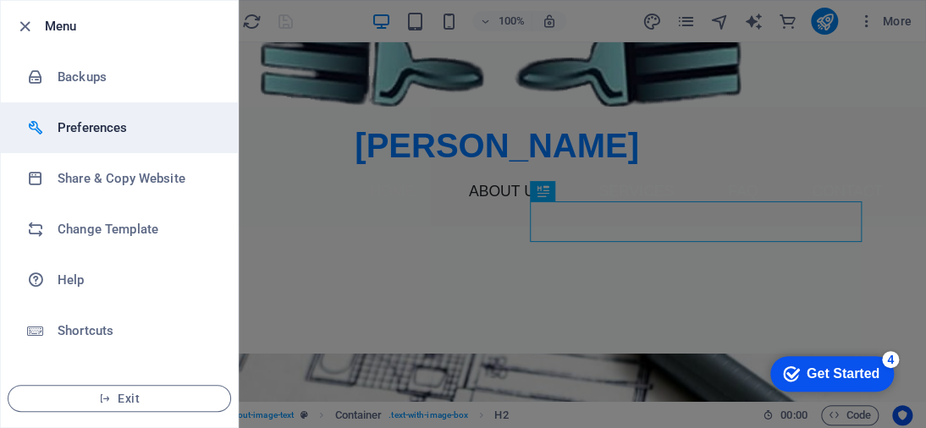
click at [111, 129] on h6 "Preferences" at bounding box center [136, 128] width 157 height 20
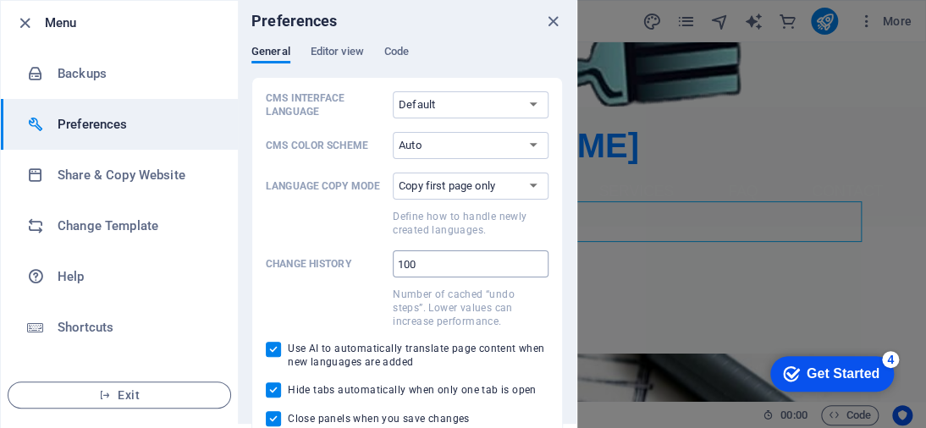
scroll to position [0, 0]
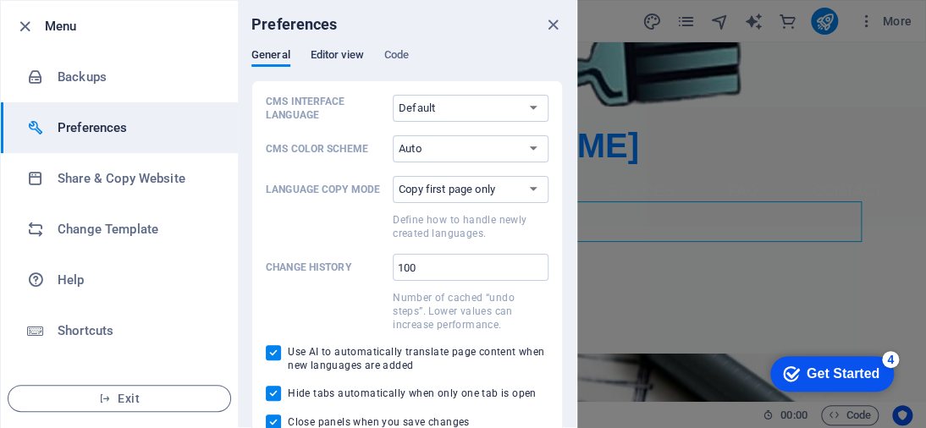
click at [333, 52] on span "Editor view" at bounding box center [337, 57] width 53 height 24
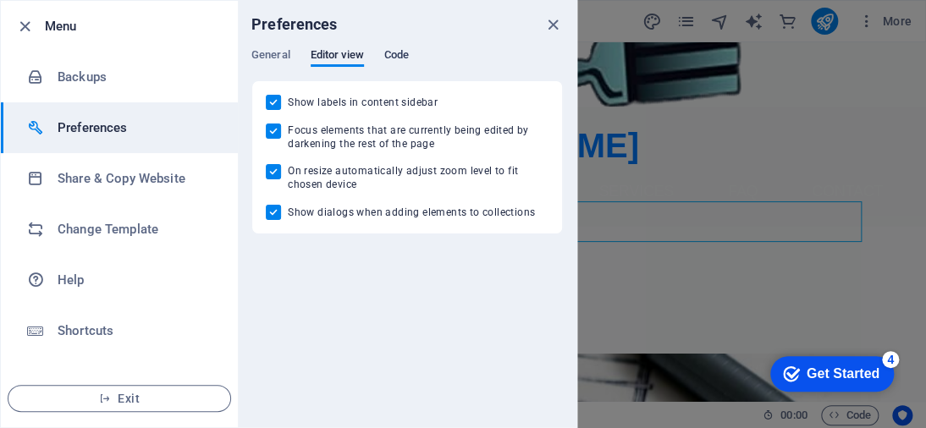
click at [402, 55] on span "Code" at bounding box center [396, 57] width 25 height 24
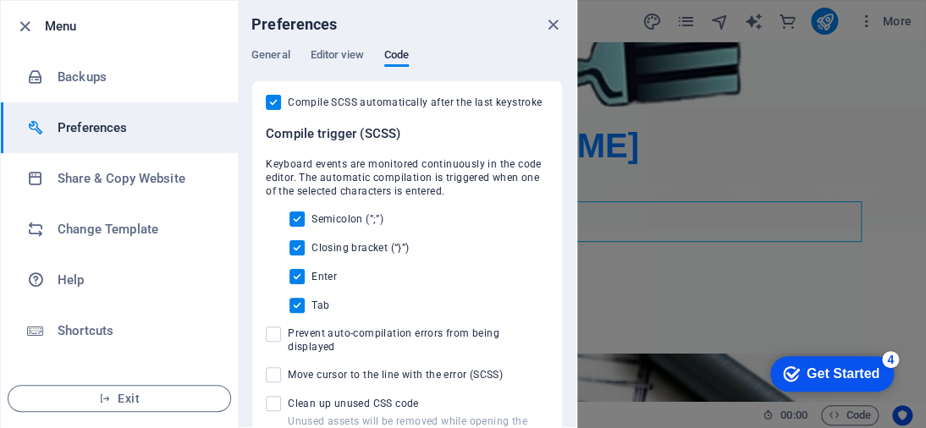
scroll to position [17, 0]
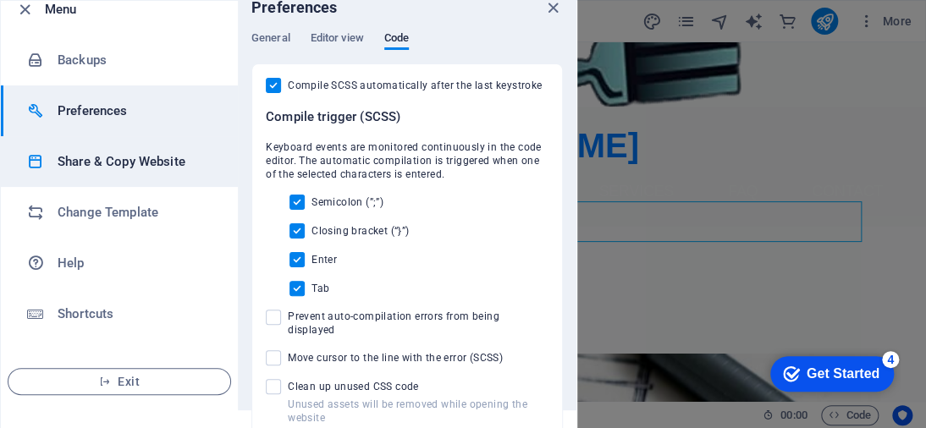
click at [122, 163] on h6 "Share & Copy Website" at bounding box center [136, 162] width 157 height 20
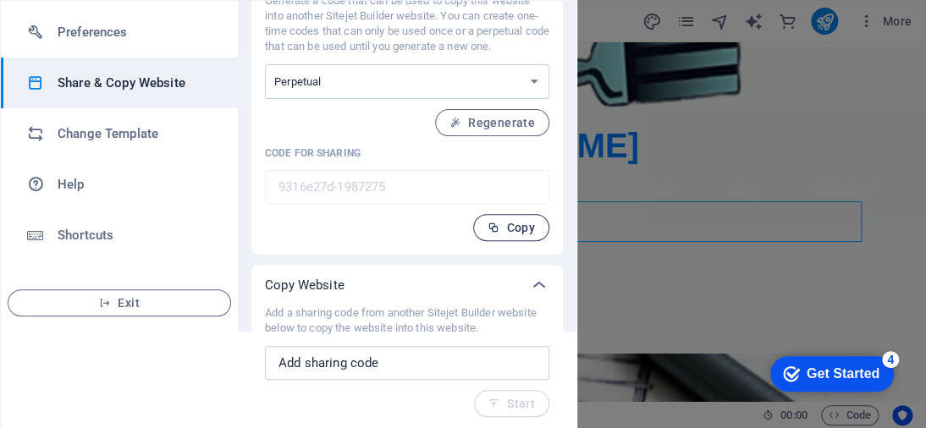
scroll to position [98, 0]
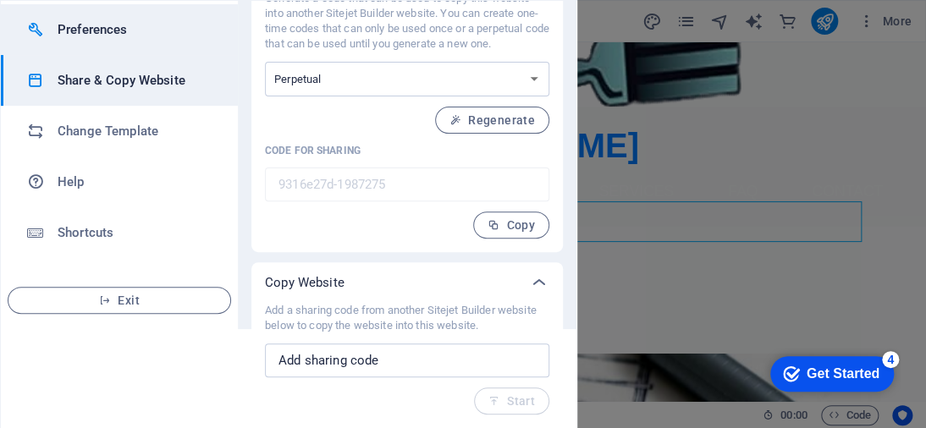
click at [109, 32] on h6 "Preferences" at bounding box center [136, 29] width 157 height 20
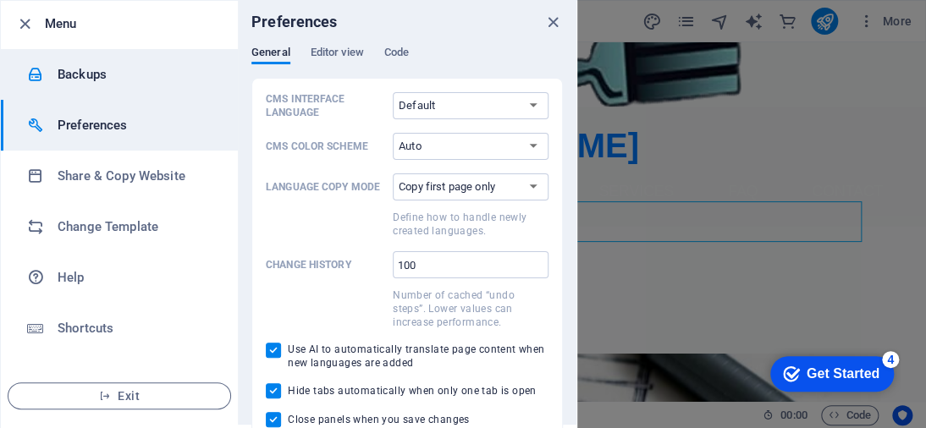
scroll to position [0, 0]
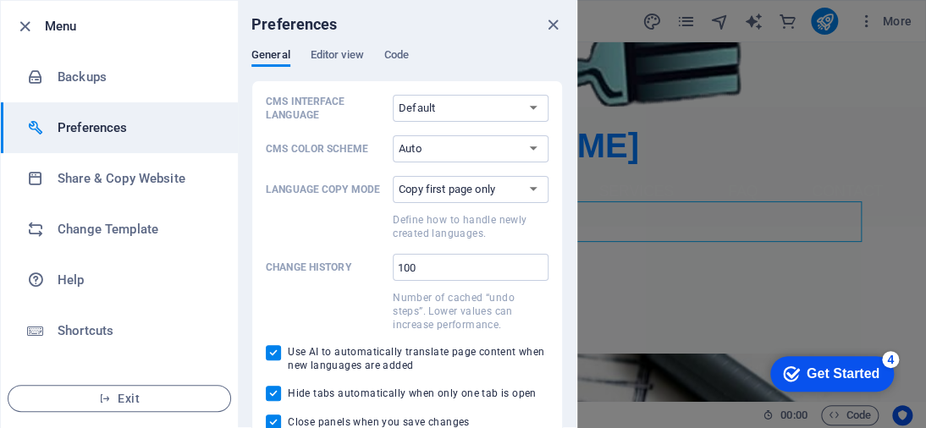
click at [35, 21] on div at bounding box center [29, 26] width 30 height 20
click at [25, 25] on icon "button" at bounding box center [24, 26] width 19 height 19
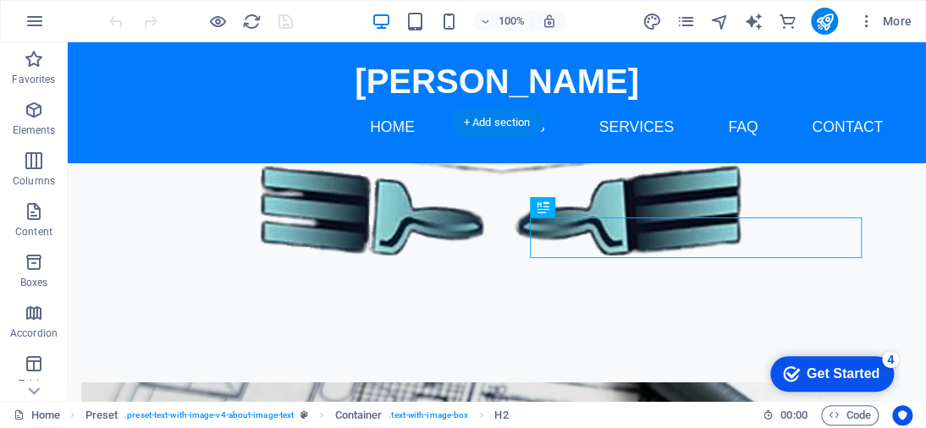
scroll to position [125, 0]
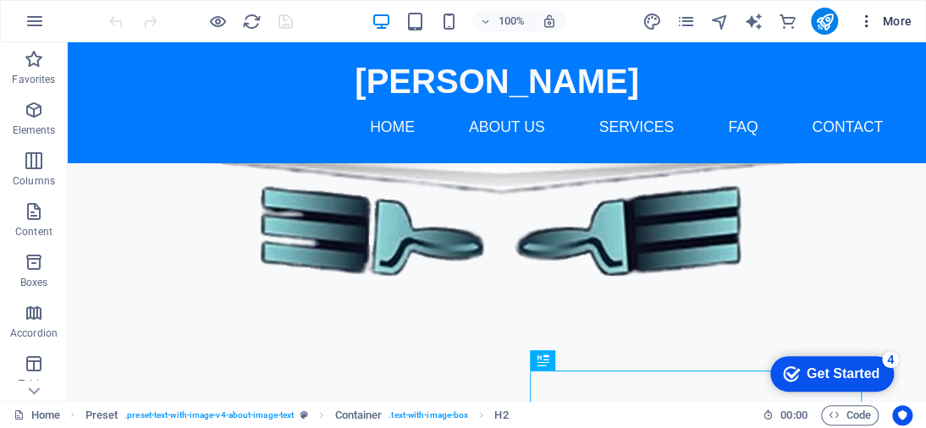
click at [863, 22] on icon "button" at bounding box center [866, 21] width 17 height 17
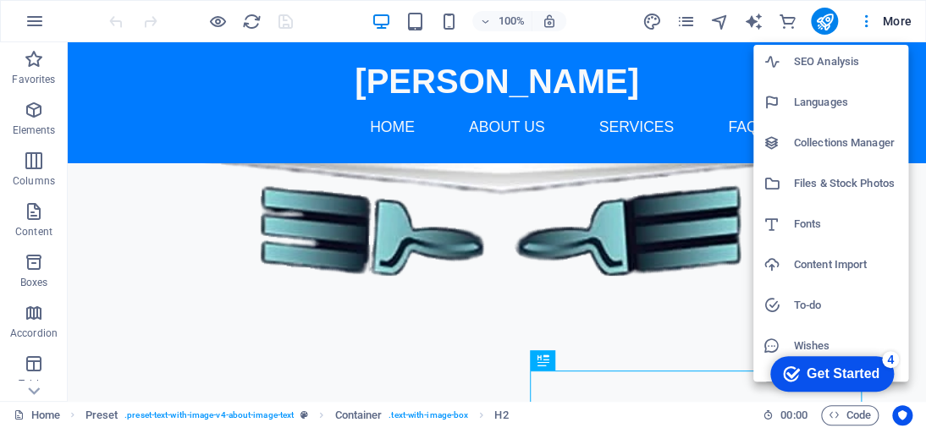
scroll to position [110, 0]
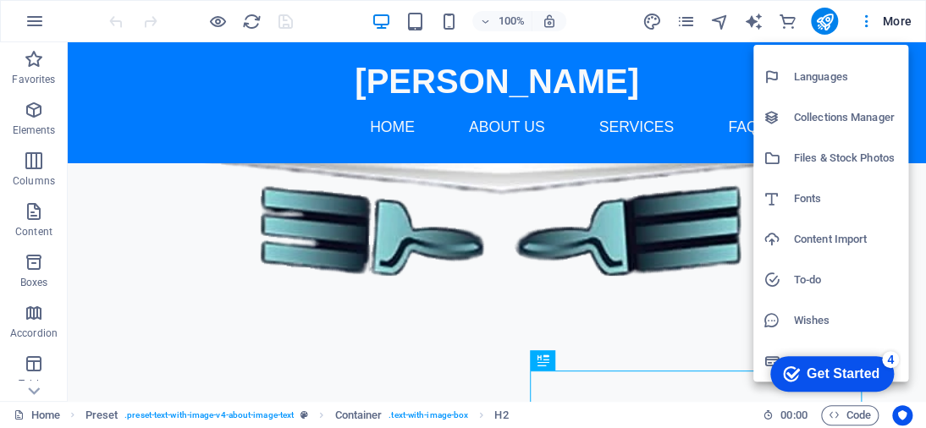
click at [845, 239] on h6 "Content Import" at bounding box center [846, 239] width 104 height 20
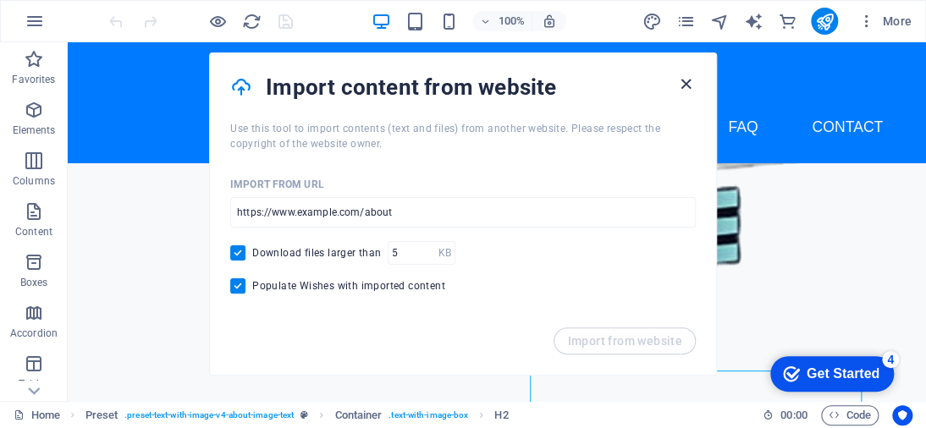
click at [687, 74] on icon "button" at bounding box center [685, 83] width 19 height 19
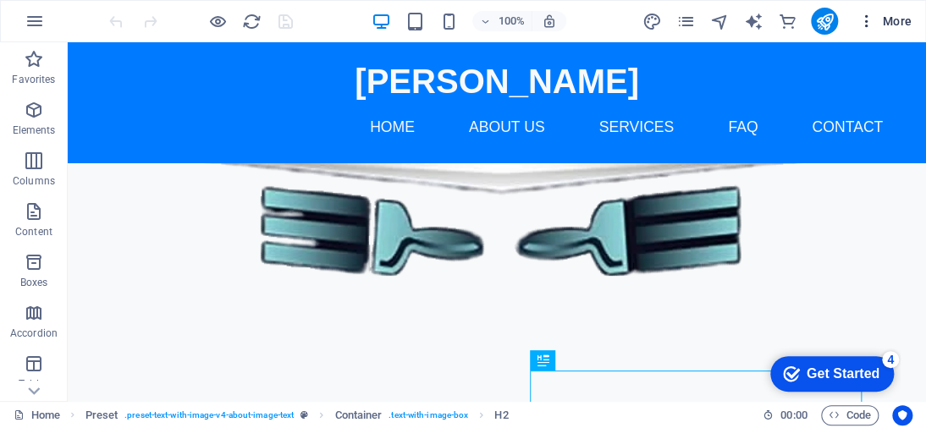
click at [884, 22] on span "More" at bounding box center [884, 21] width 53 height 17
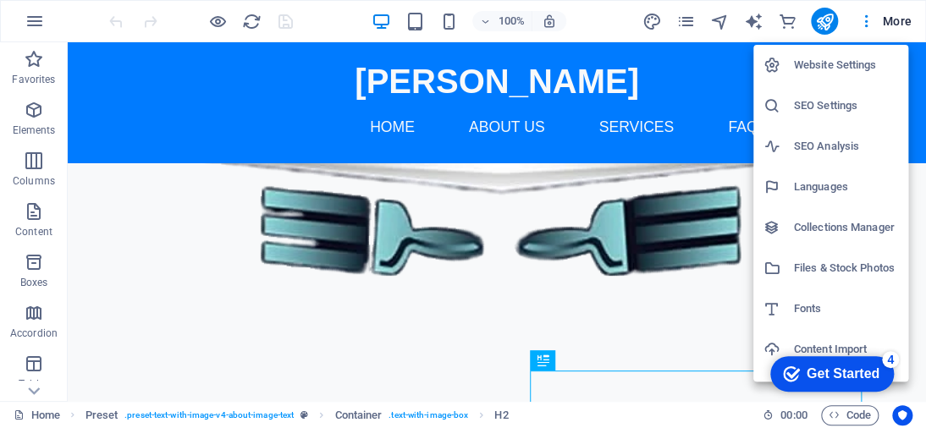
click at [838, 220] on h6 "Collections Manager" at bounding box center [846, 228] width 104 height 20
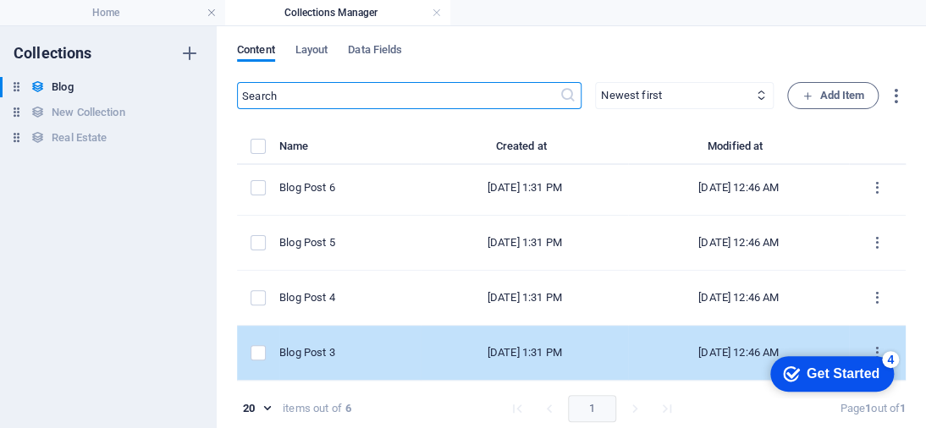
scroll to position [0, 0]
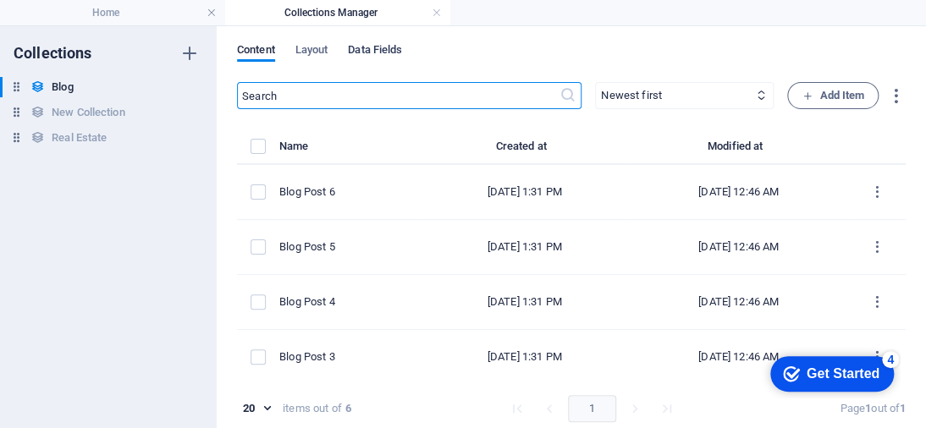
click at [363, 49] on span "Data Fields" at bounding box center [375, 52] width 54 height 24
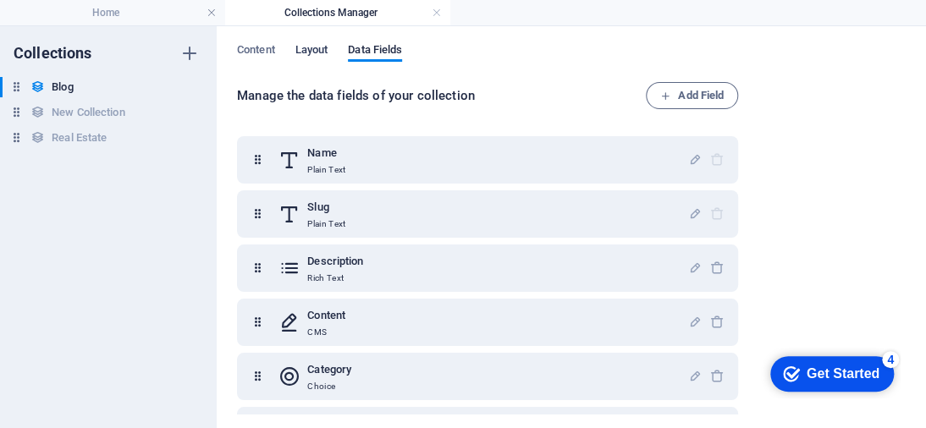
click at [303, 51] on span "Layout" at bounding box center [311, 52] width 33 height 24
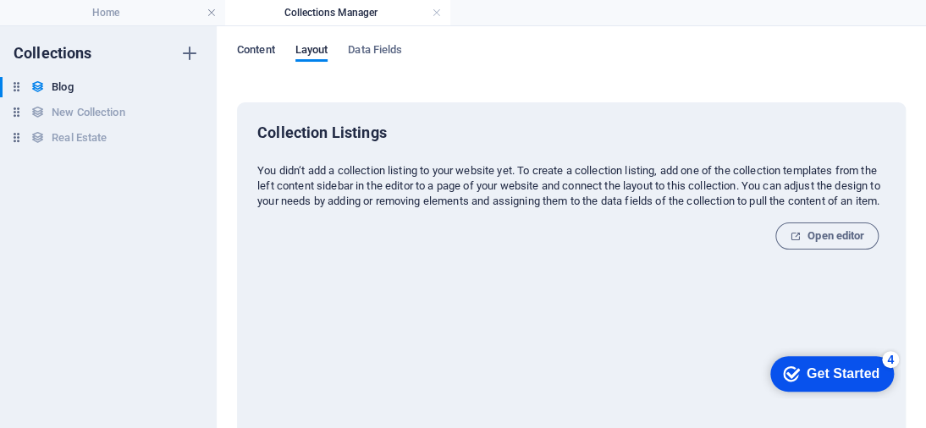
click at [260, 44] on span "Content" at bounding box center [256, 52] width 38 height 24
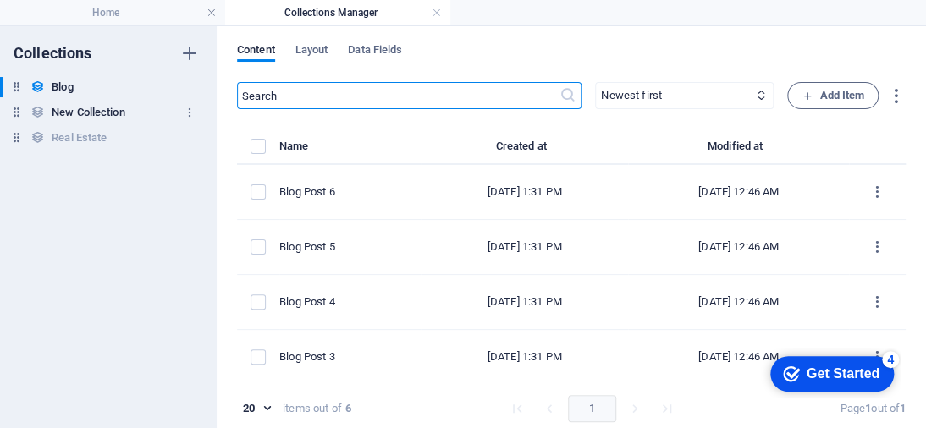
click at [64, 107] on h6 "New Collection" at bounding box center [88, 112] width 73 height 20
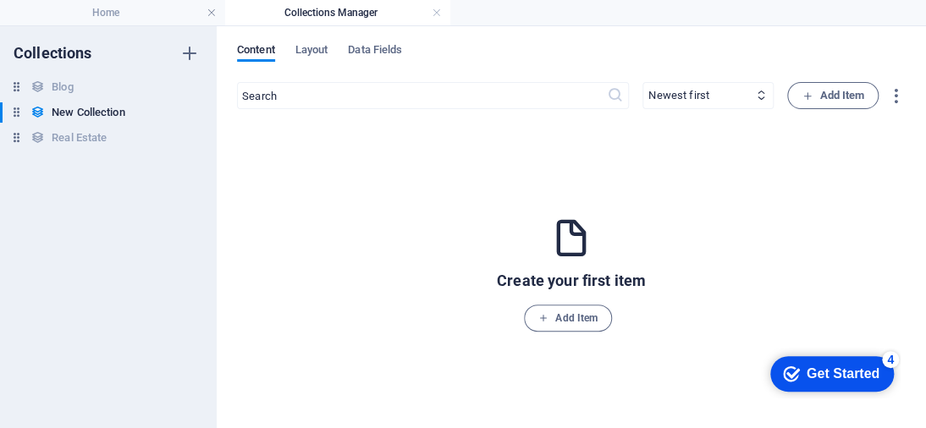
click at [35, 75] on div "Collections Blog Blog New Collection New Collection Real Estate Real Estate" at bounding box center [108, 227] width 217 height 402
